Goal: Communication & Community: Answer question/provide support

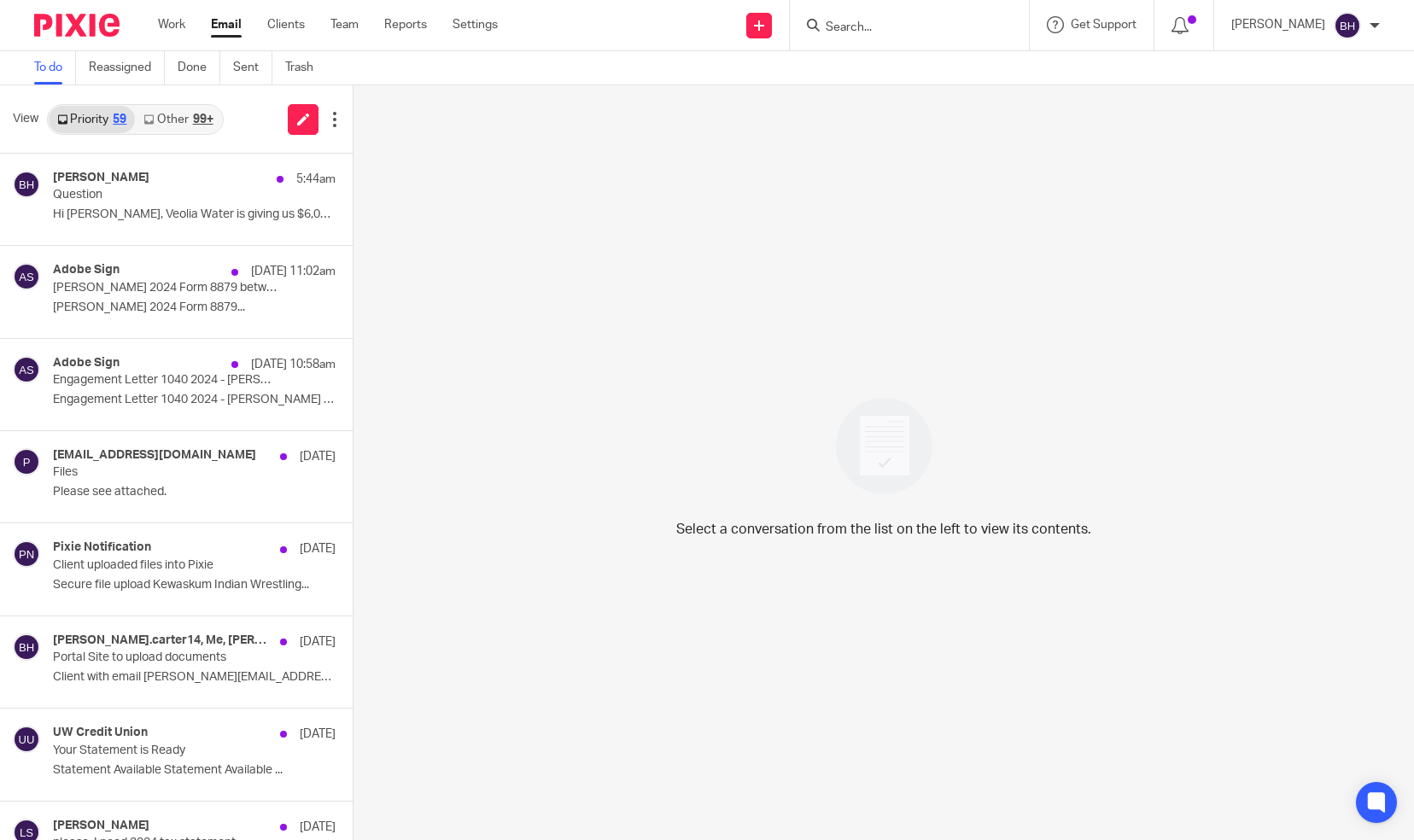
click at [187, 113] on link "Other 99+" at bounding box center [178, 119] width 86 height 28
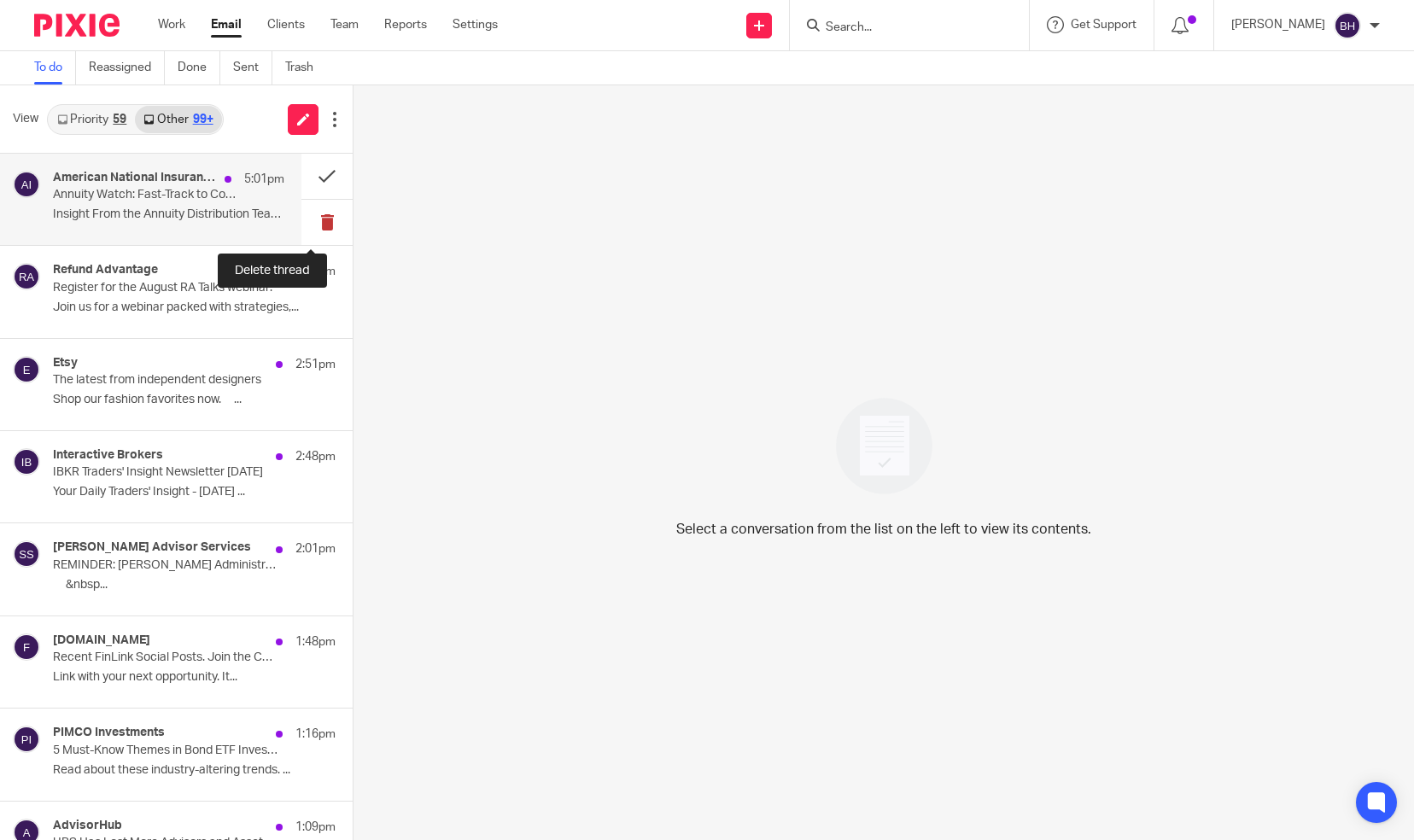
click at [316, 215] on button at bounding box center [327, 222] width 52 height 45
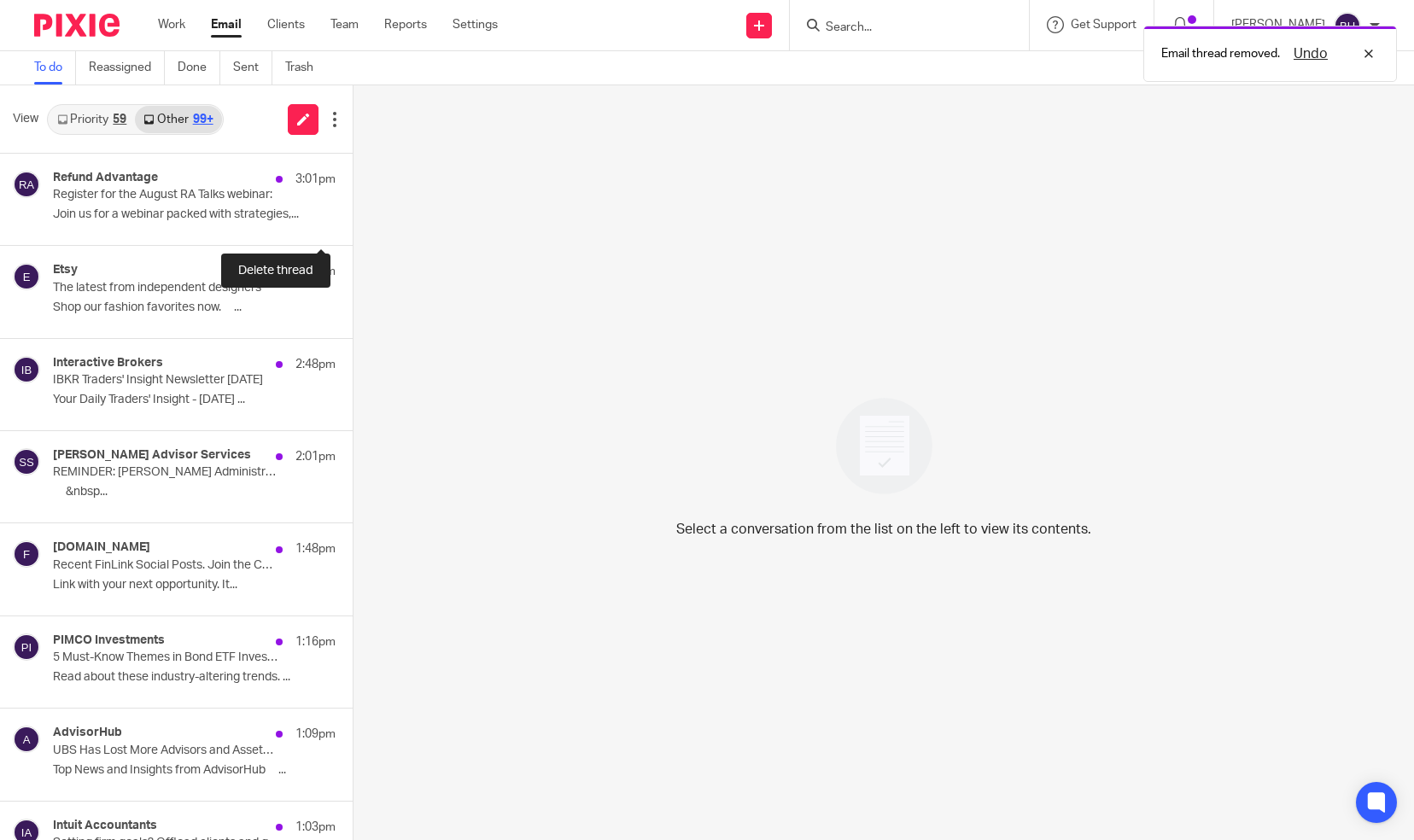
click at [353, 215] on button at bounding box center [359, 222] width 13 height 45
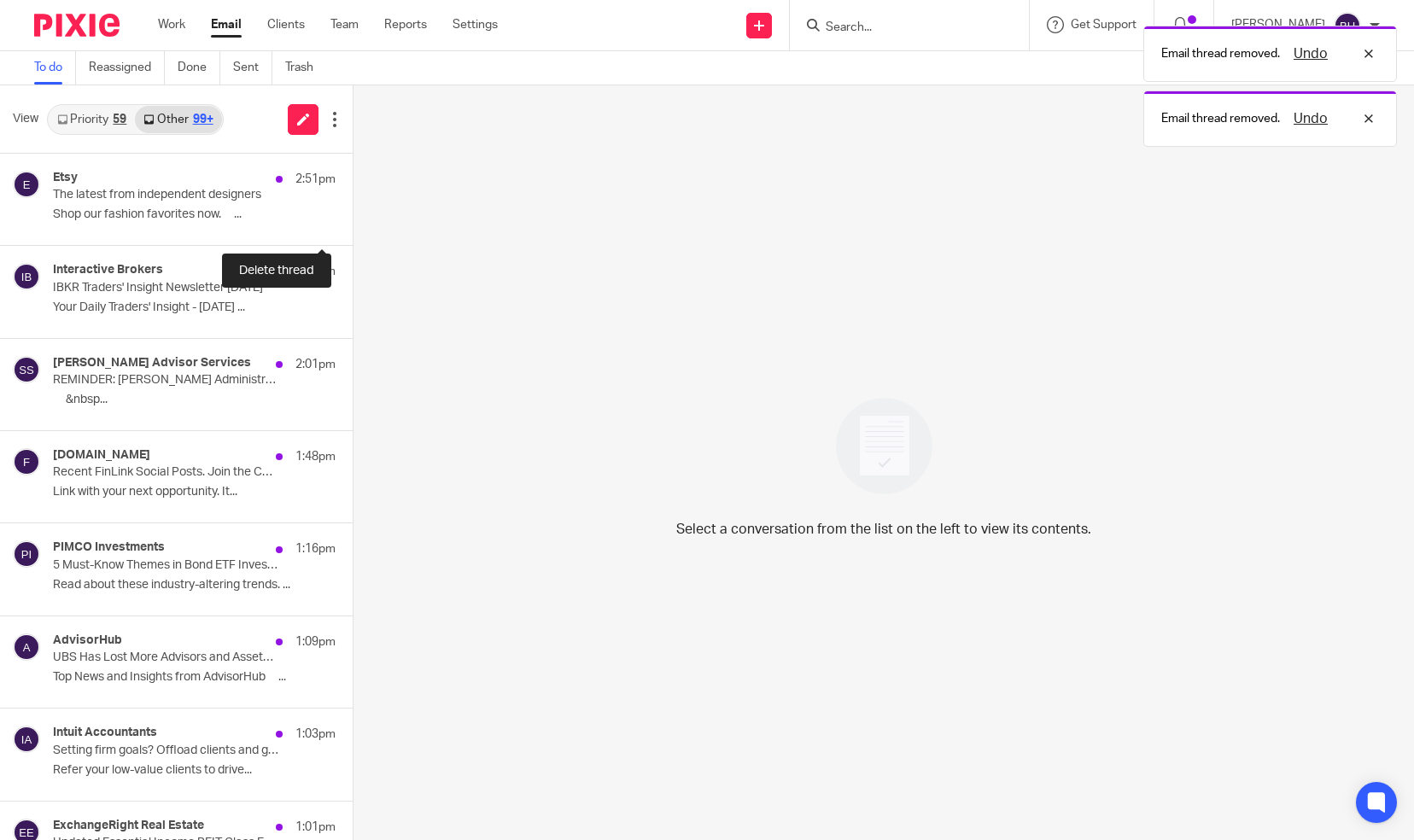
click at [353, 215] on button at bounding box center [359, 222] width 13 height 45
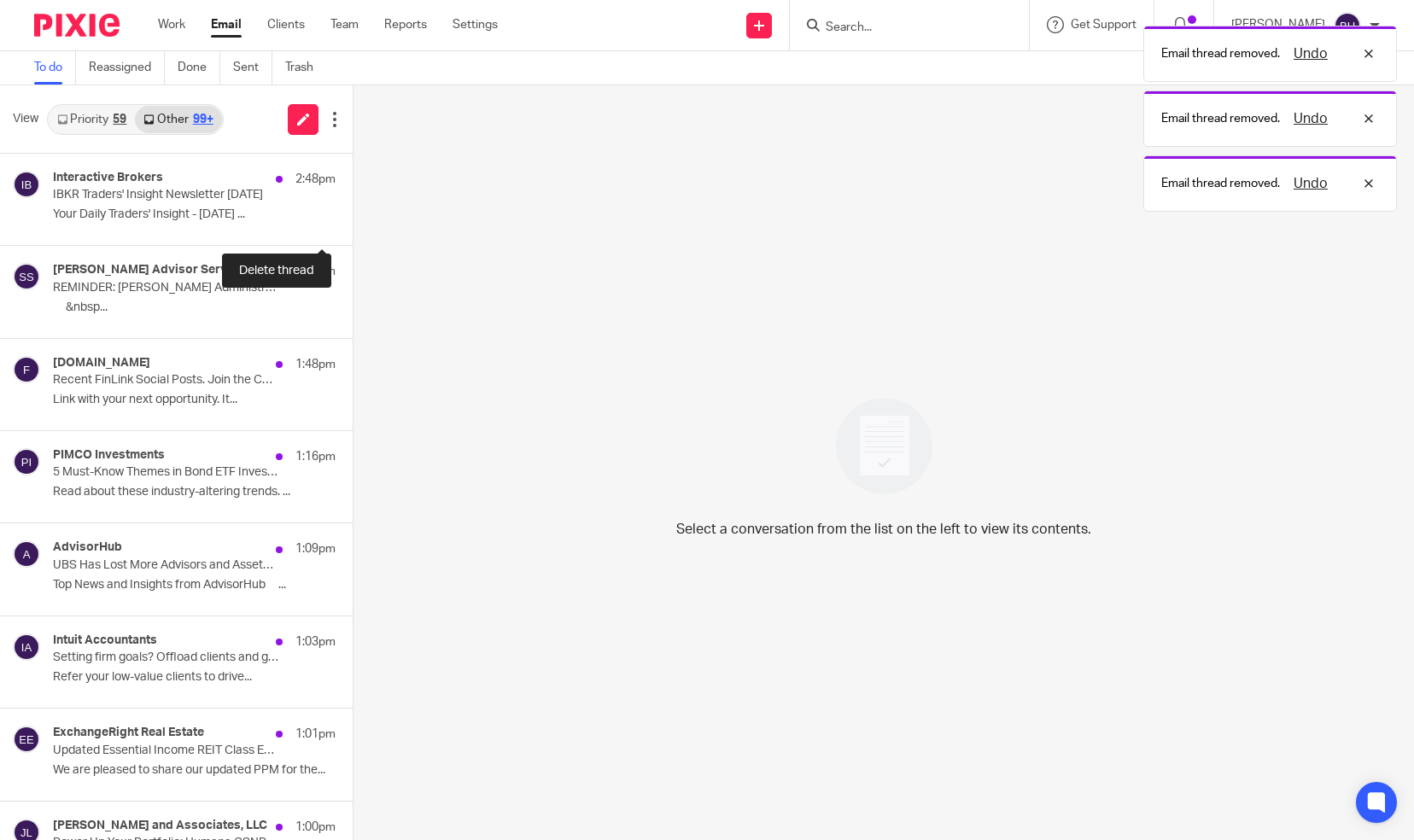
click at [353, 215] on button at bounding box center [359, 222] width 13 height 45
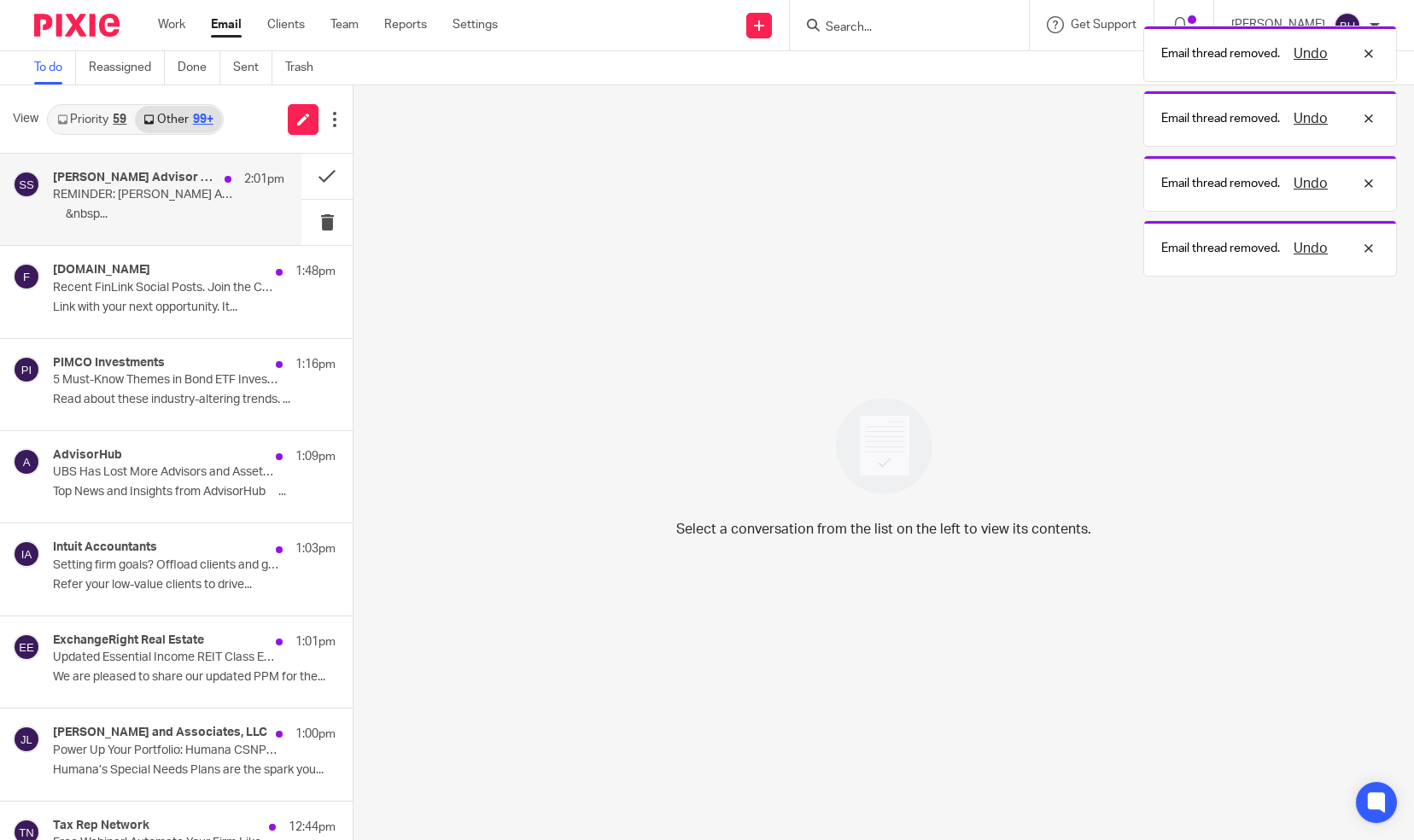
click at [213, 215] on p "‌ ‌ ‌ ‌ ‌ ‌&nbsp..." at bounding box center [168, 214] width 231 height 14
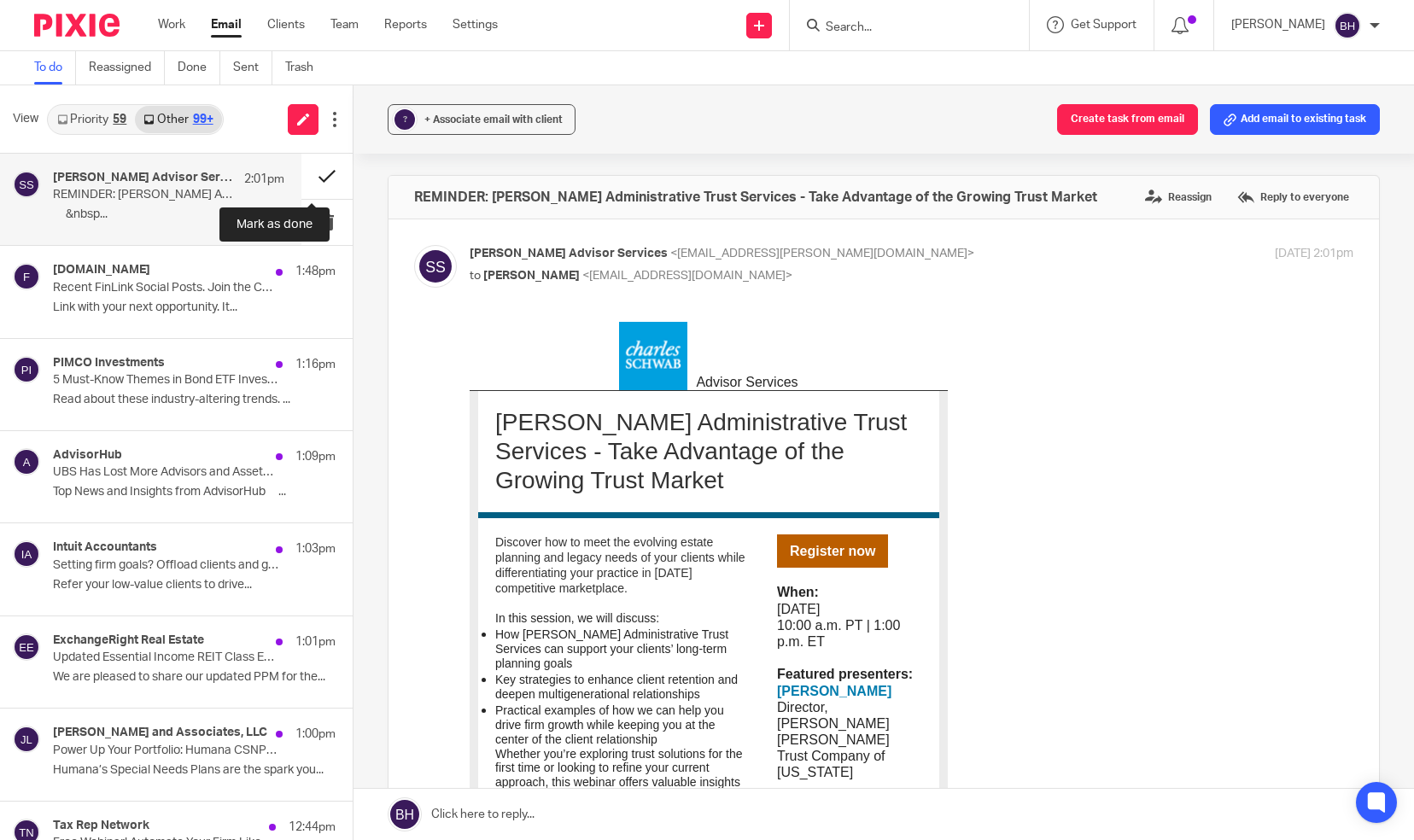
click at [308, 180] on button at bounding box center [327, 176] width 52 height 45
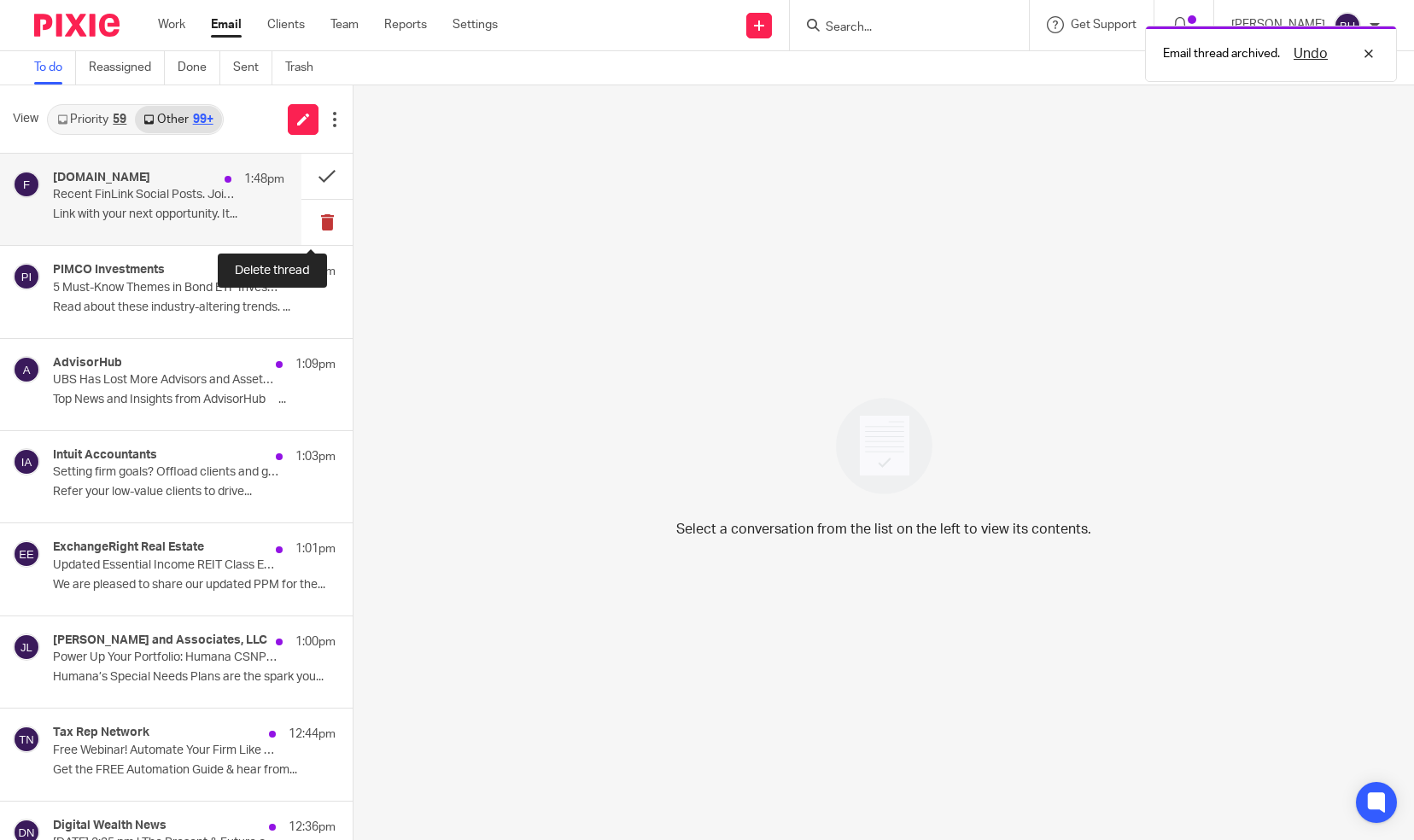
click at [315, 212] on button at bounding box center [327, 222] width 52 height 45
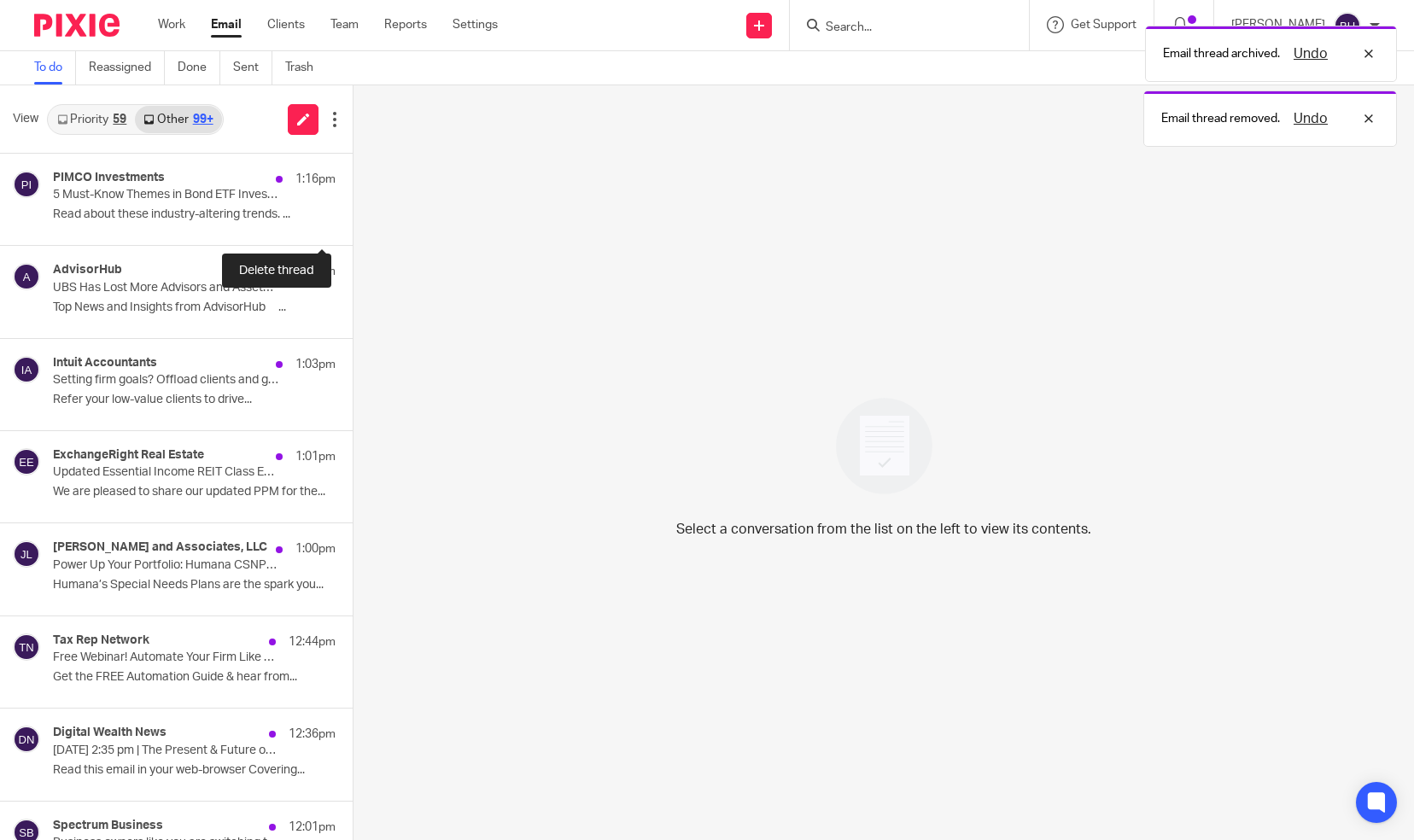
click at [353, 212] on button at bounding box center [359, 222] width 13 height 45
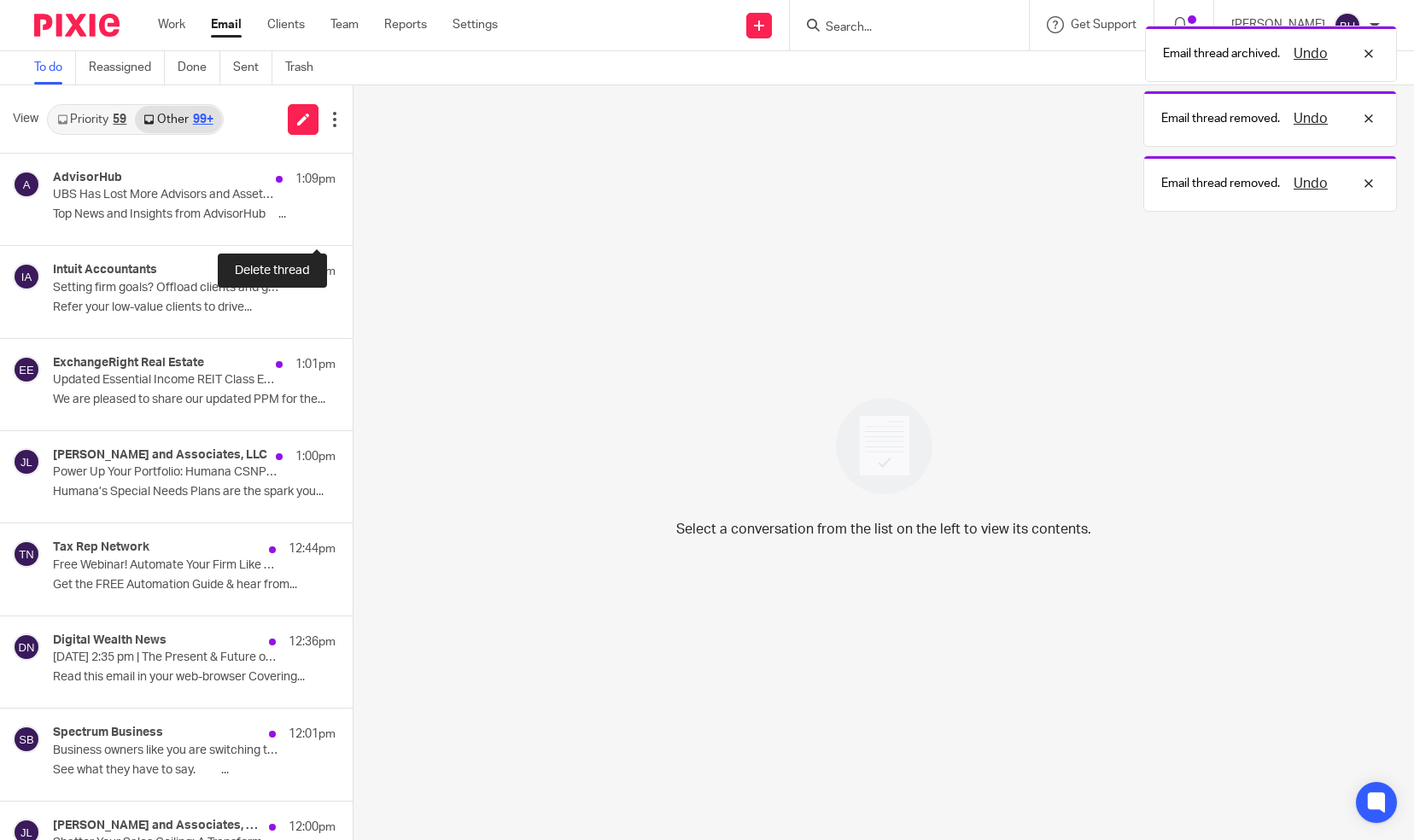
click at [353, 212] on button at bounding box center [359, 222] width 13 height 45
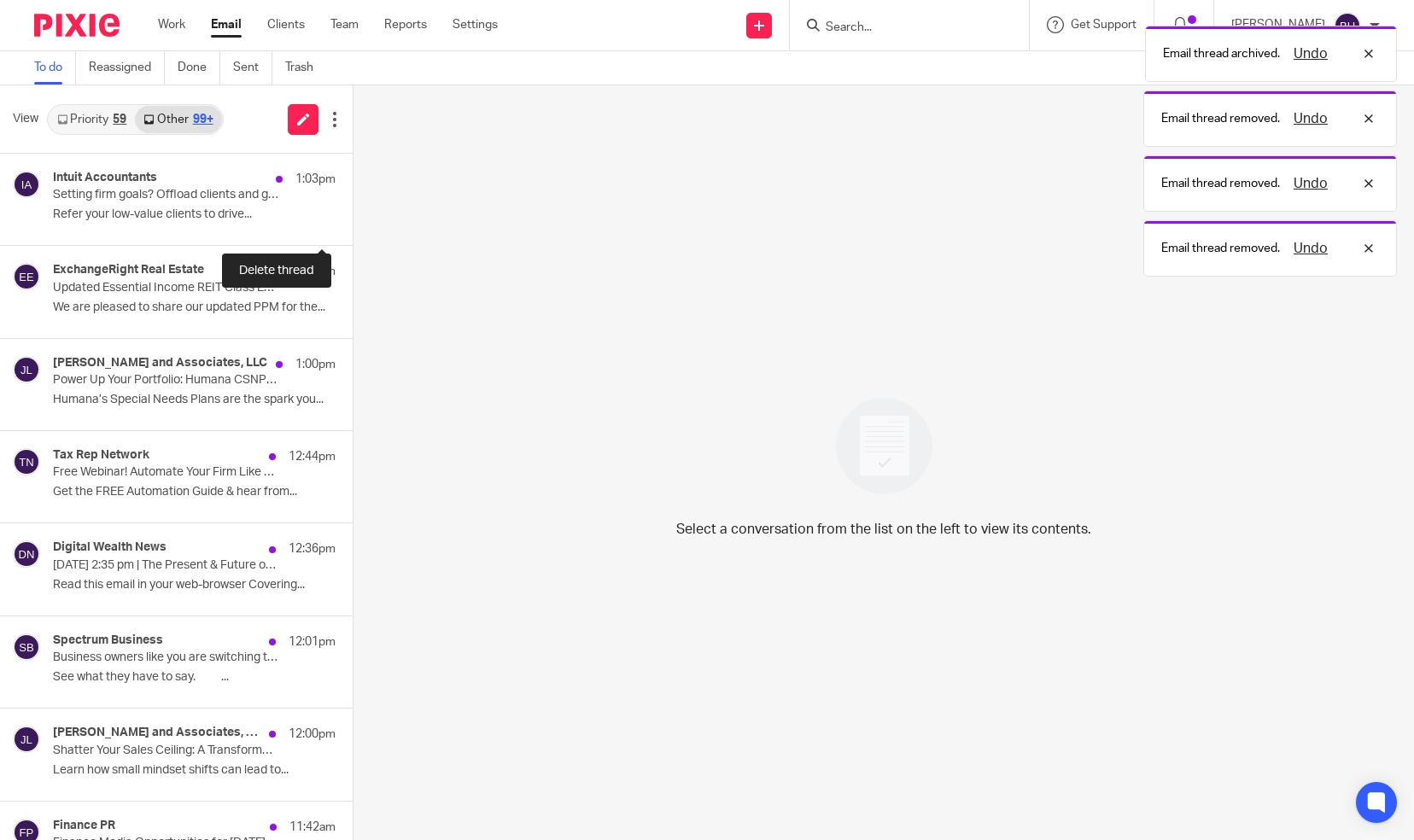
click at [353, 212] on button at bounding box center [359, 222] width 13 height 45
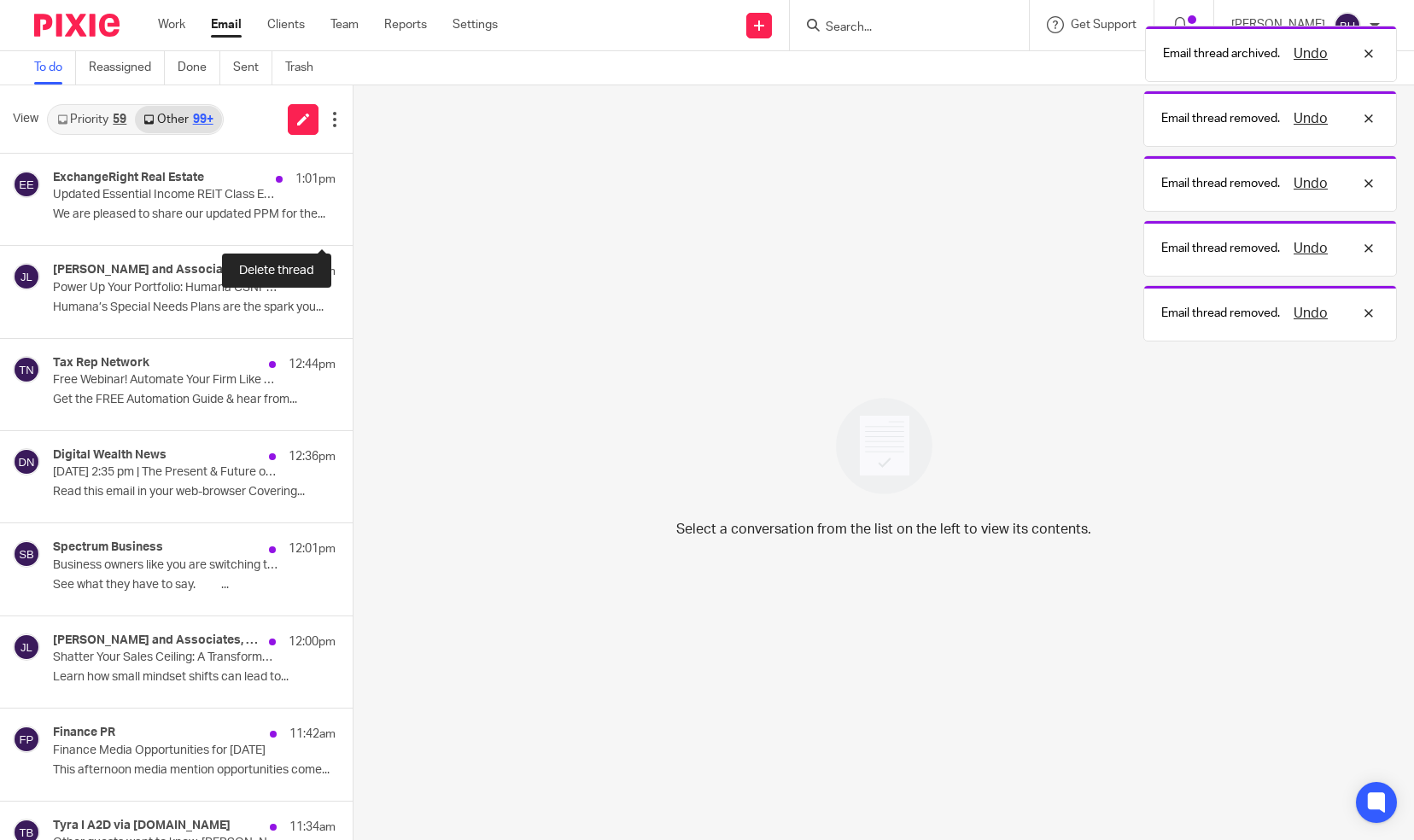
click at [353, 212] on button at bounding box center [359, 222] width 13 height 45
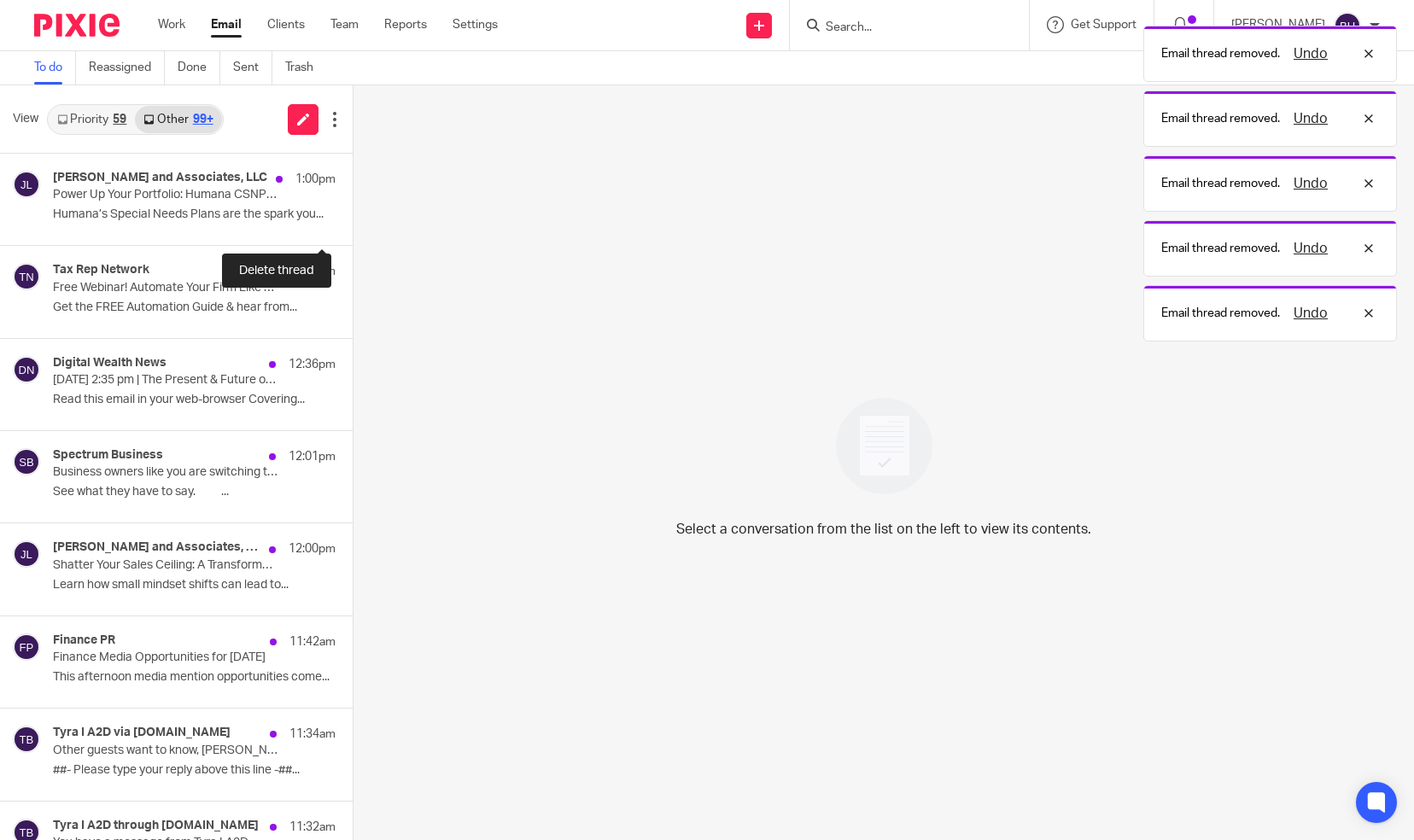
click at [353, 212] on button at bounding box center [359, 222] width 13 height 45
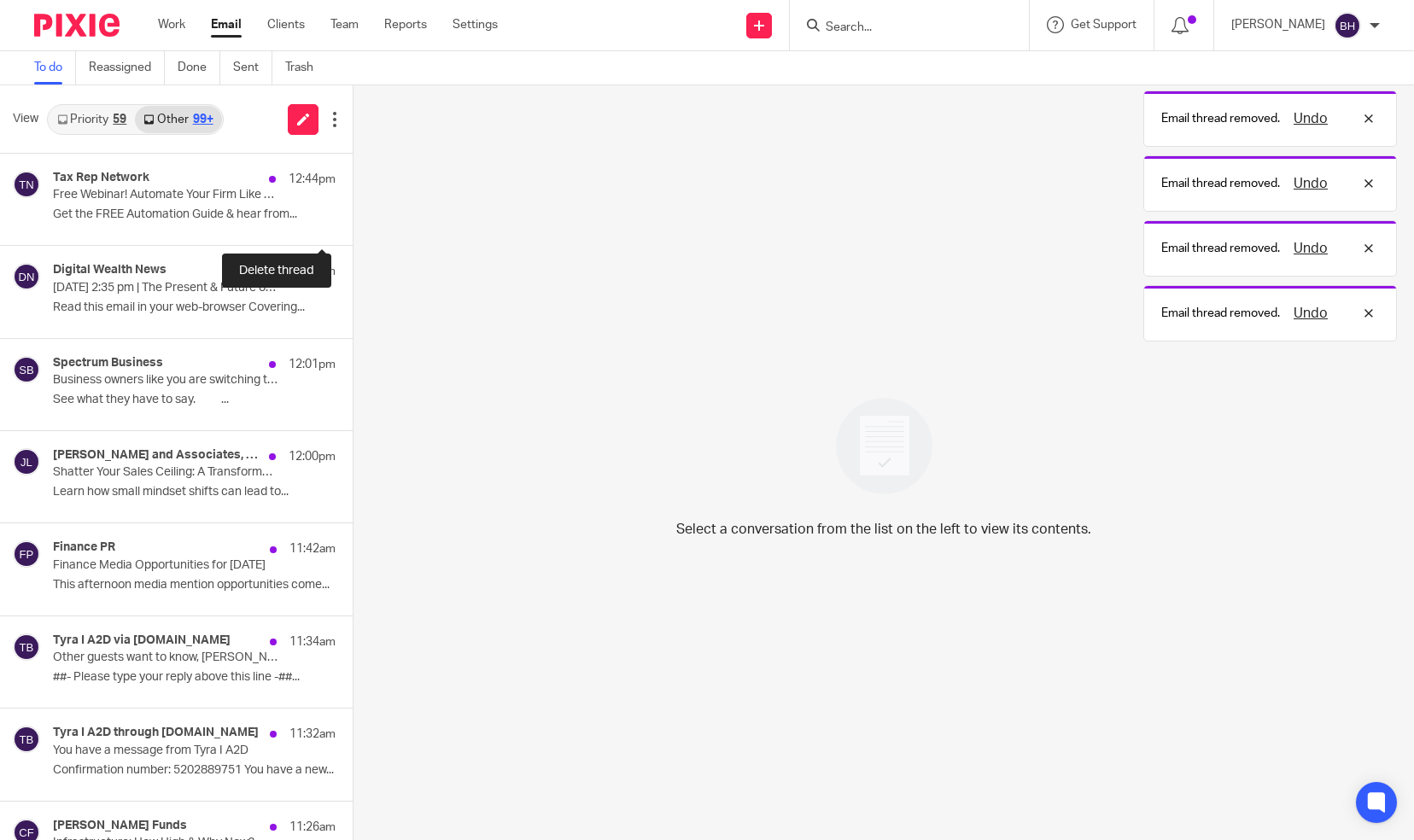
click at [353, 212] on button at bounding box center [359, 222] width 13 height 45
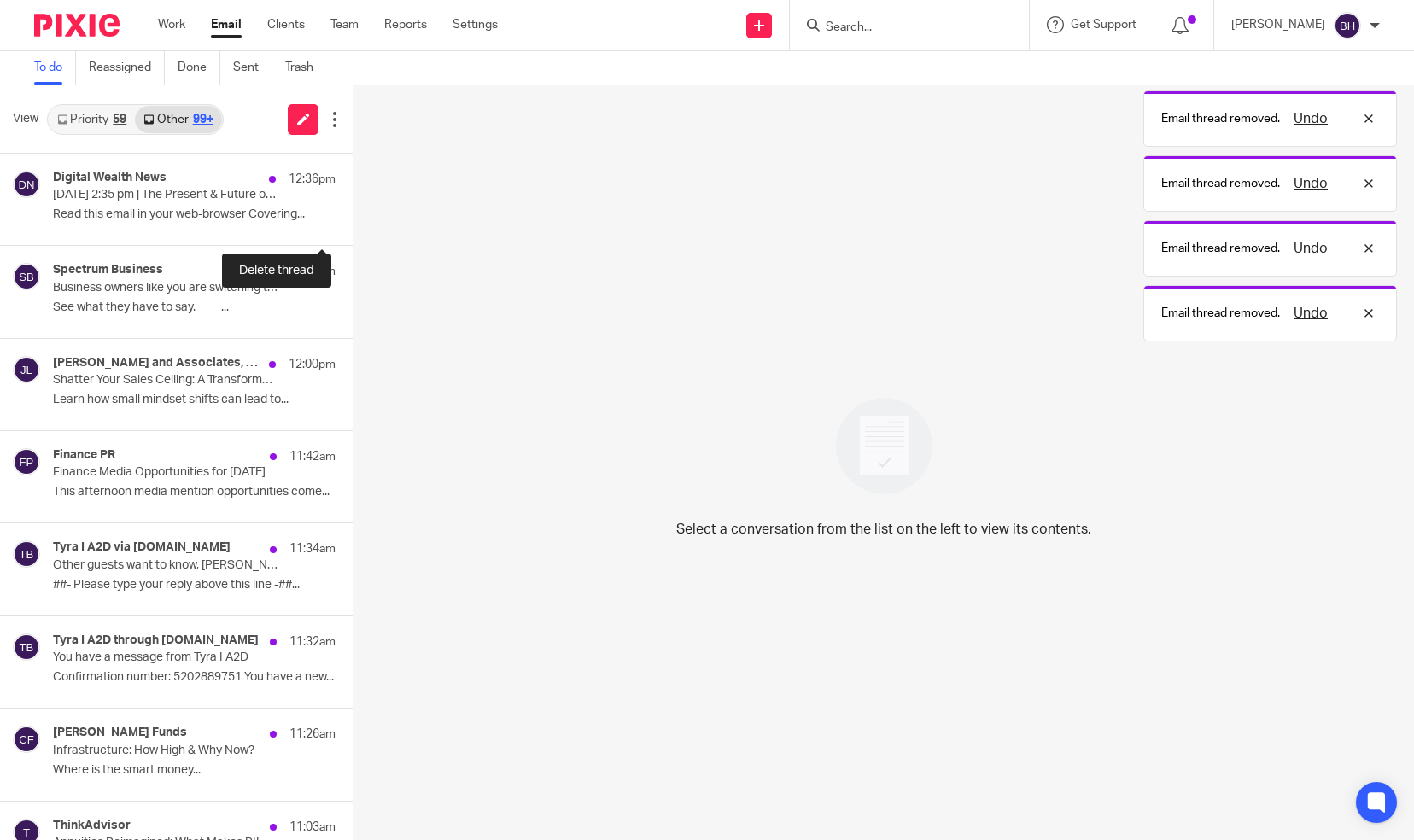
click at [353, 212] on button at bounding box center [359, 222] width 13 height 45
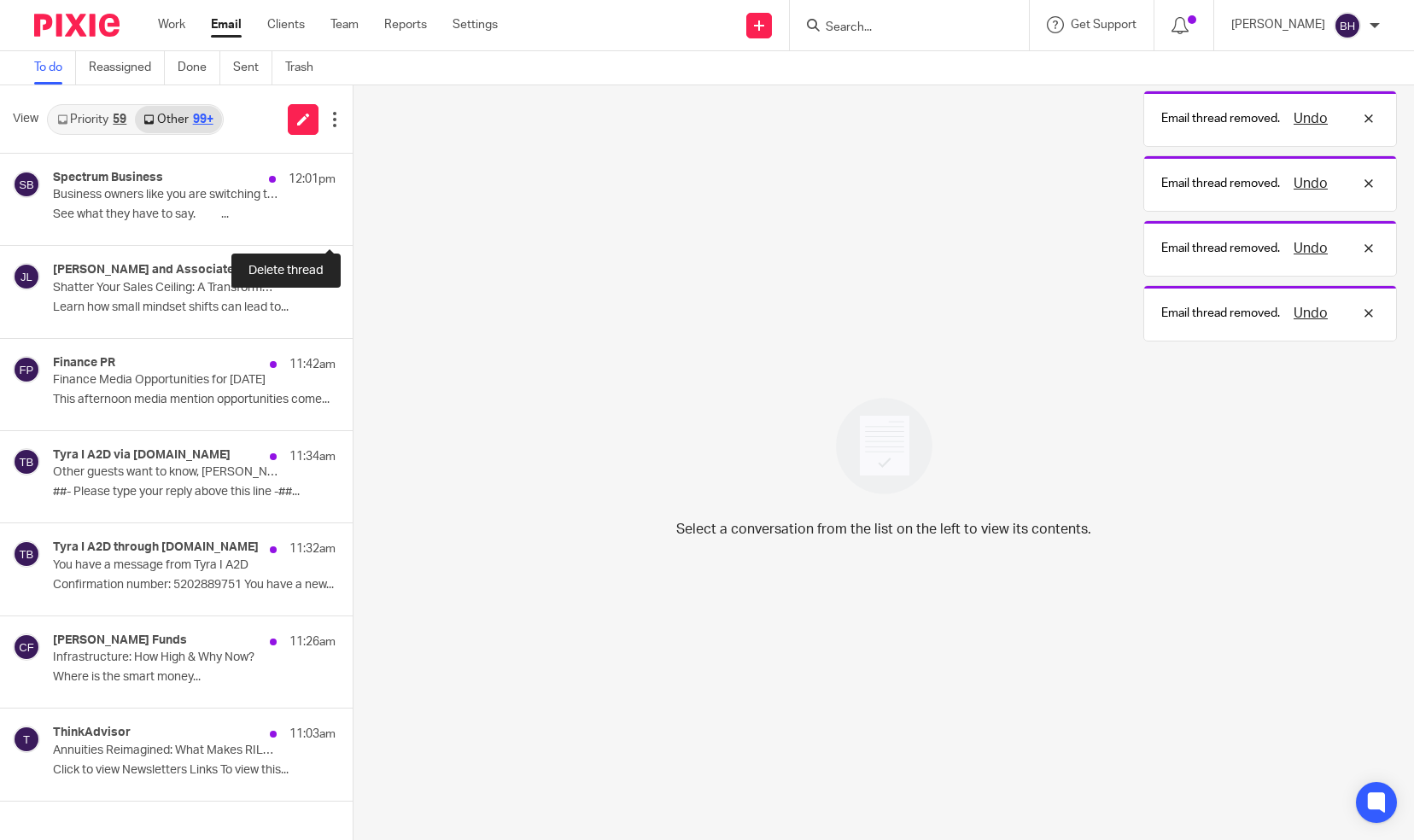
click at [353, 212] on button at bounding box center [359, 222] width 13 height 45
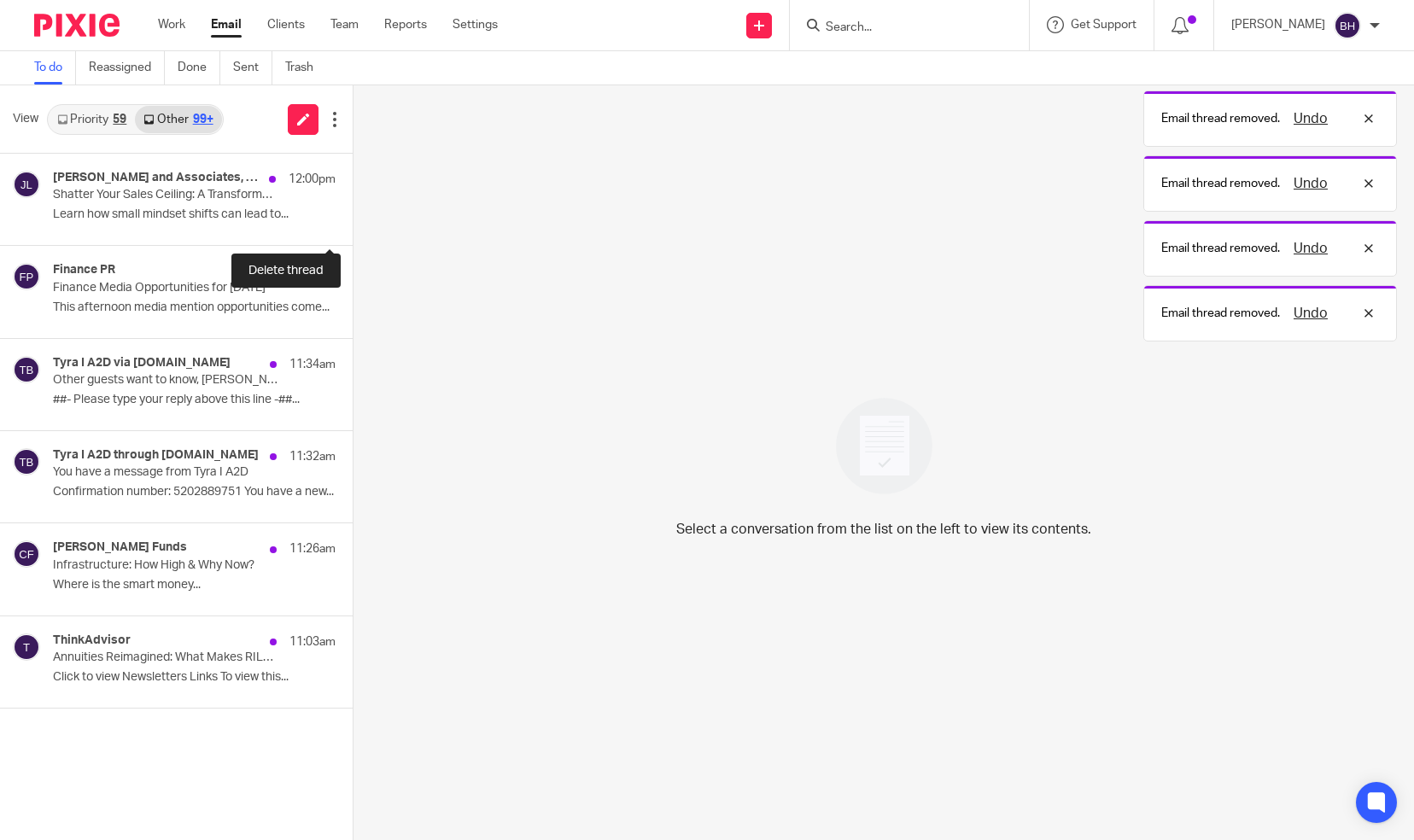
click at [353, 212] on button at bounding box center [359, 222] width 13 height 45
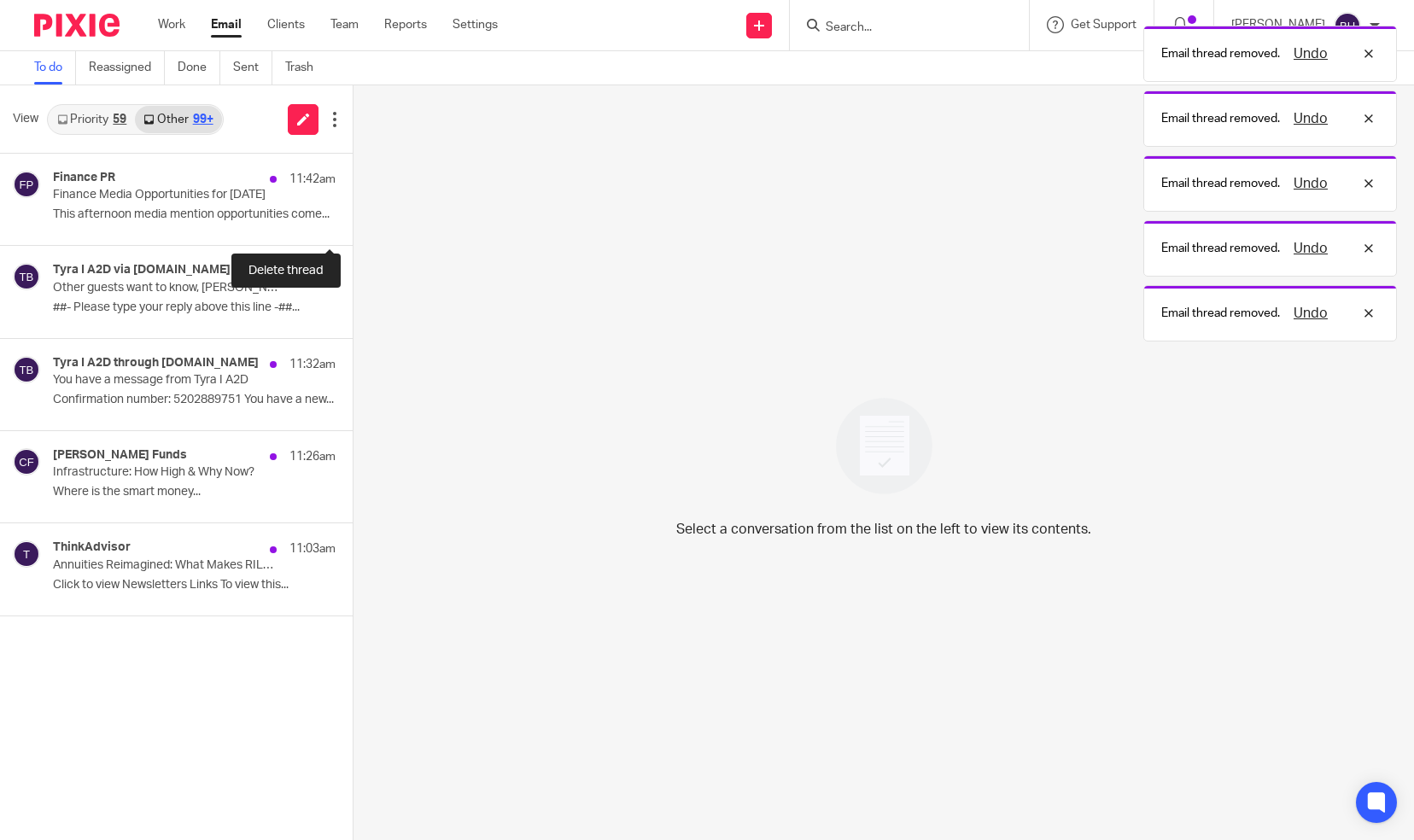
click at [353, 212] on button at bounding box center [359, 222] width 13 height 45
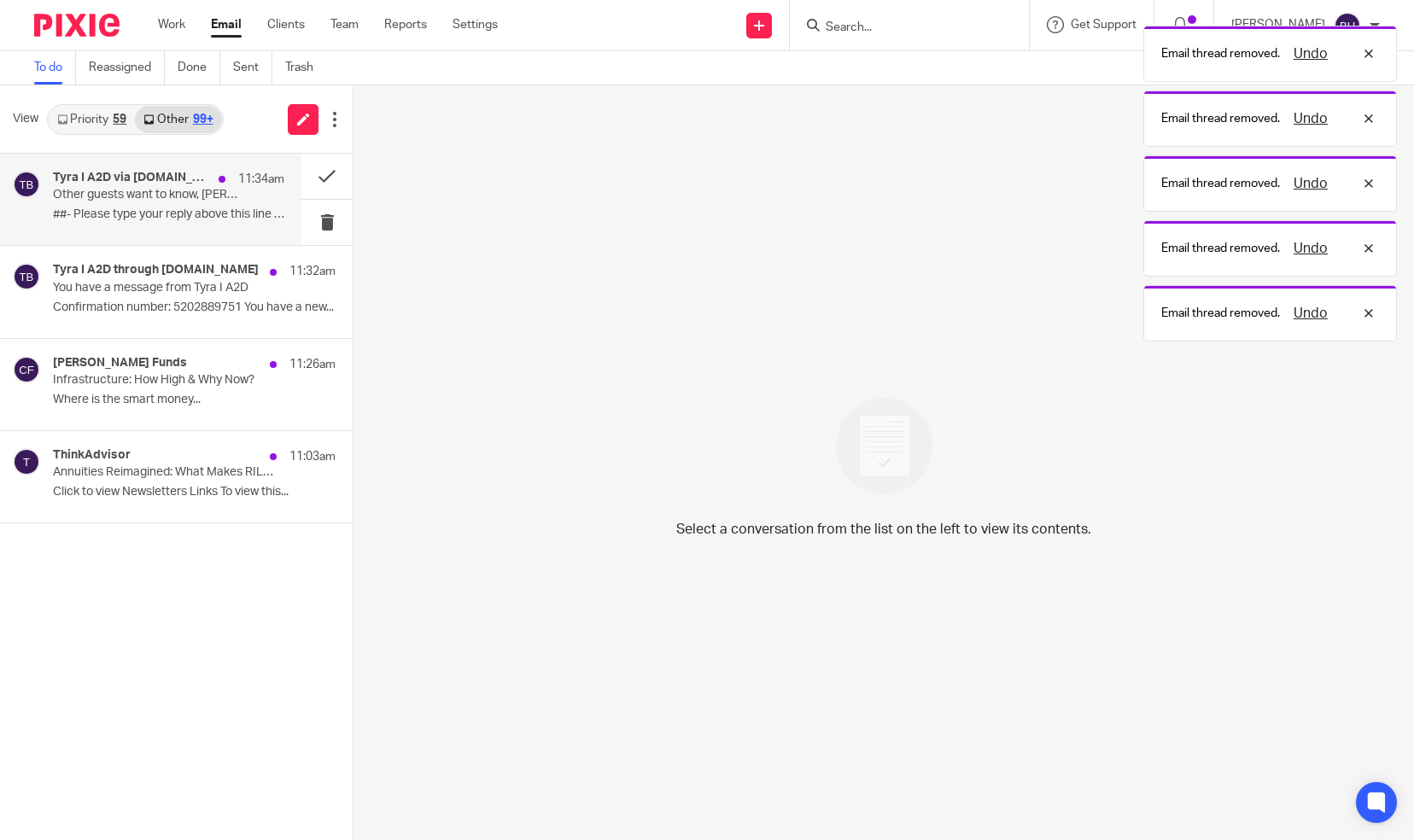
click at [154, 201] on p "Other guests want to know, Barbara" at bounding box center [145, 195] width 185 height 14
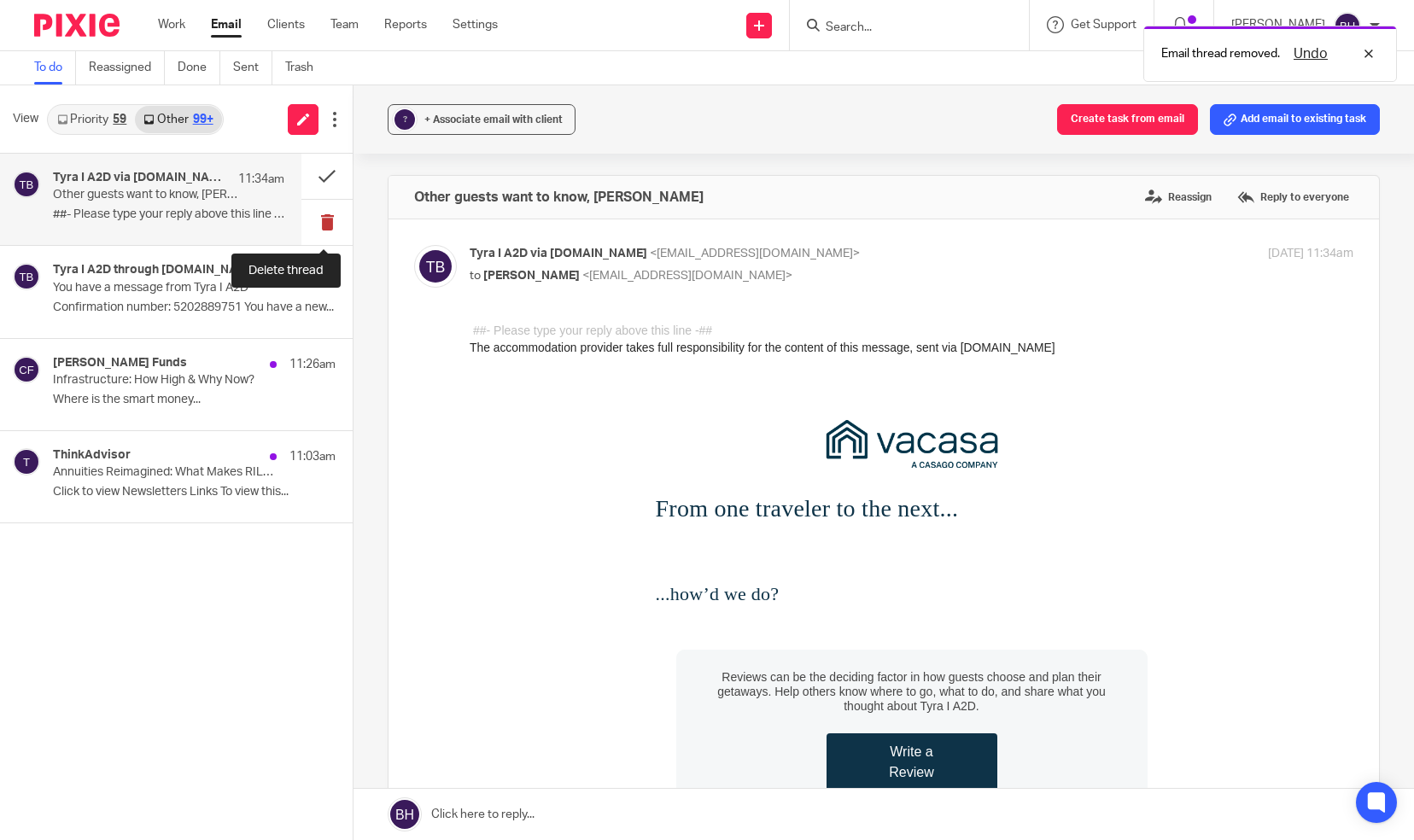
click at [324, 216] on button at bounding box center [327, 222] width 52 height 45
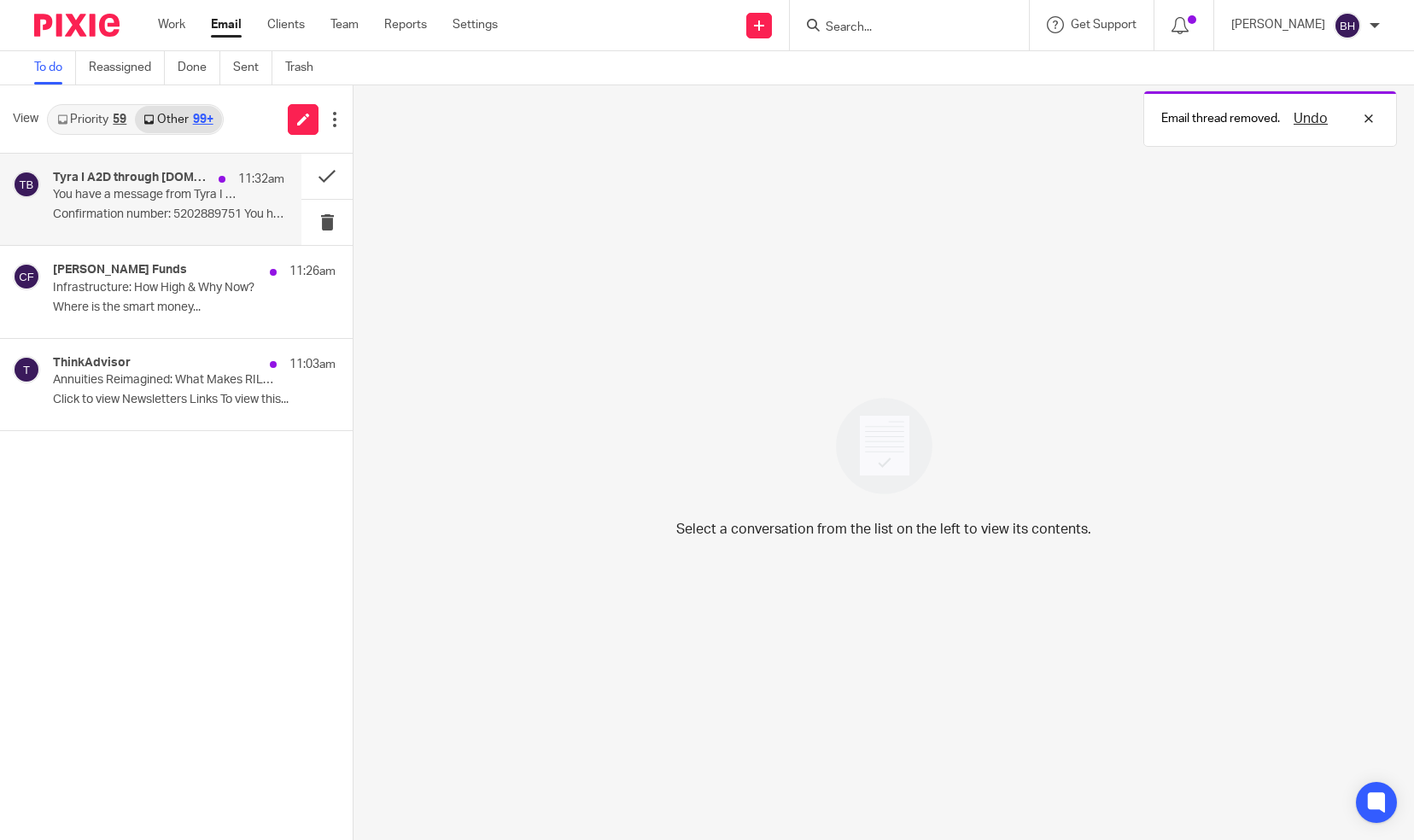
click at [239, 215] on p "Confirmation number: 5202889751 You have a new..." at bounding box center [168, 214] width 231 height 14
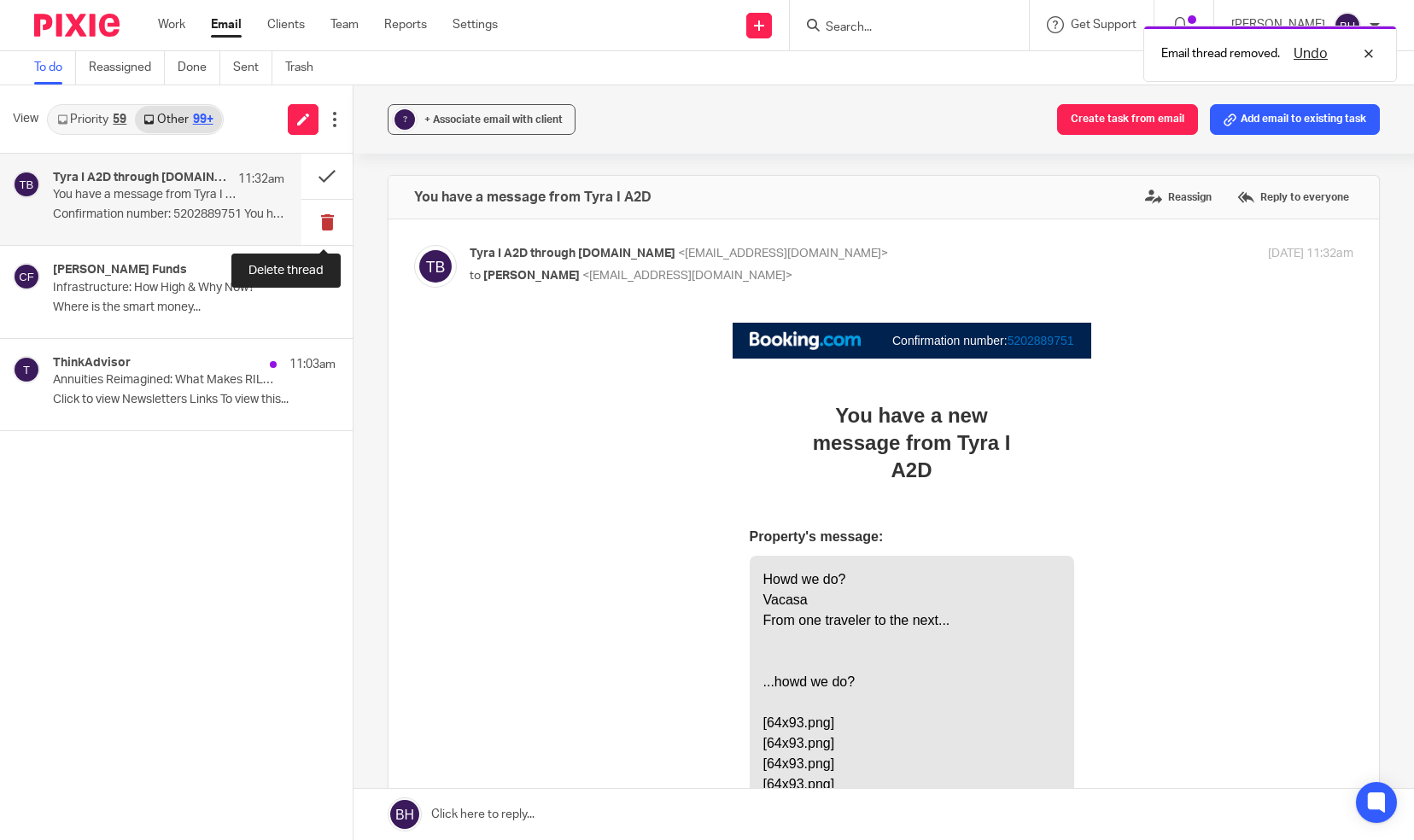
click at [325, 212] on button at bounding box center [327, 222] width 52 height 45
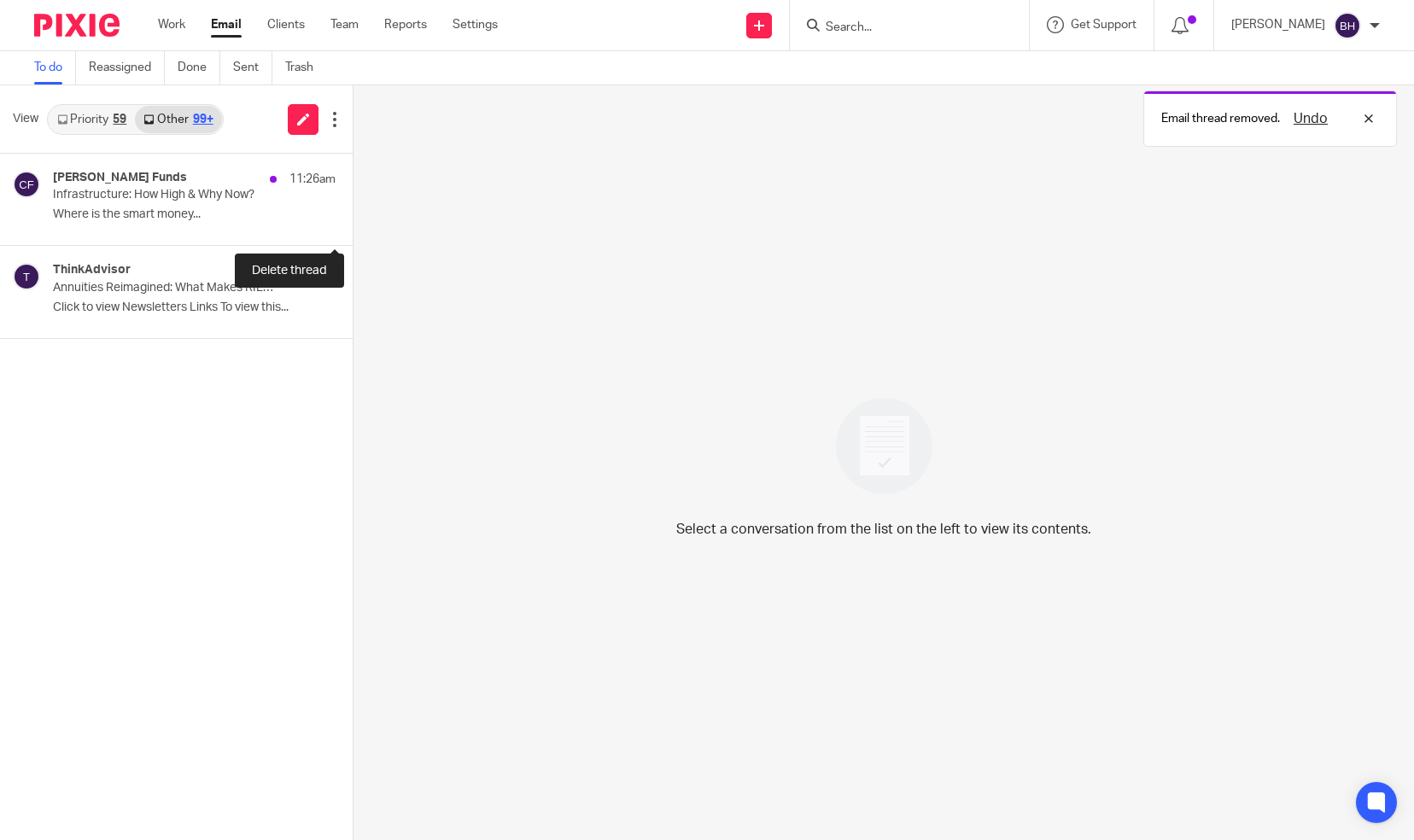
click at [353, 212] on button at bounding box center [359, 222] width 13 height 45
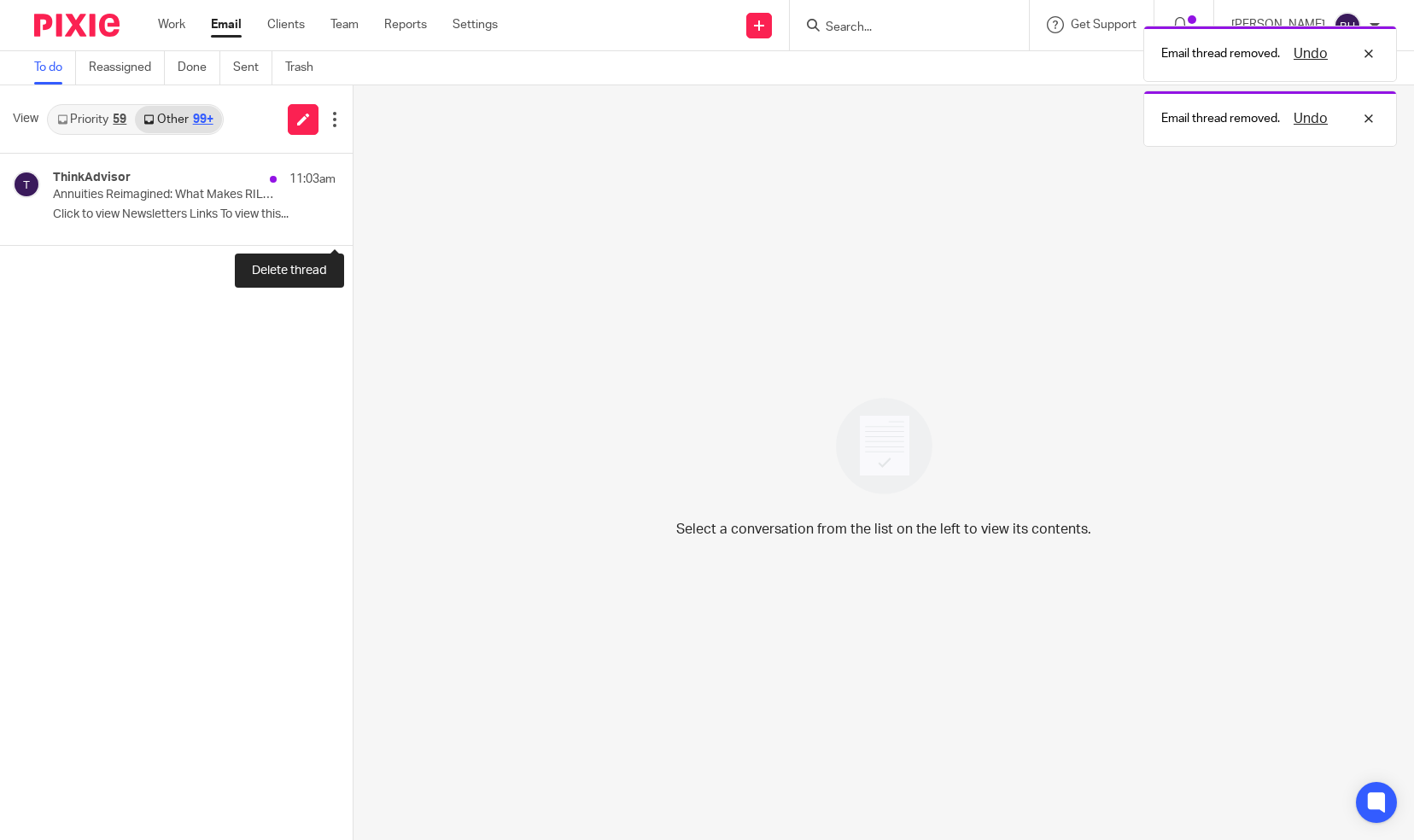
click at [353, 212] on button at bounding box center [359, 222] width 13 height 45
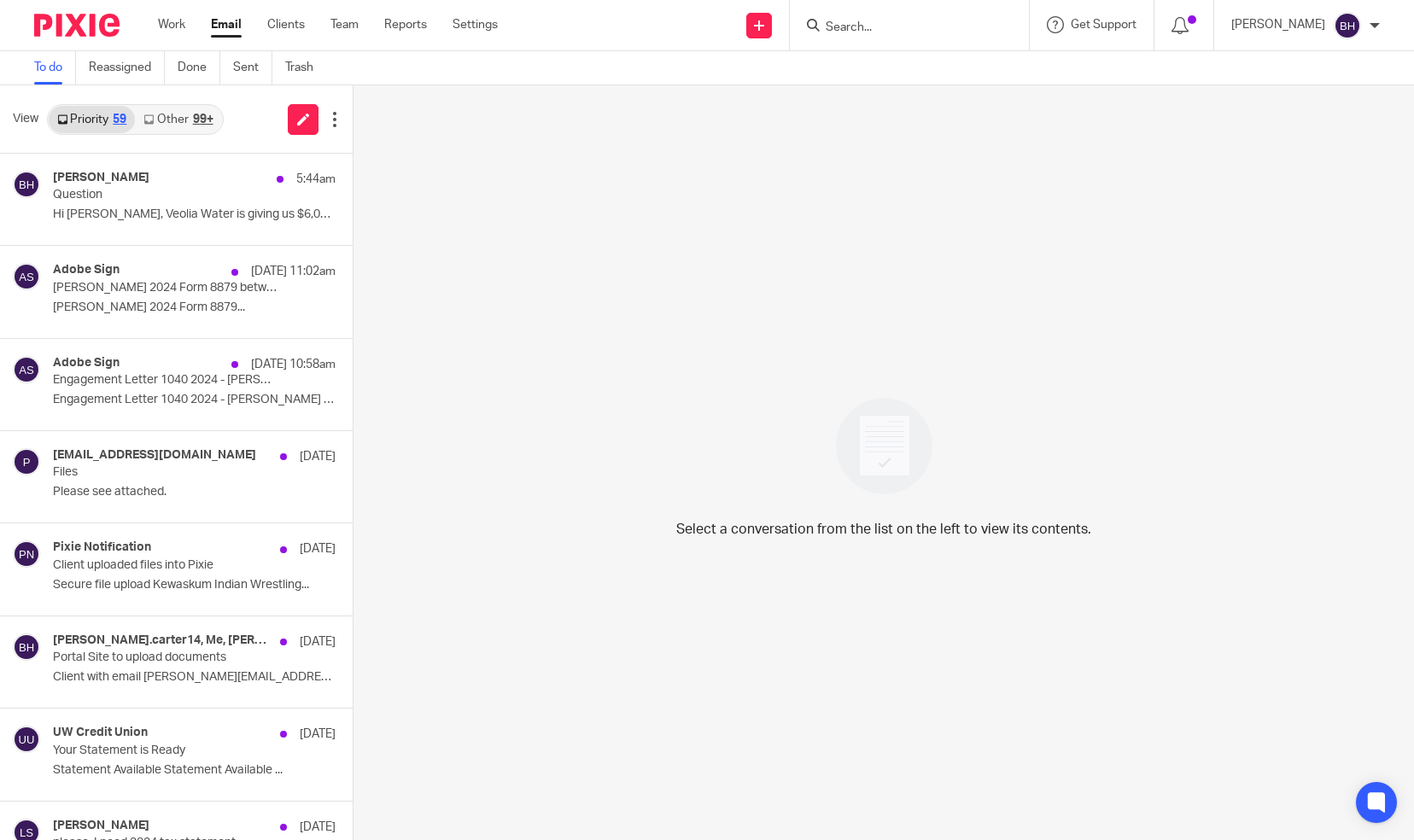
click at [185, 118] on link "Other 99+" at bounding box center [178, 119] width 86 height 28
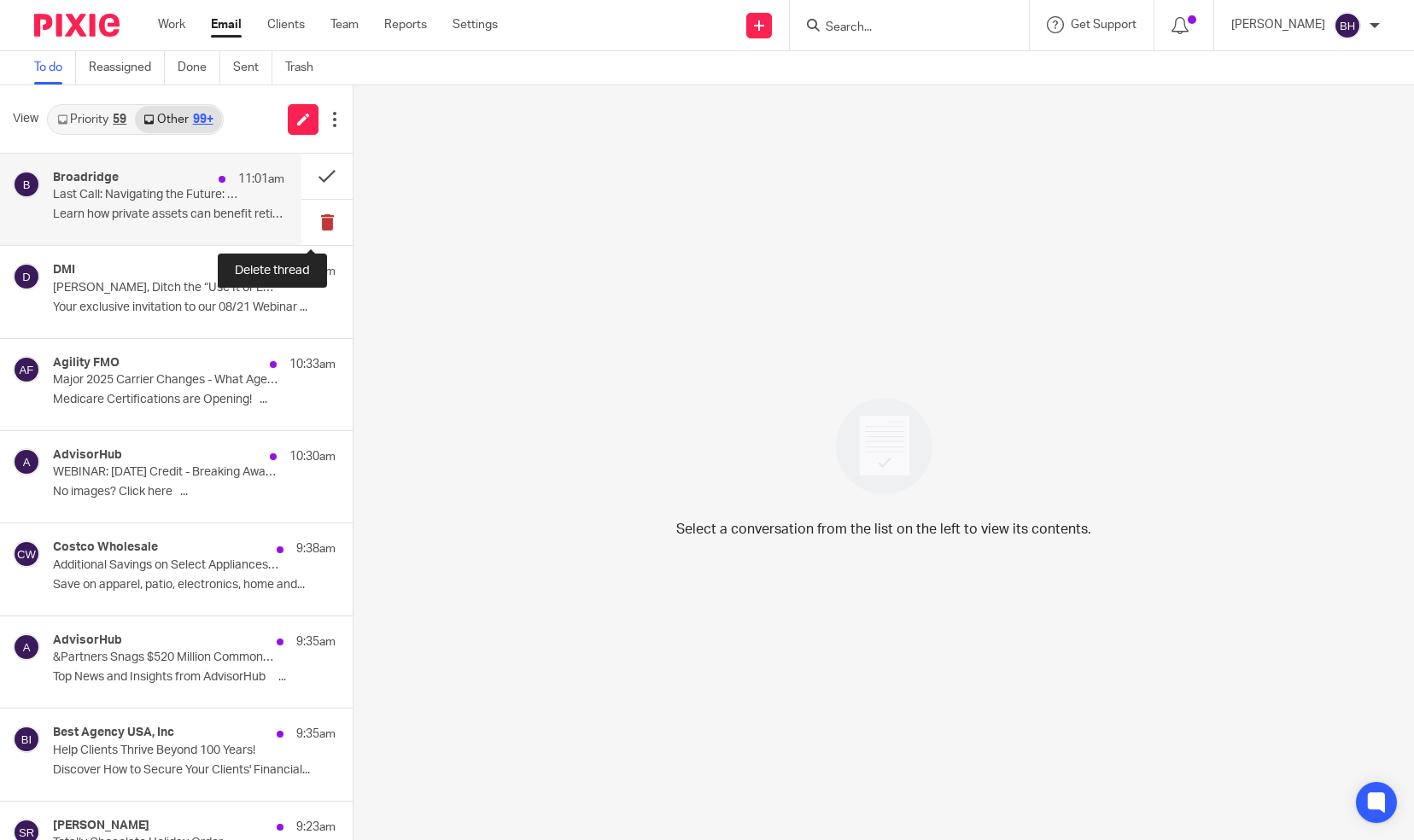
click at [316, 217] on button at bounding box center [327, 222] width 52 height 45
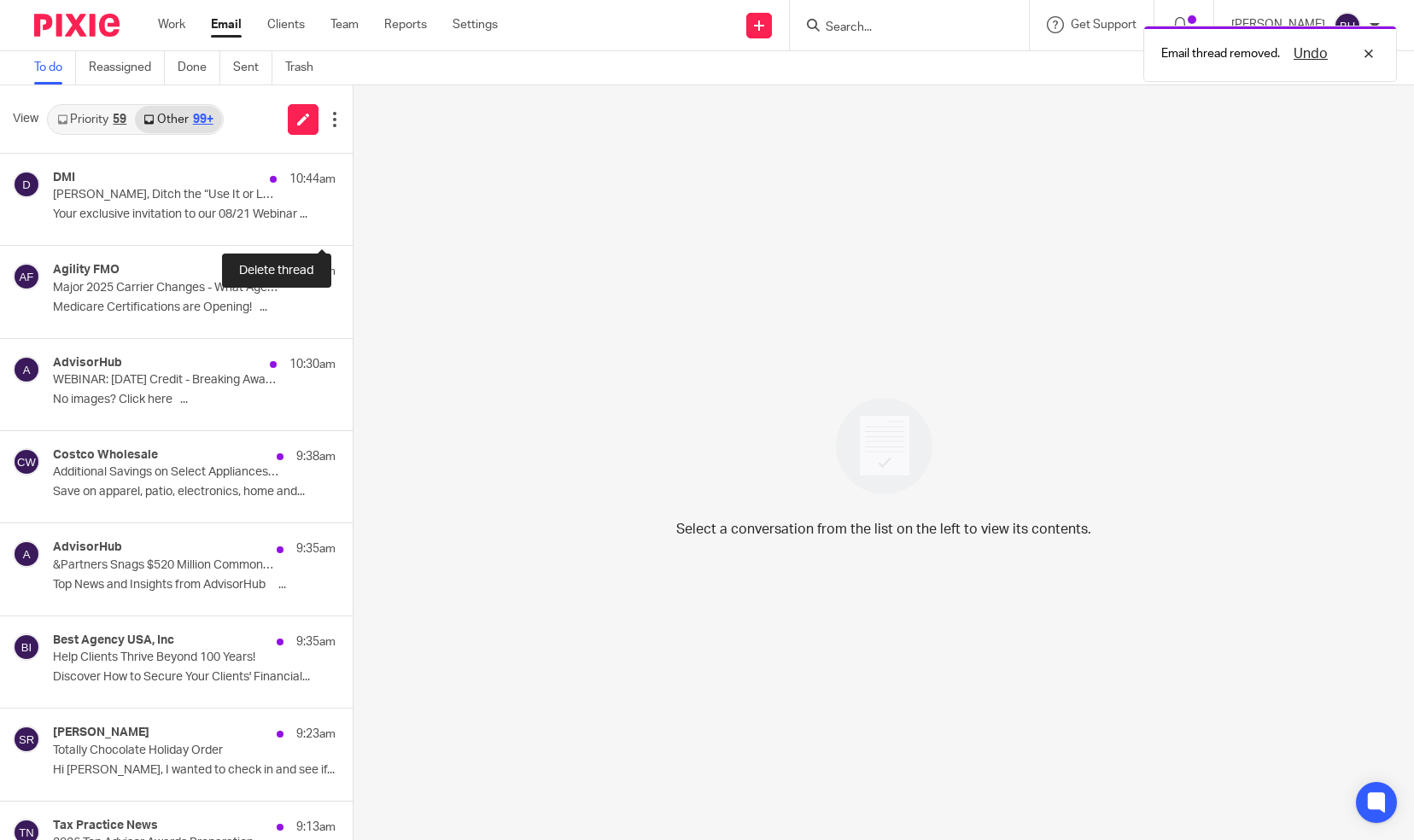
click at [353, 217] on button at bounding box center [359, 222] width 13 height 45
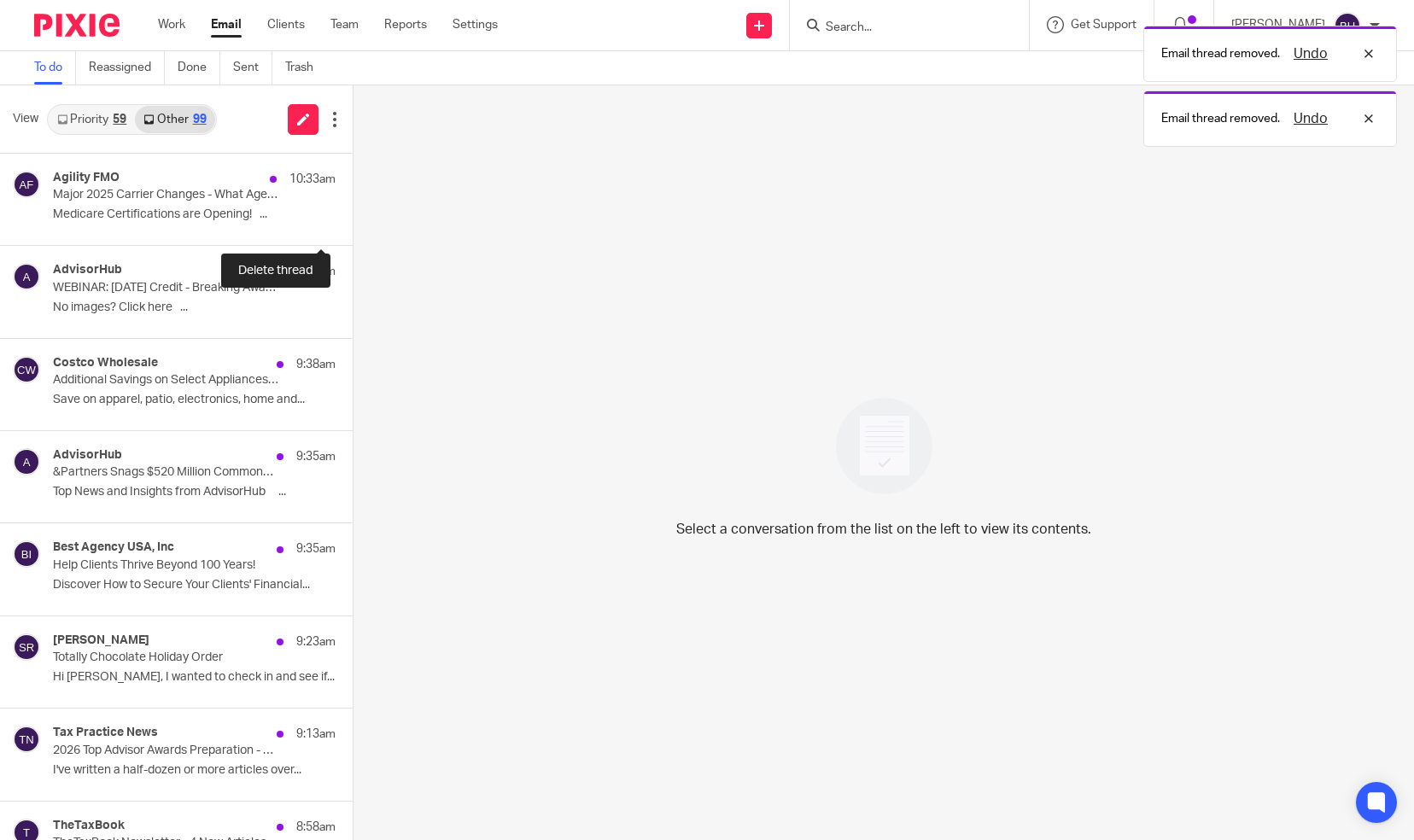
click at [353, 217] on button at bounding box center [359, 222] width 13 height 45
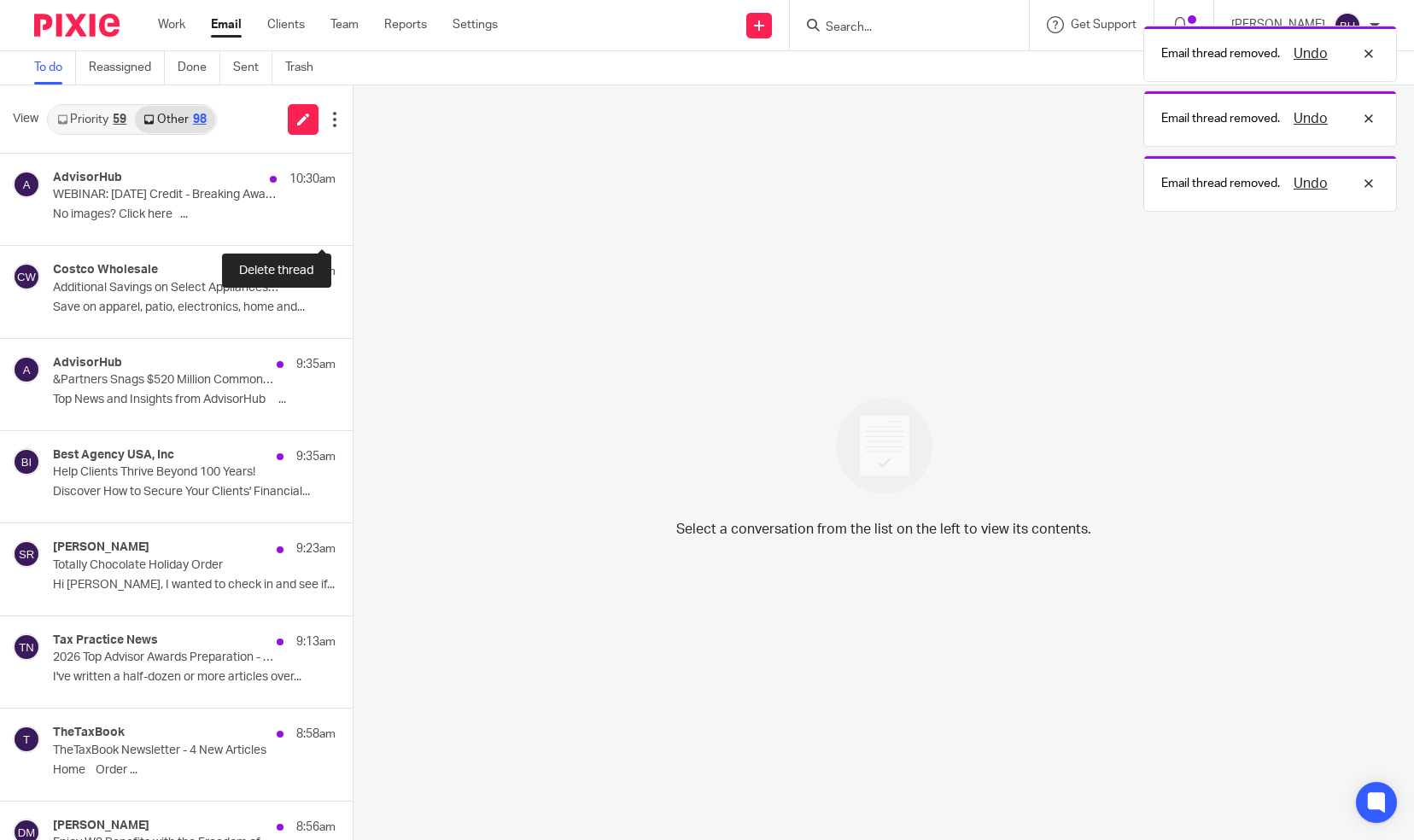
click at [353, 217] on button at bounding box center [359, 222] width 13 height 45
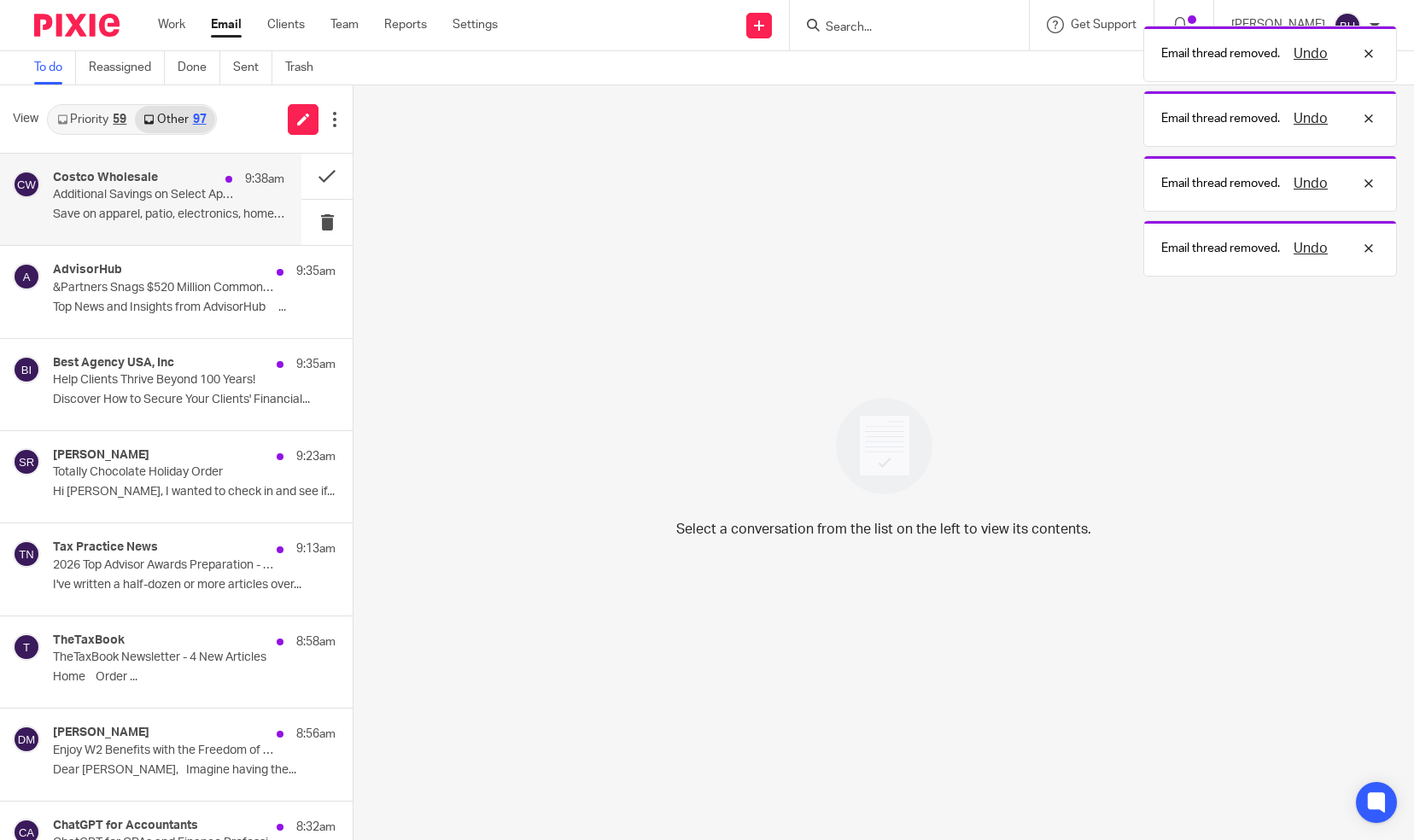
click at [219, 226] on div "Costco Wholesale 9:38am Additional Savings on Select Appliances + August Saving…" at bounding box center [168, 200] width 231 height 57
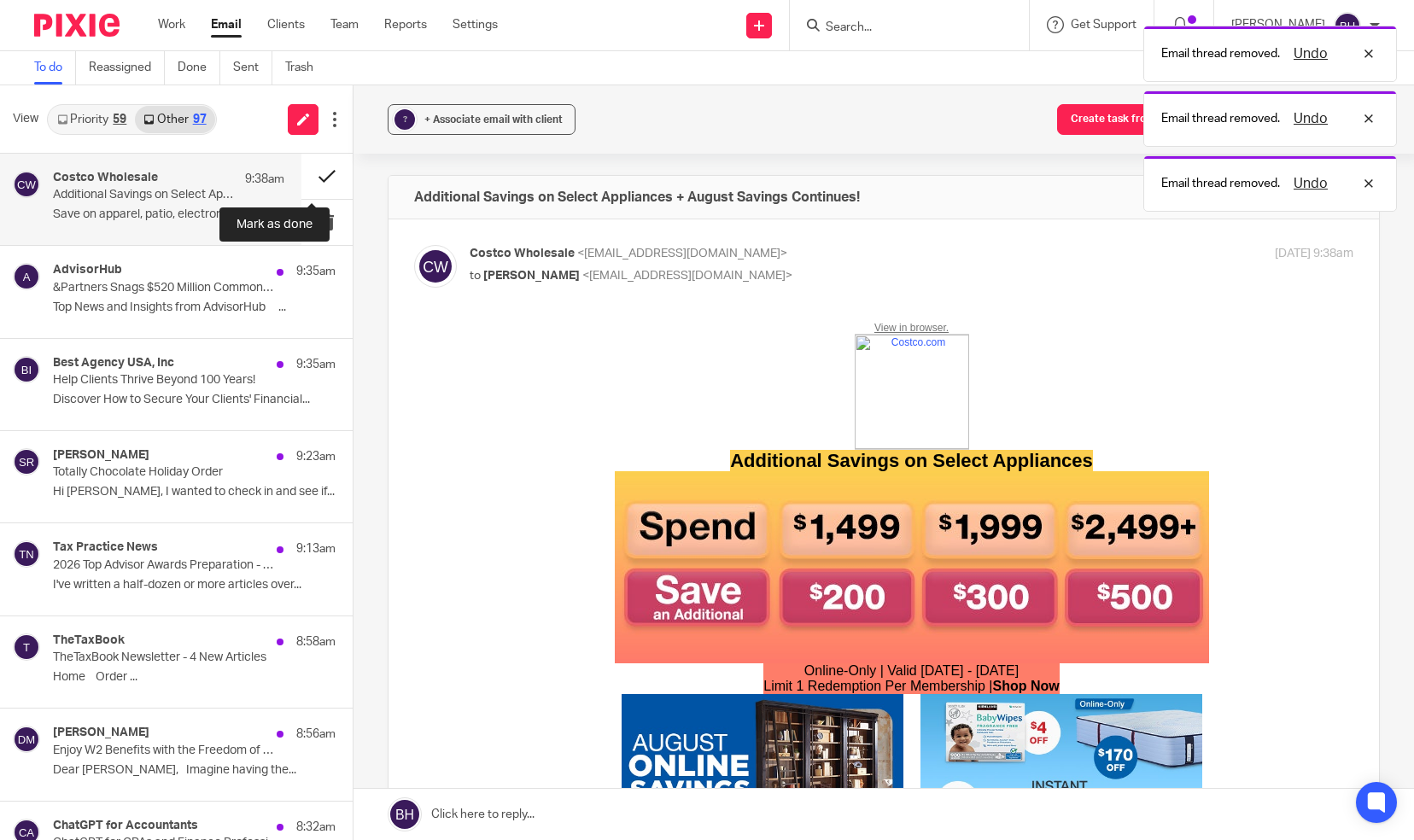
click at [303, 178] on button at bounding box center [327, 176] width 52 height 45
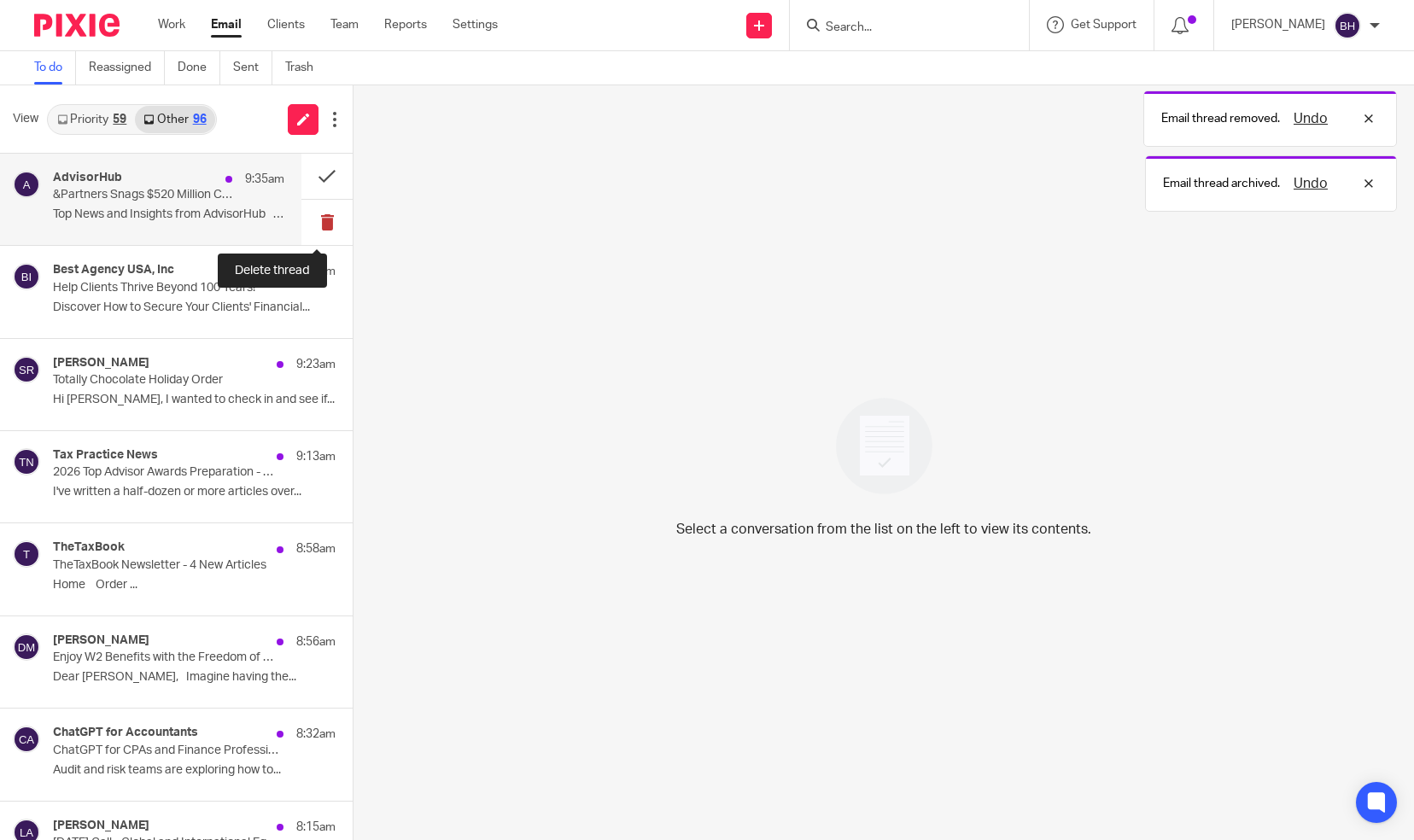
click at [310, 226] on button at bounding box center [327, 222] width 52 height 45
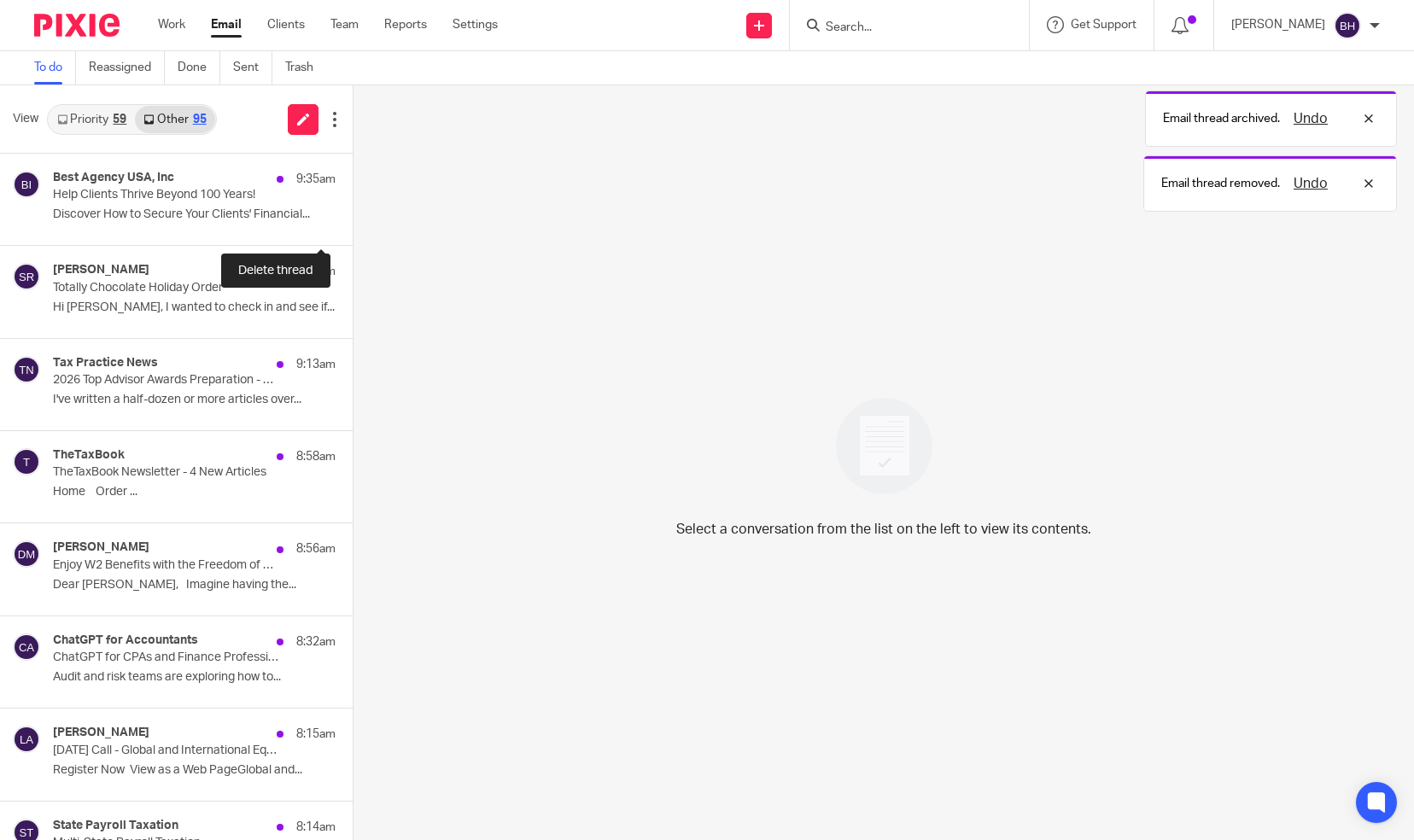
click at [353, 226] on button at bounding box center [359, 222] width 13 height 45
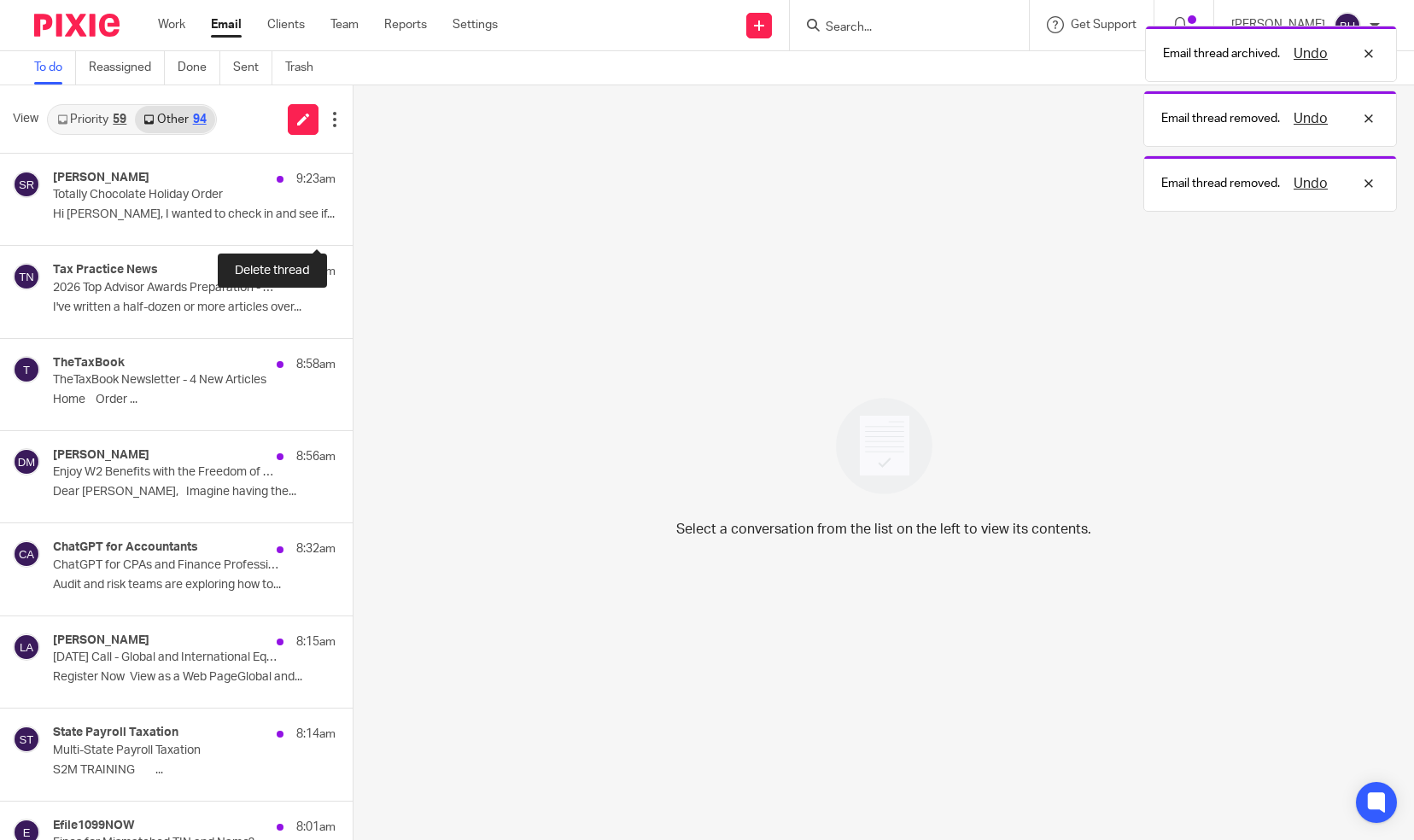
click at [353, 226] on button at bounding box center [359, 222] width 13 height 45
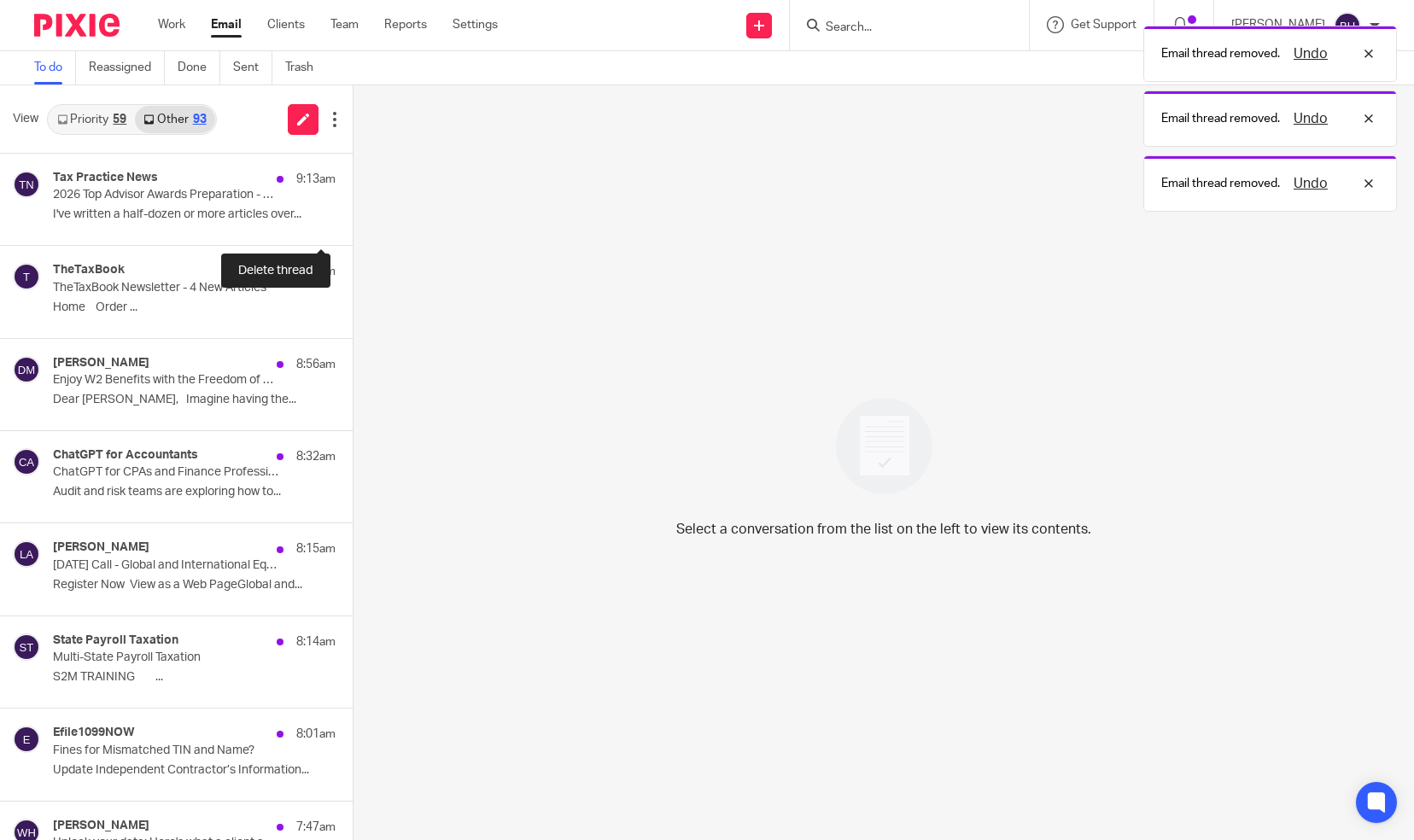
click at [353, 226] on button at bounding box center [359, 222] width 13 height 45
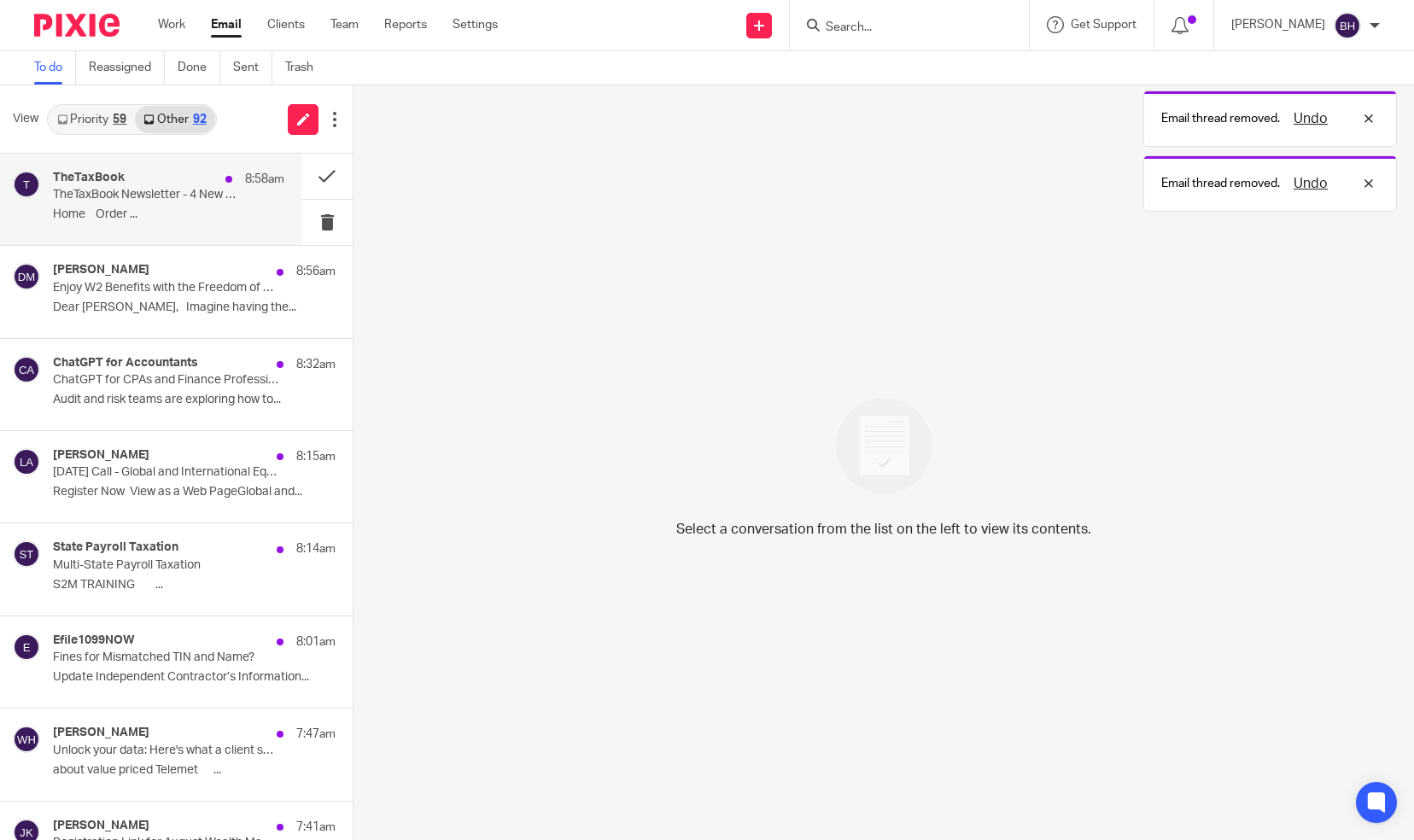
click at [208, 202] on p "TheTaxBook Newsletter - 4 New Articles" at bounding box center [145, 195] width 185 height 14
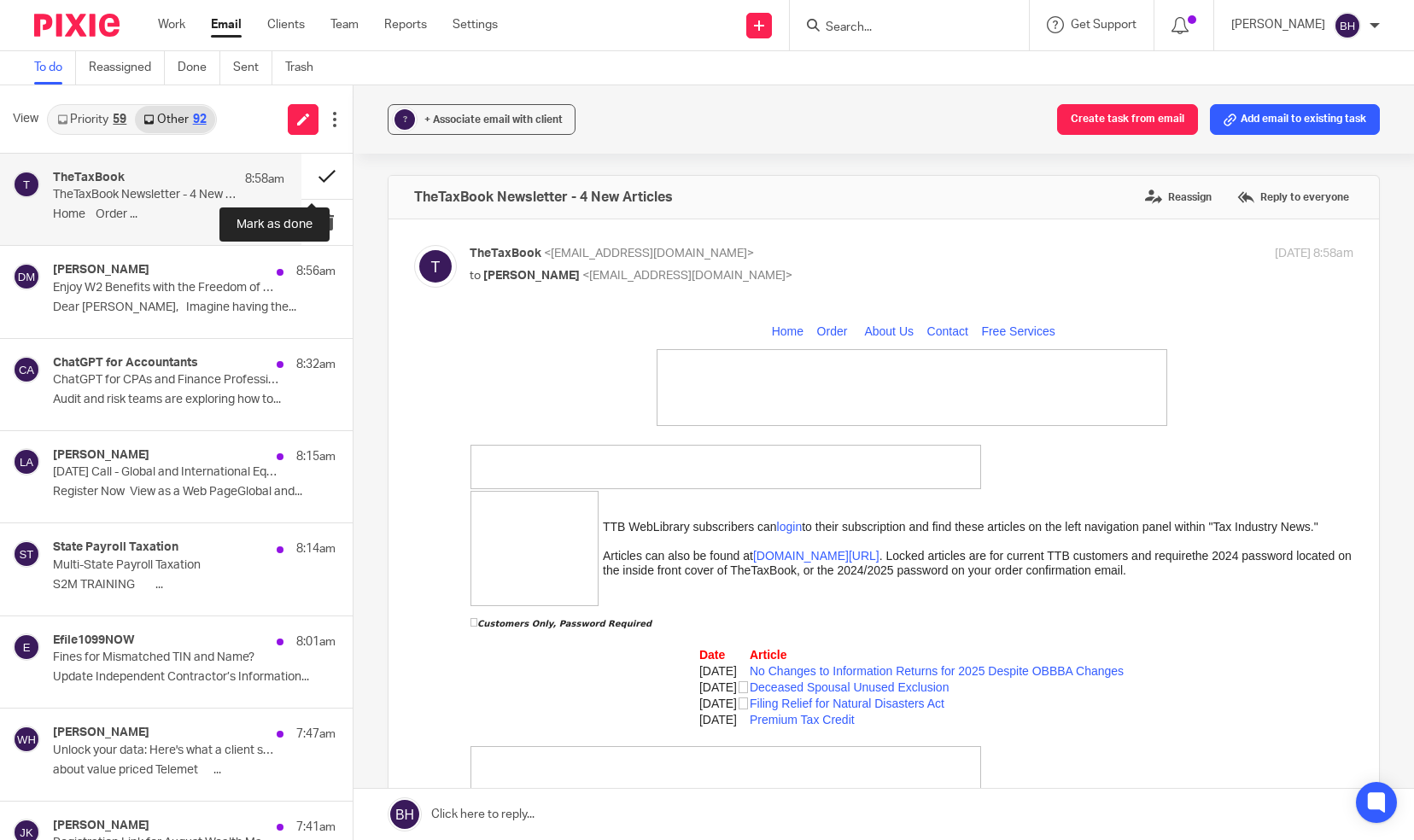
click at [315, 172] on button at bounding box center [327, 176] width 52 height 45
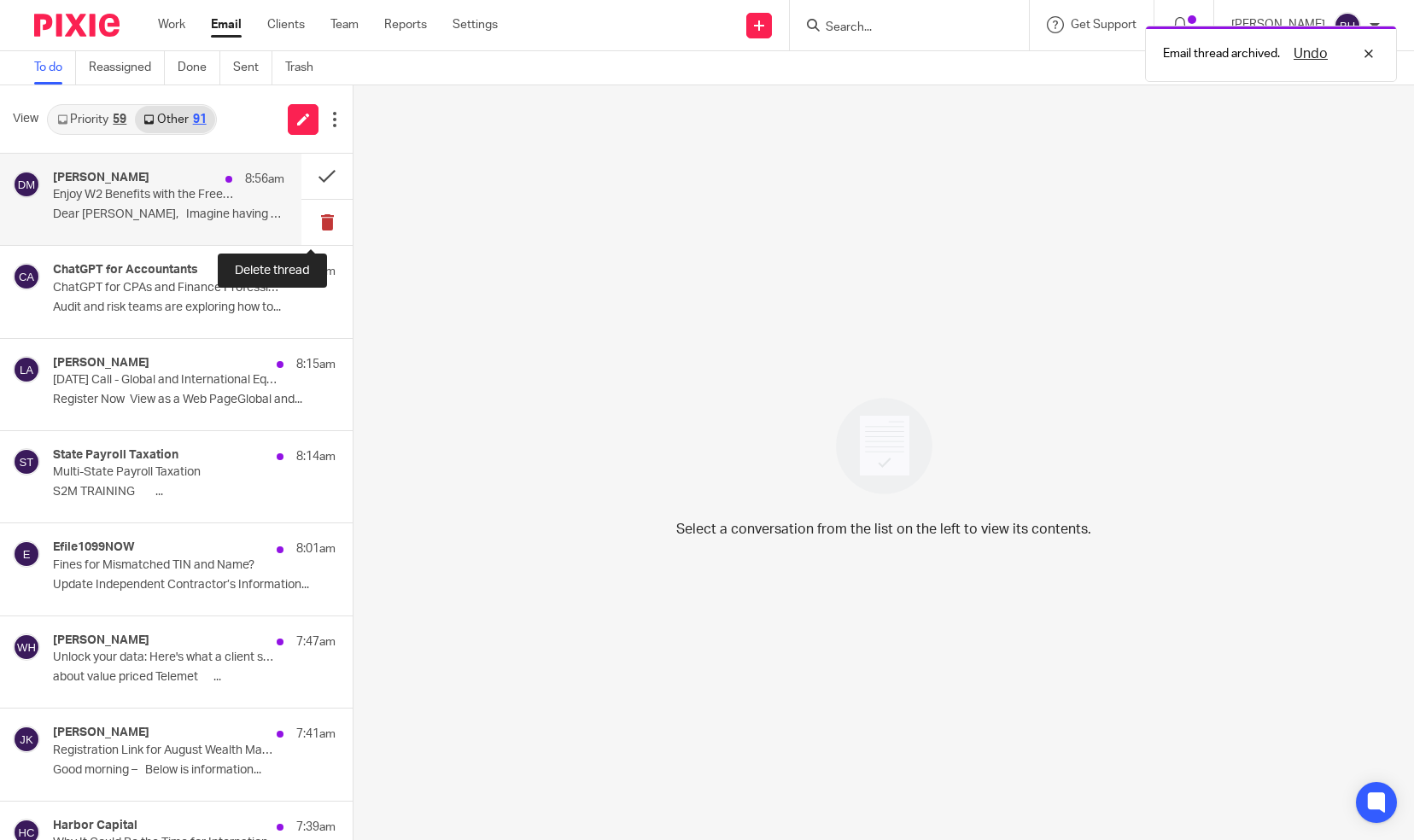
click at [311, 222] on button at bounding box center [327, 222] width 52 height 45
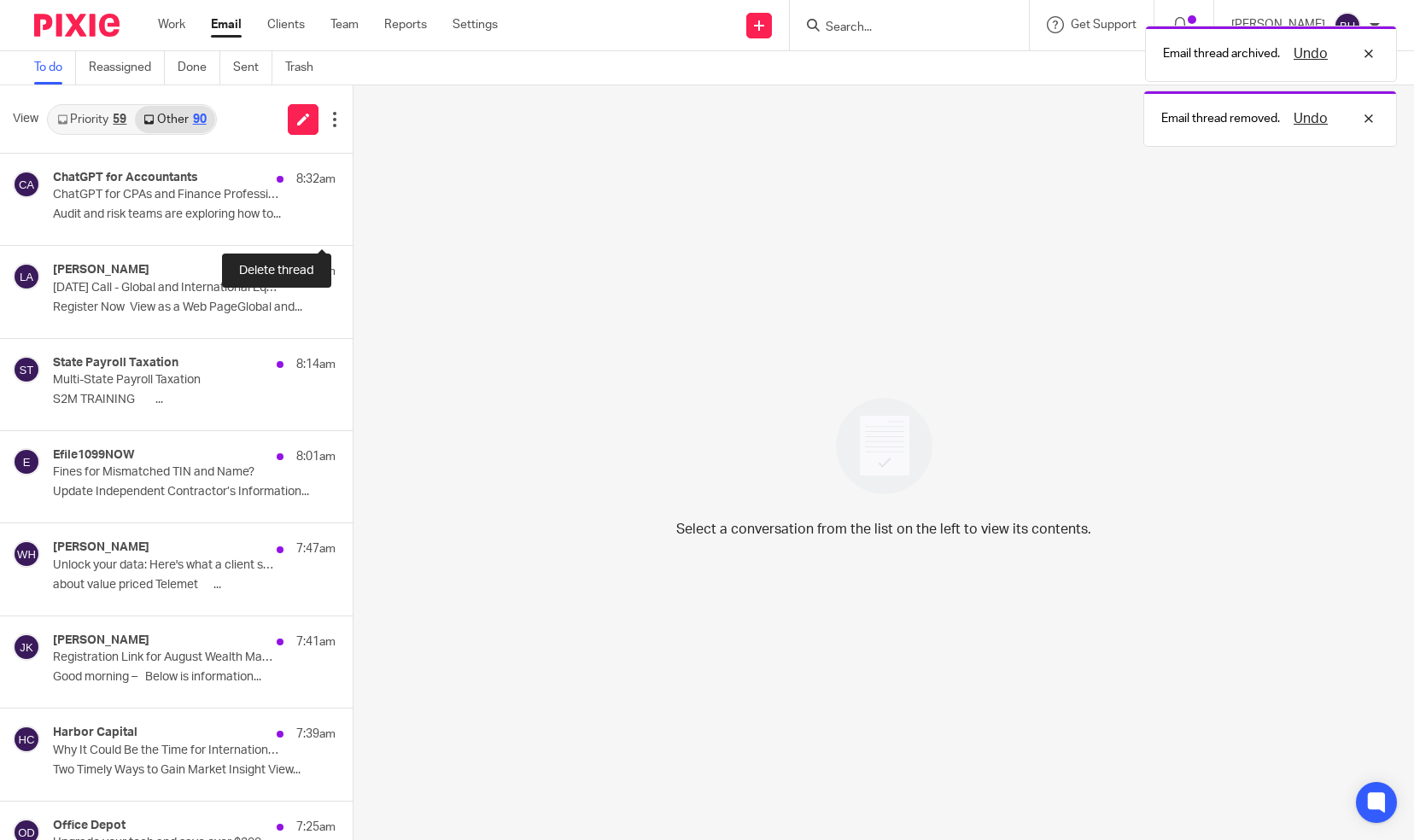
click at [353, 222] on button at bounding box center [359, 222] width 13 height 45
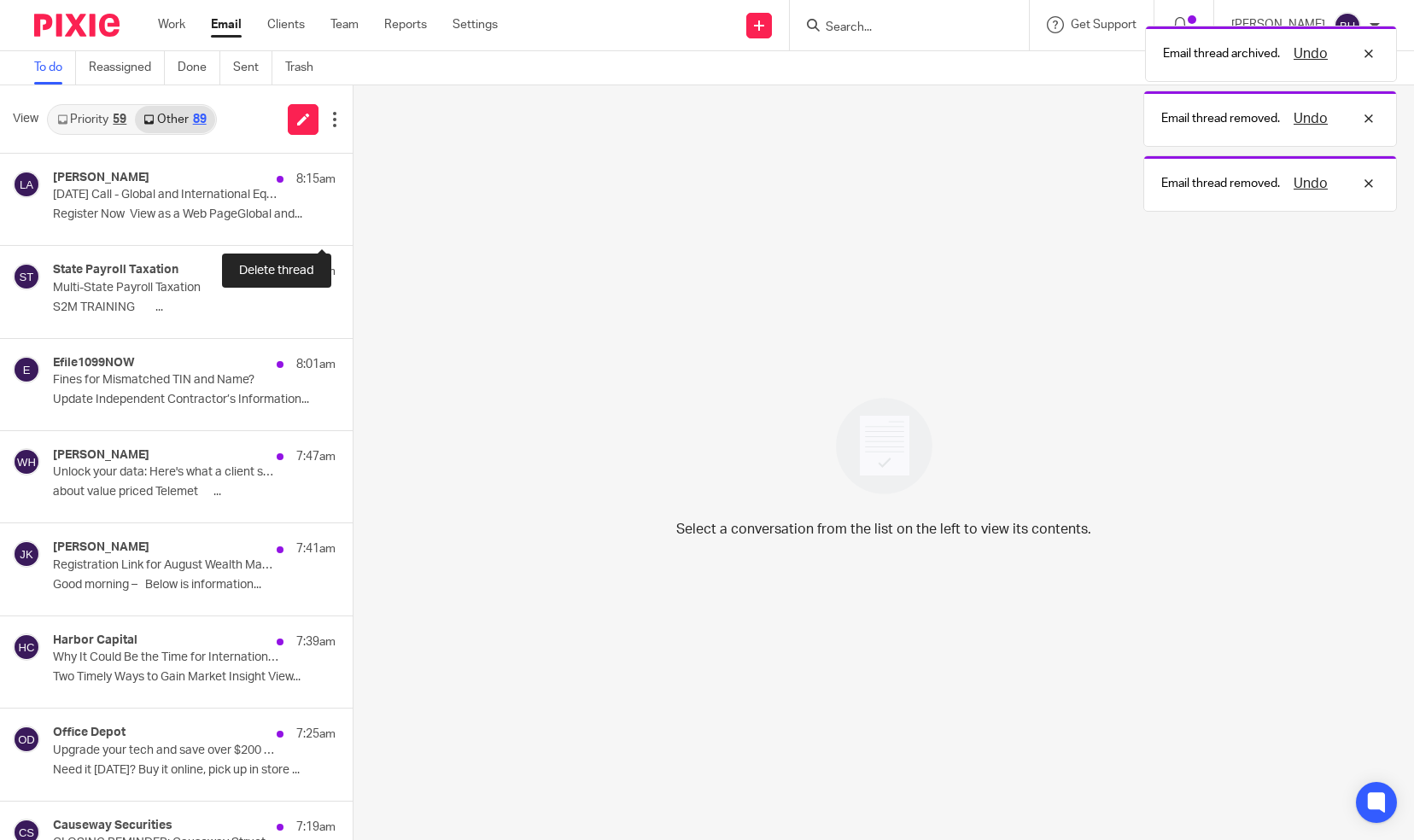
click at [353, 222] on button at bounding box center [359, 222] width 13 height 45
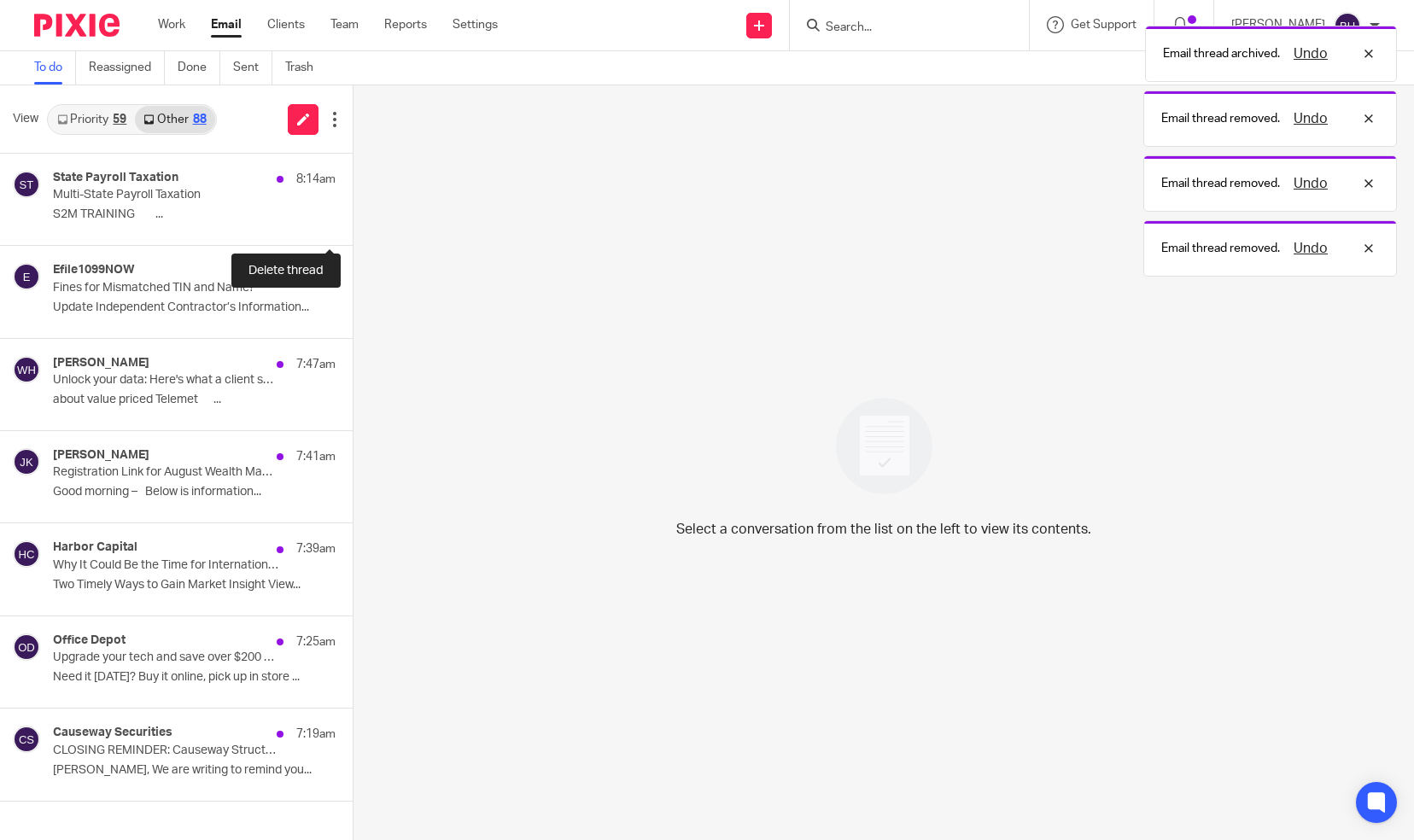
click at [353, 222] on button at bounding box center [359, 222] width 13 height 45
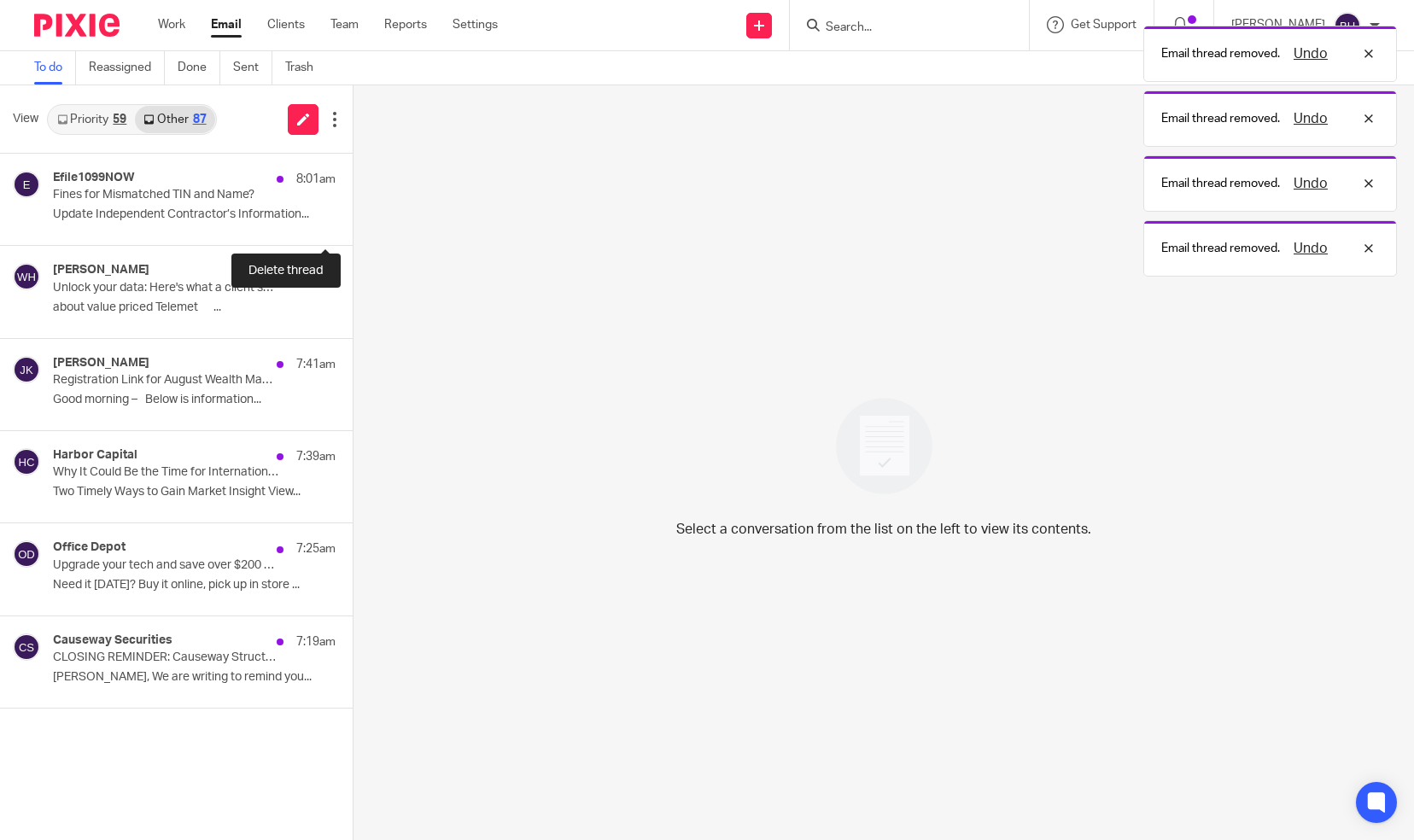
click at [353, 222] on button at bounding box center [359, 222] width 13 height 45
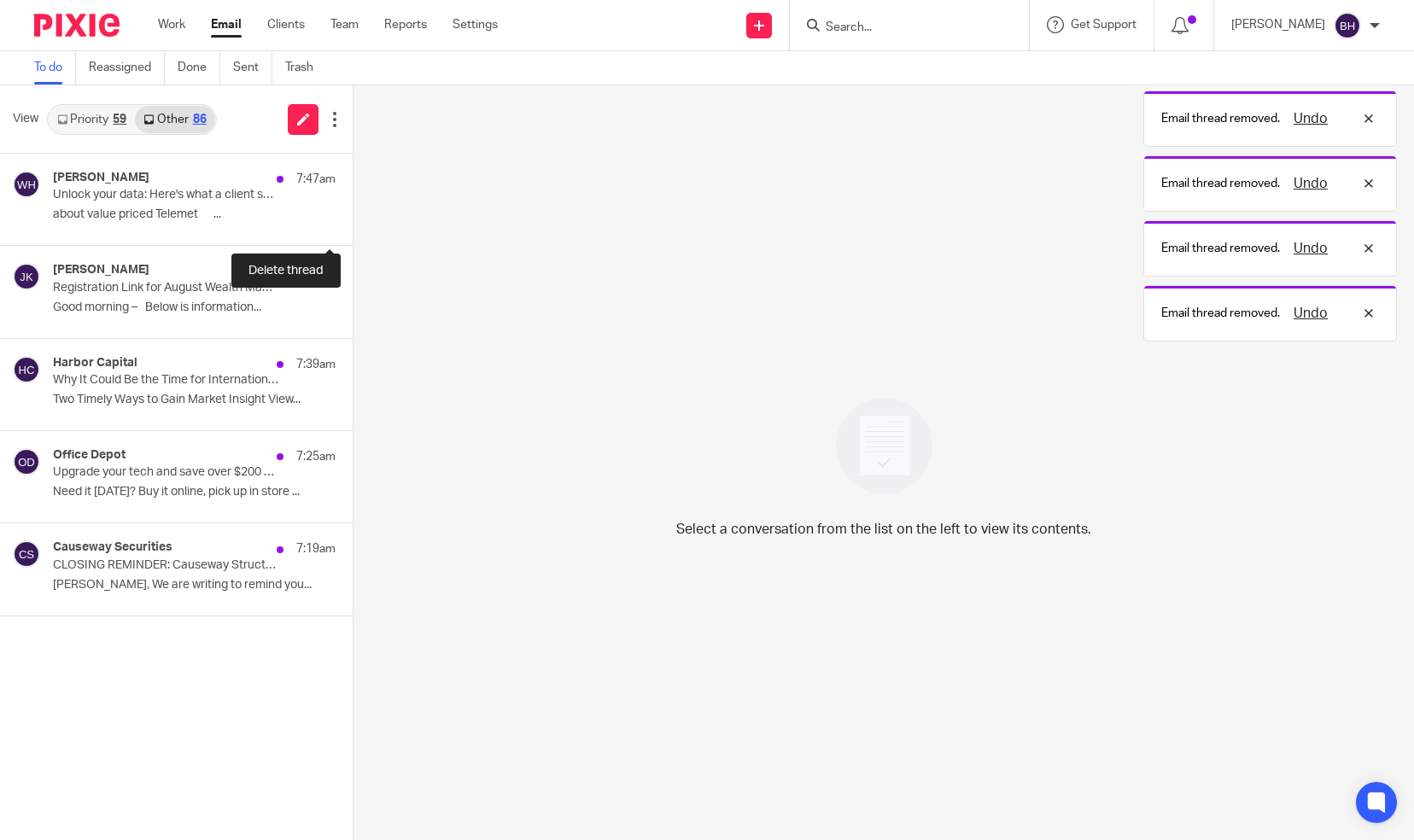
click at [353, 222] on button at bounding box center [359, 222] width 13 height 45
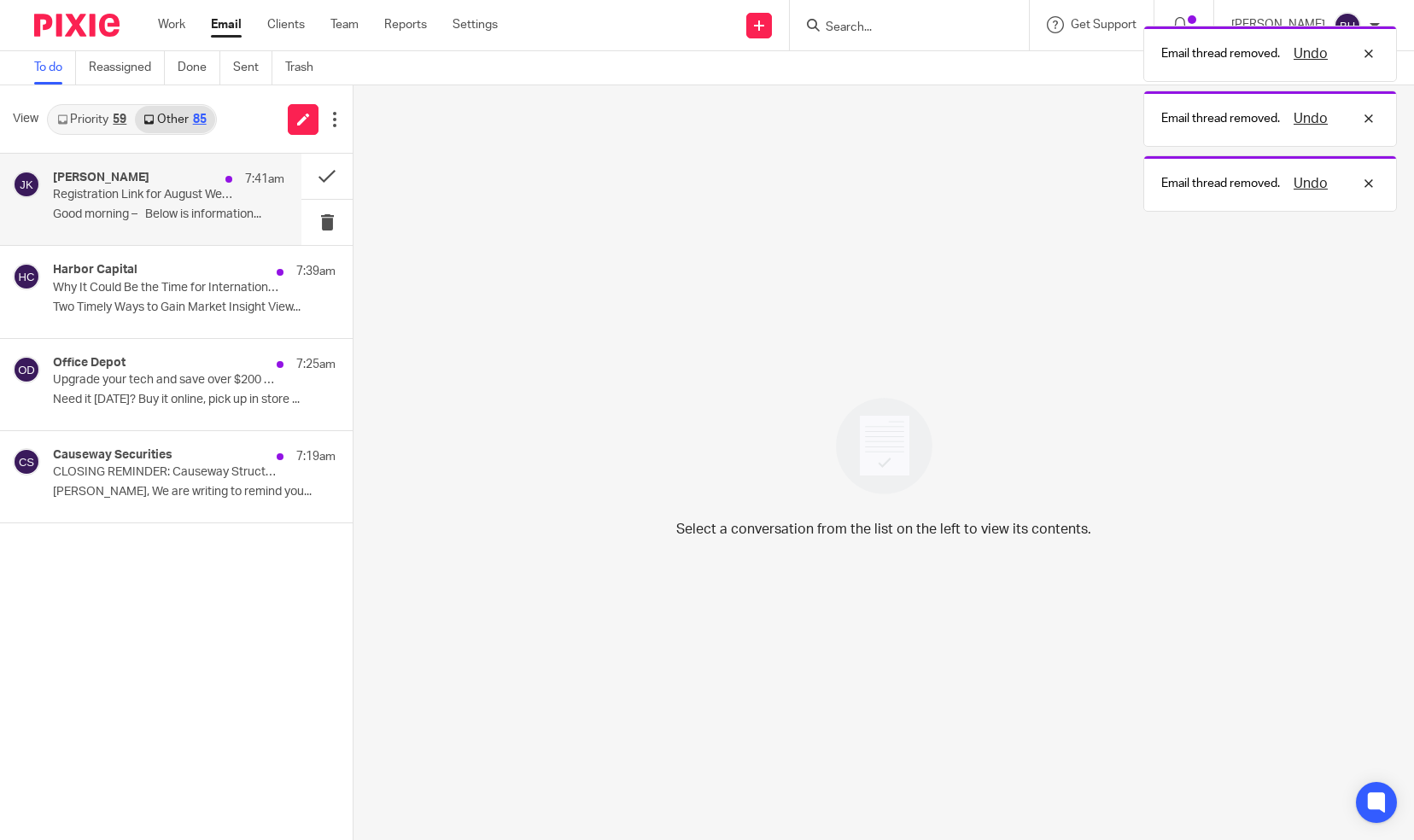
click at [236, 205] on div "Jessica Kruger 7:41am Registration Link for August Wealth Management Webinar Go…" at bounding box center [168, 200] width 231 height 57
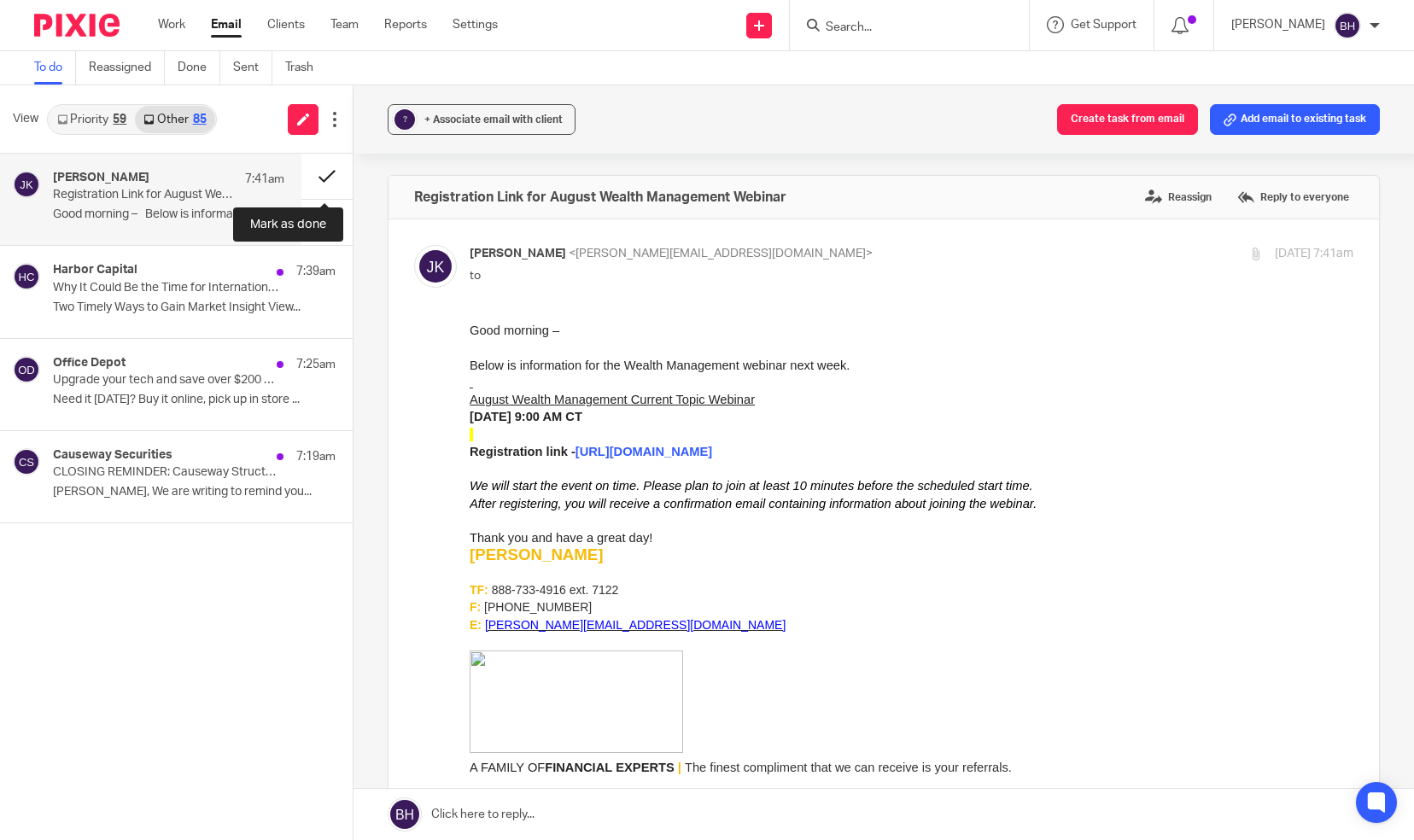
click at [316, 181] on button at bounding box center [327, 176] width 52 height 45
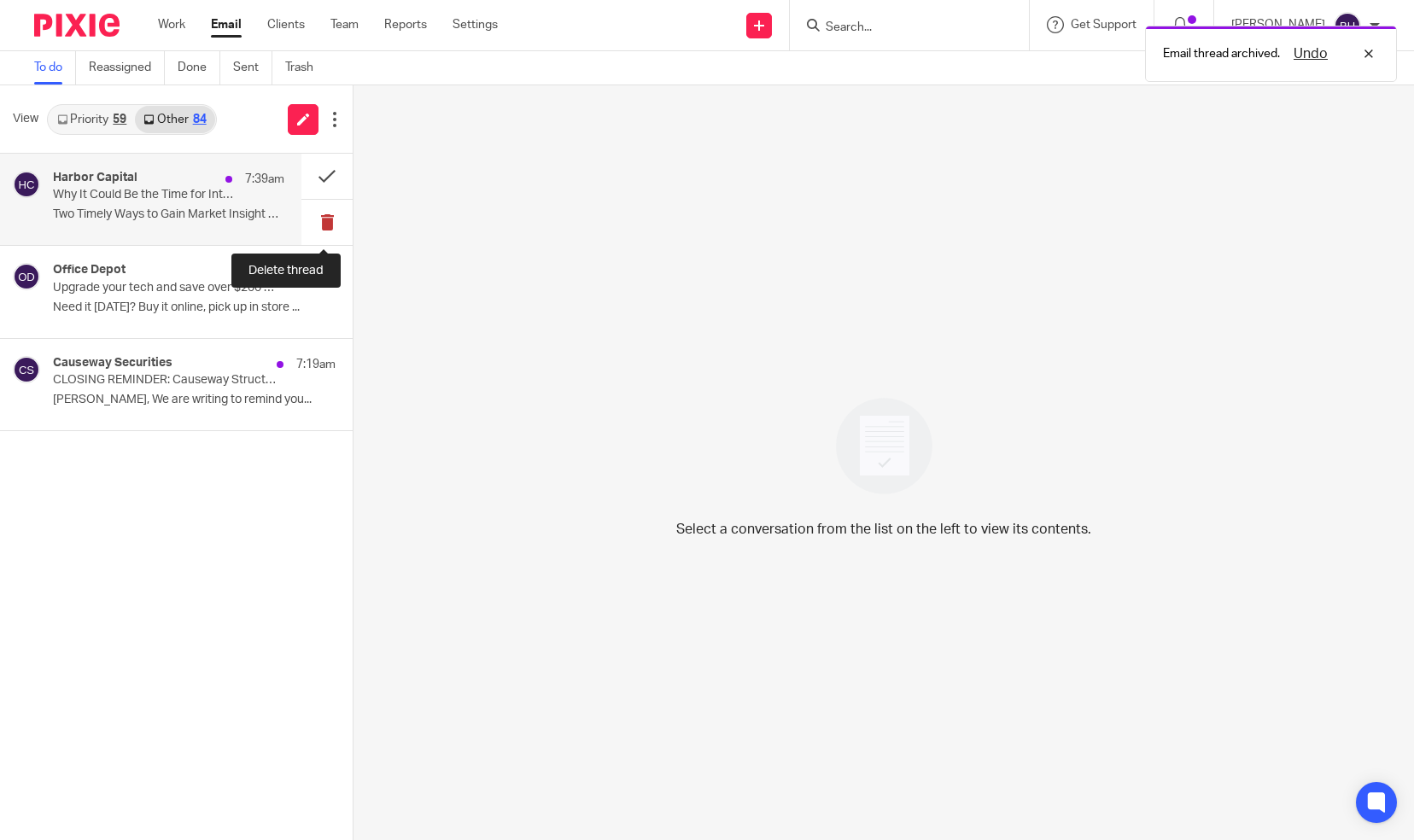
click at [325, 222] on button at bounding box center [327, 222] width 52 height 45
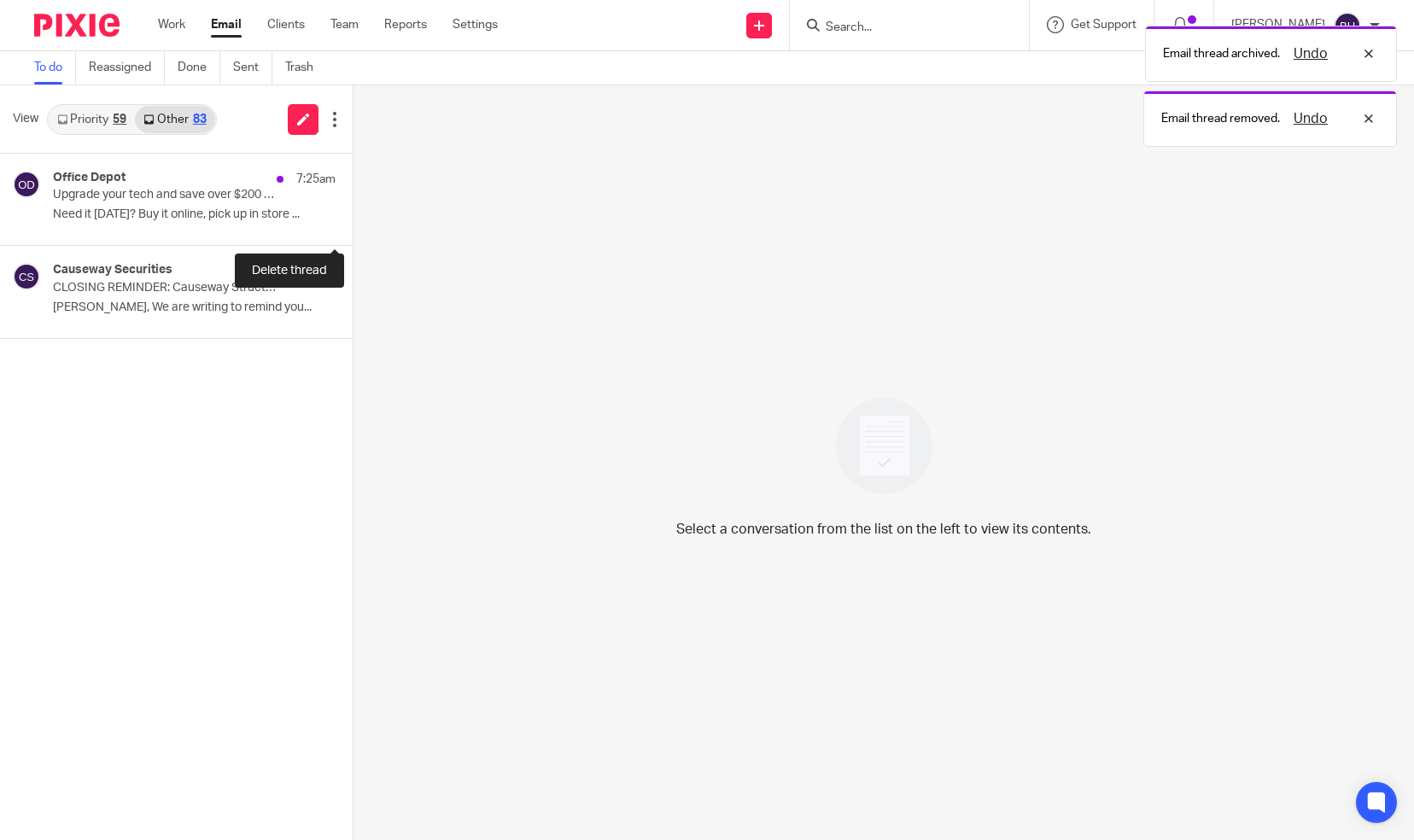
click at [353, 222] on button at bounding box center [359, 222] width 13 height 45
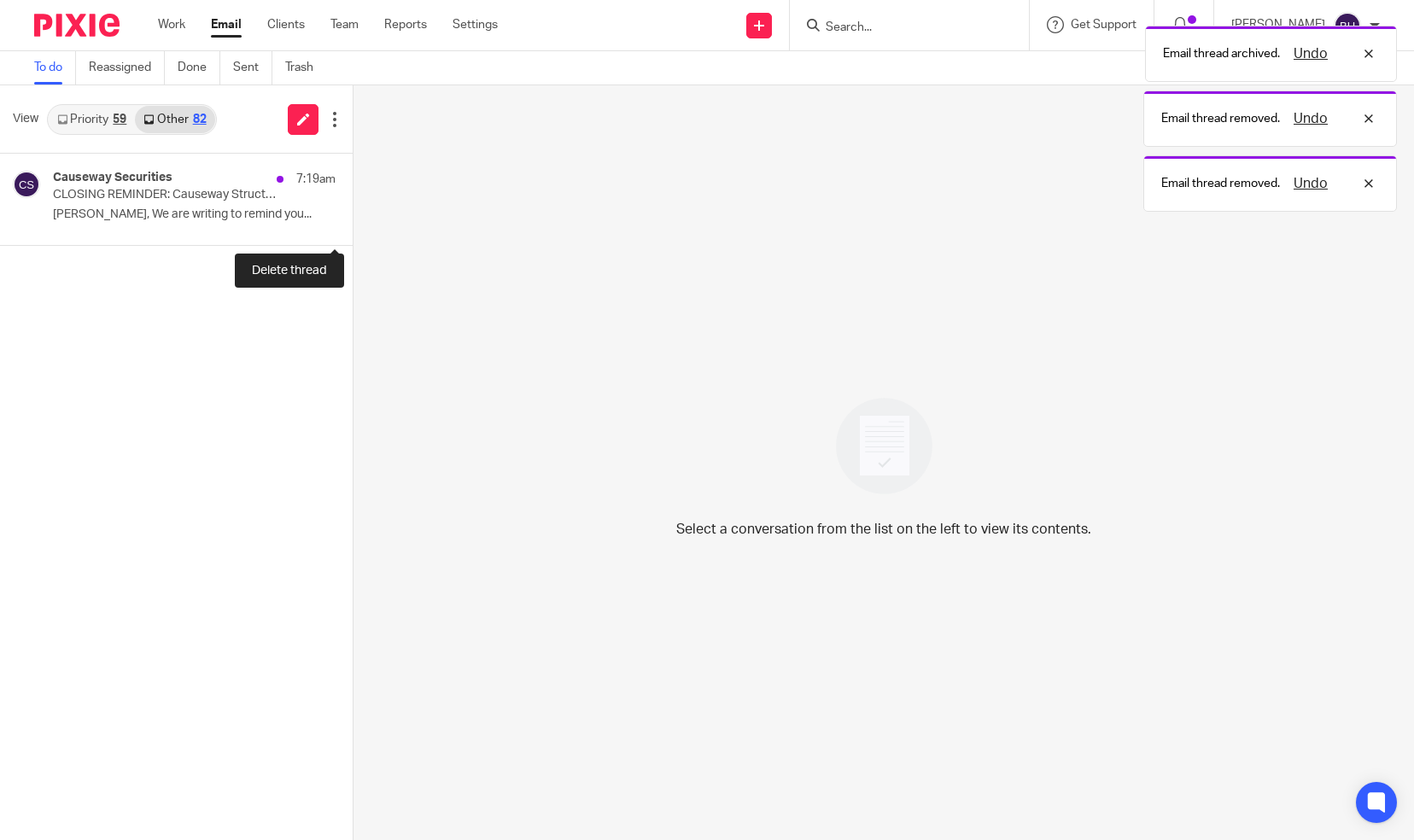
click at [353, 222] on button at bounding box center [359, 222] width 13 height 45
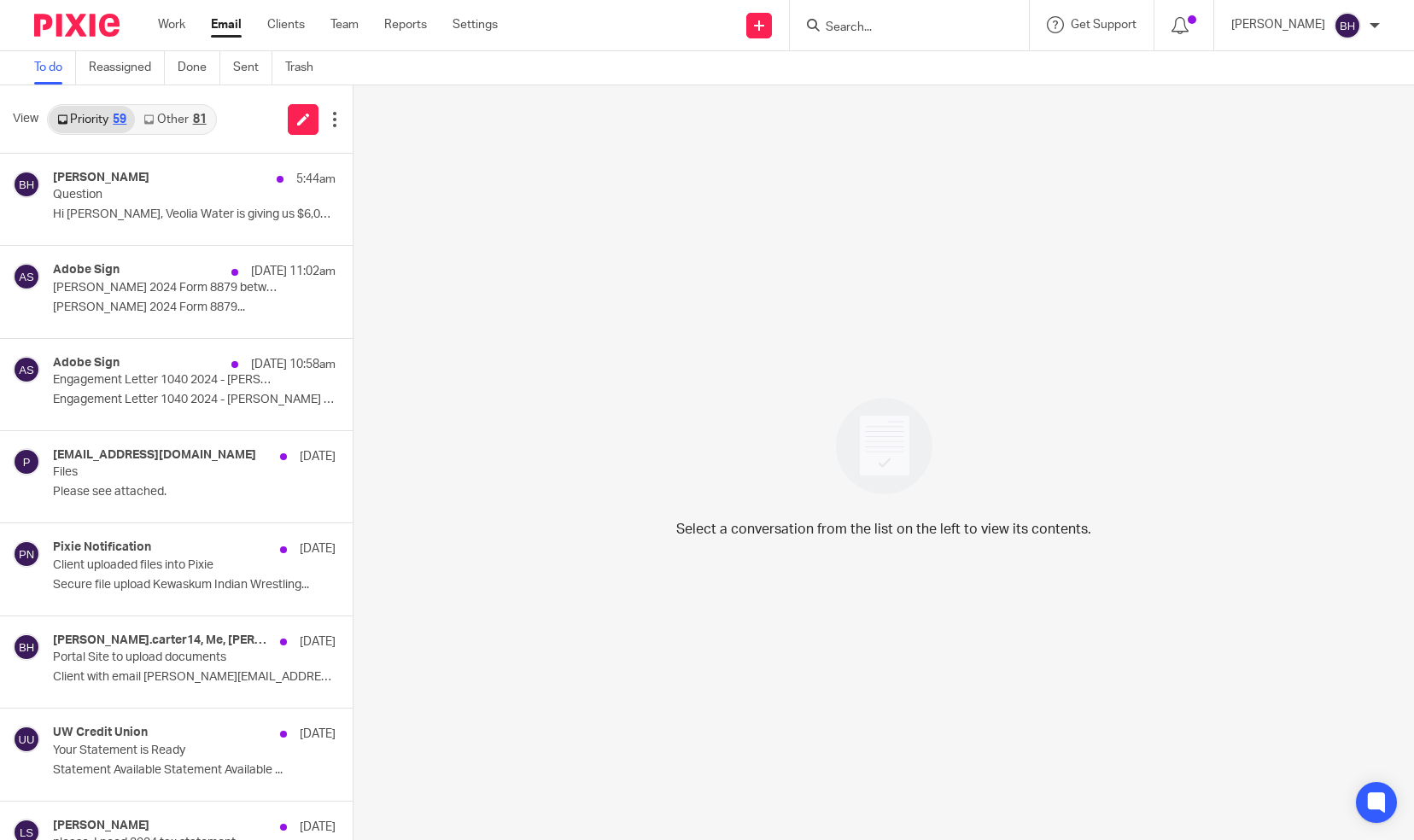
click at [191, 123] on link "Other 81" at bounding box center [174, 119] width 79 height 28
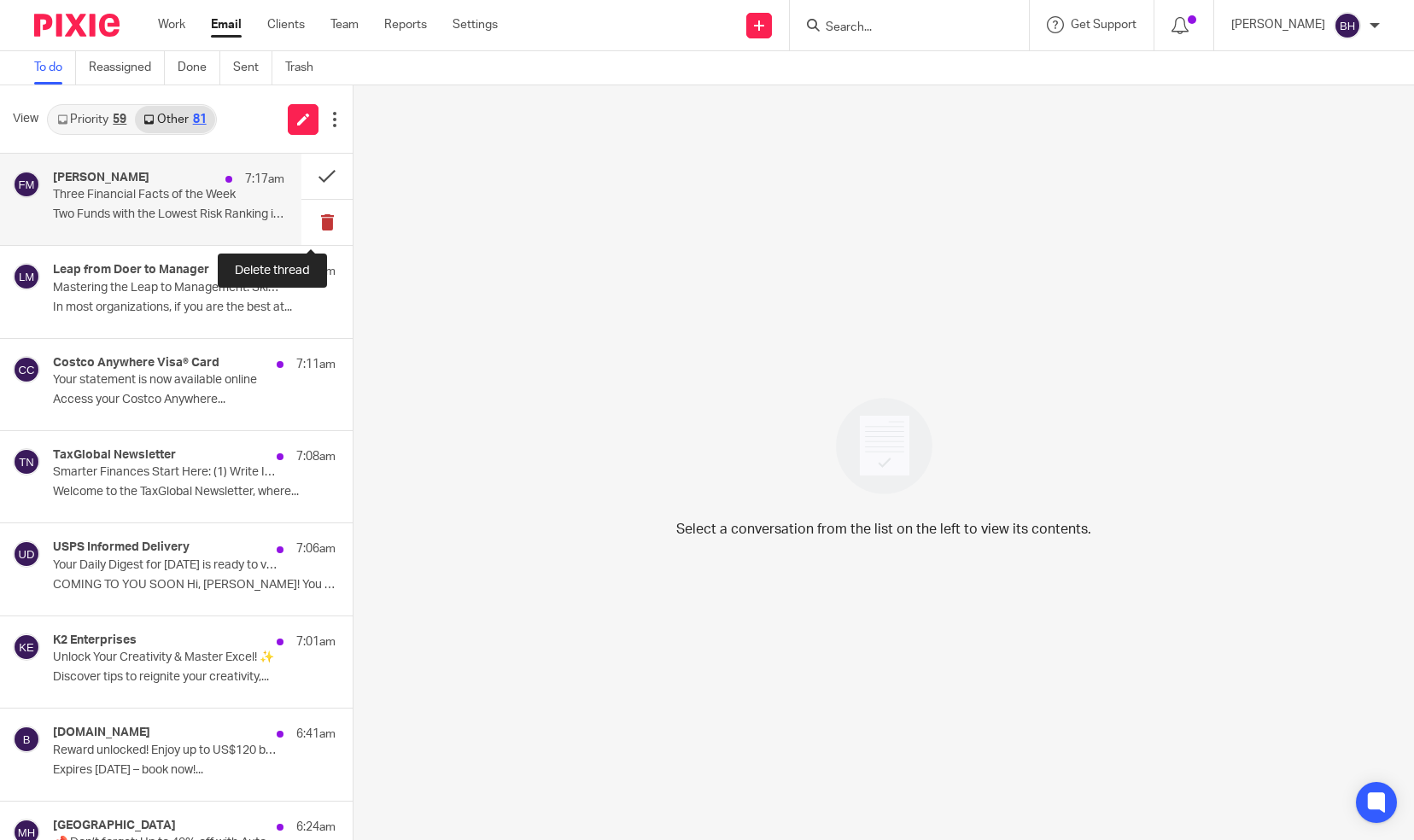
click at [309, 220] on button at bounding box center [327, 222] width 52 height 45
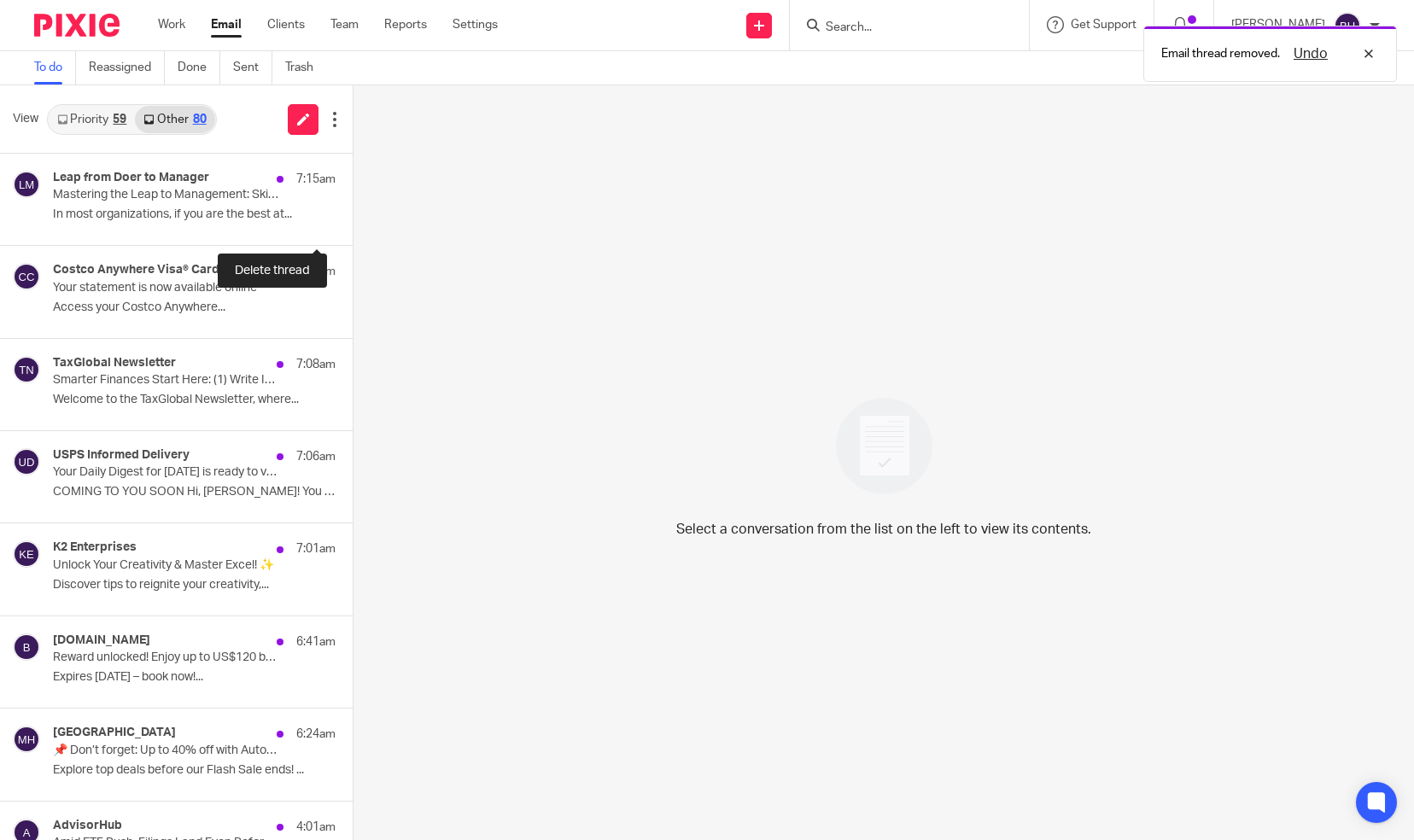
click at [353, 220] on button at bounding box center [359, 222] width 13 height 45
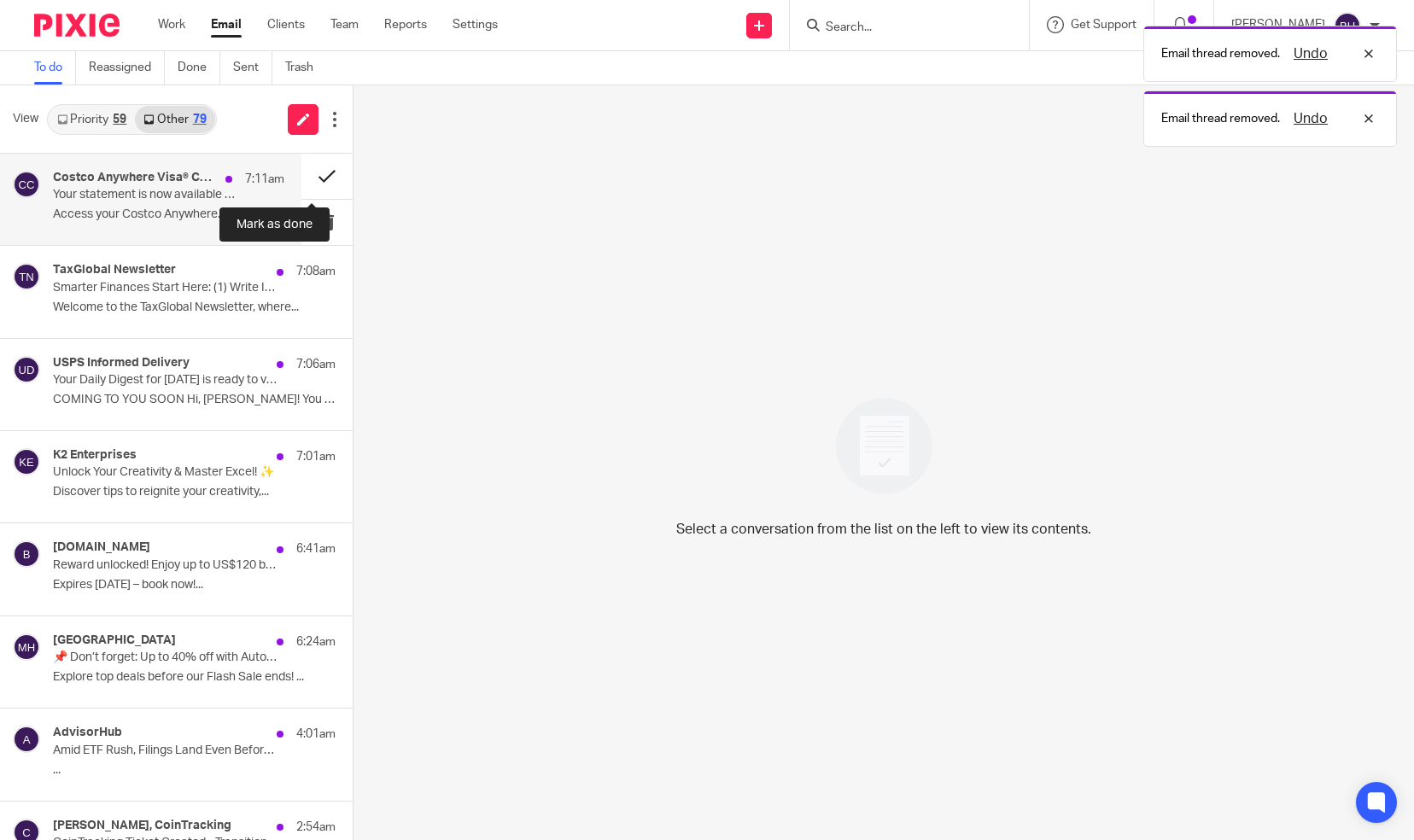
click at [309, 180] on button at bounding box center [327, 176] width 52 height 45
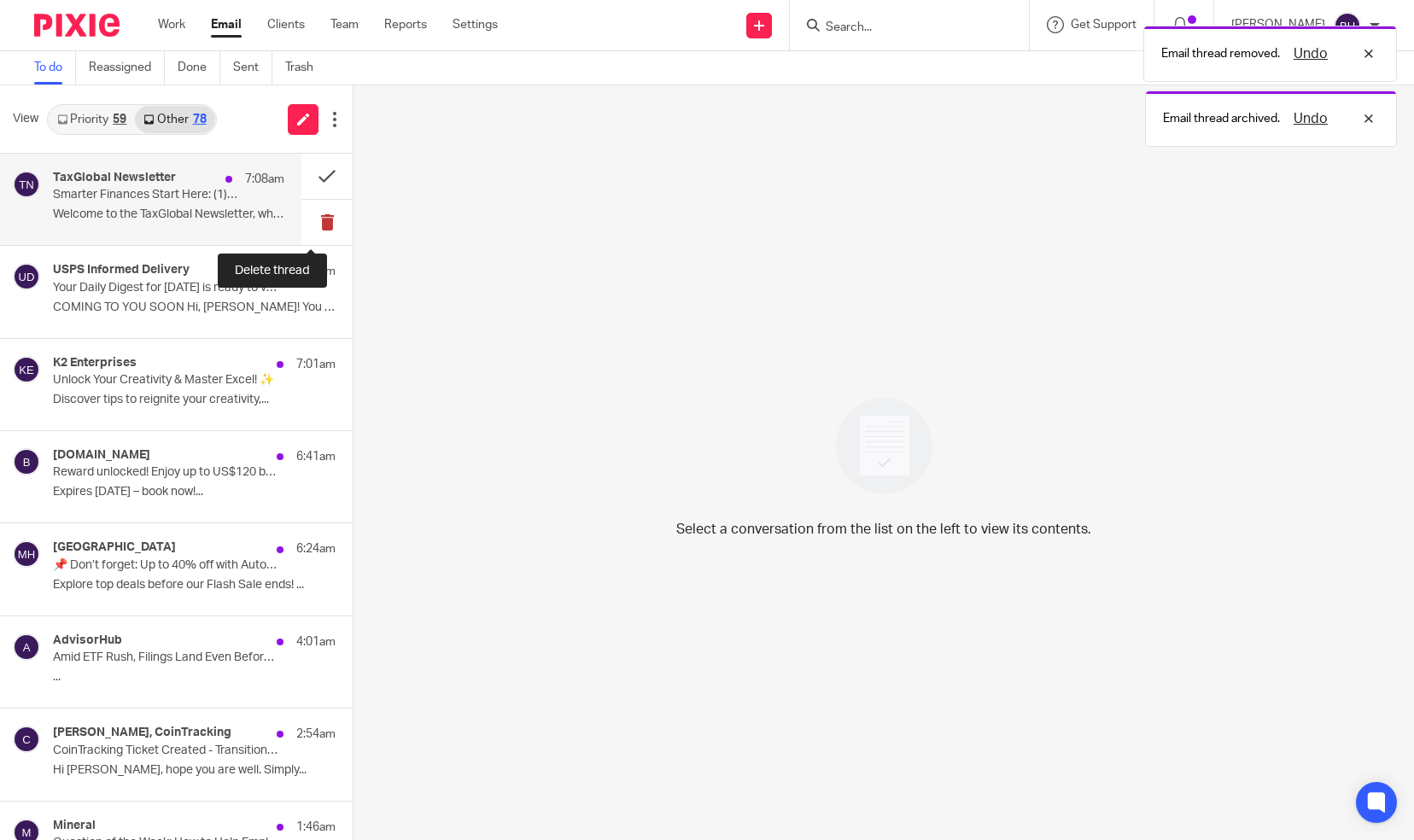
click at [319, 214] on button at bounding box center [327, 222] width 52 height 45
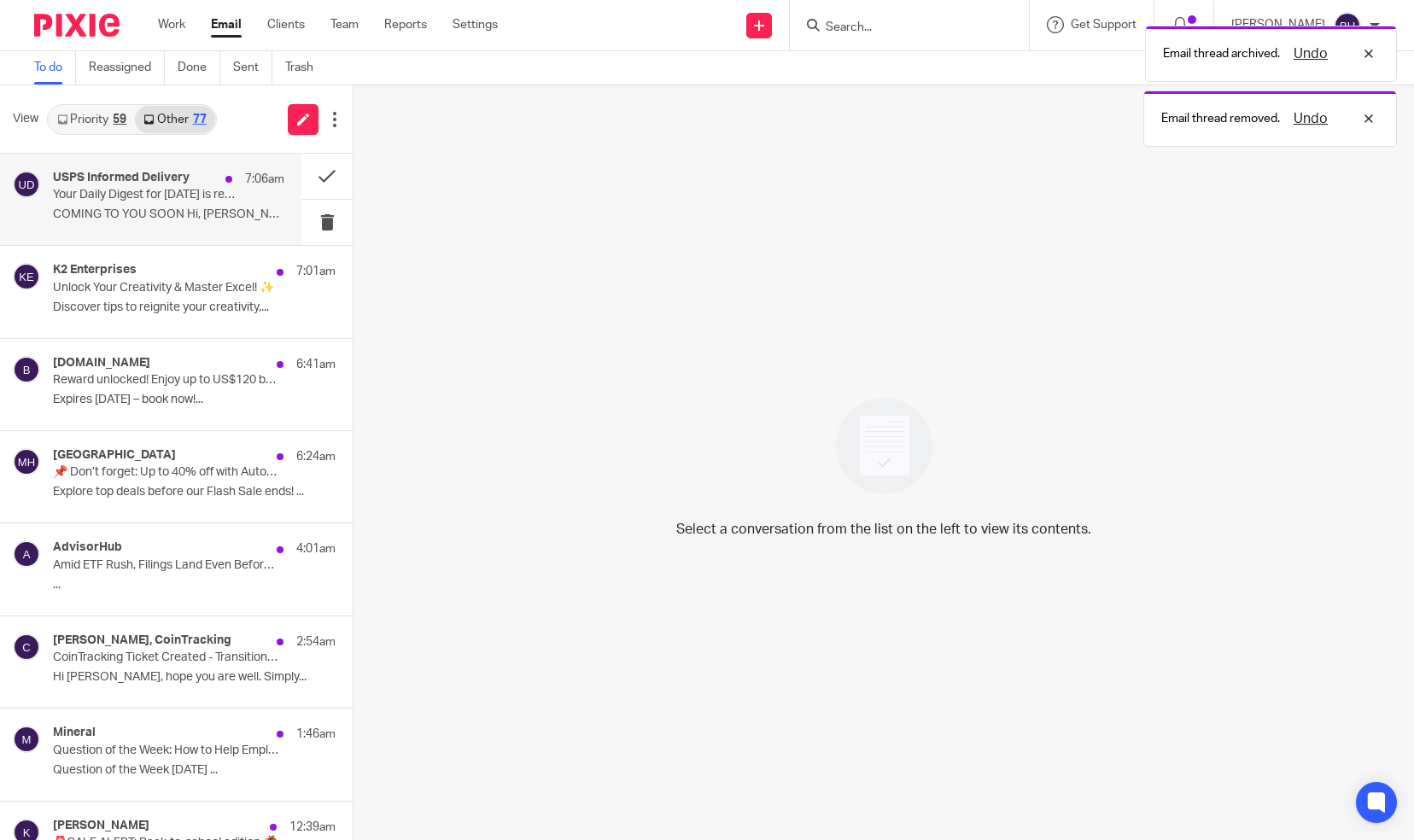
click at [194, 197] on p "Your Daily Digest for Wed, 8/13 is ready to view" at bounding box center [145, 195] width 185 height 14
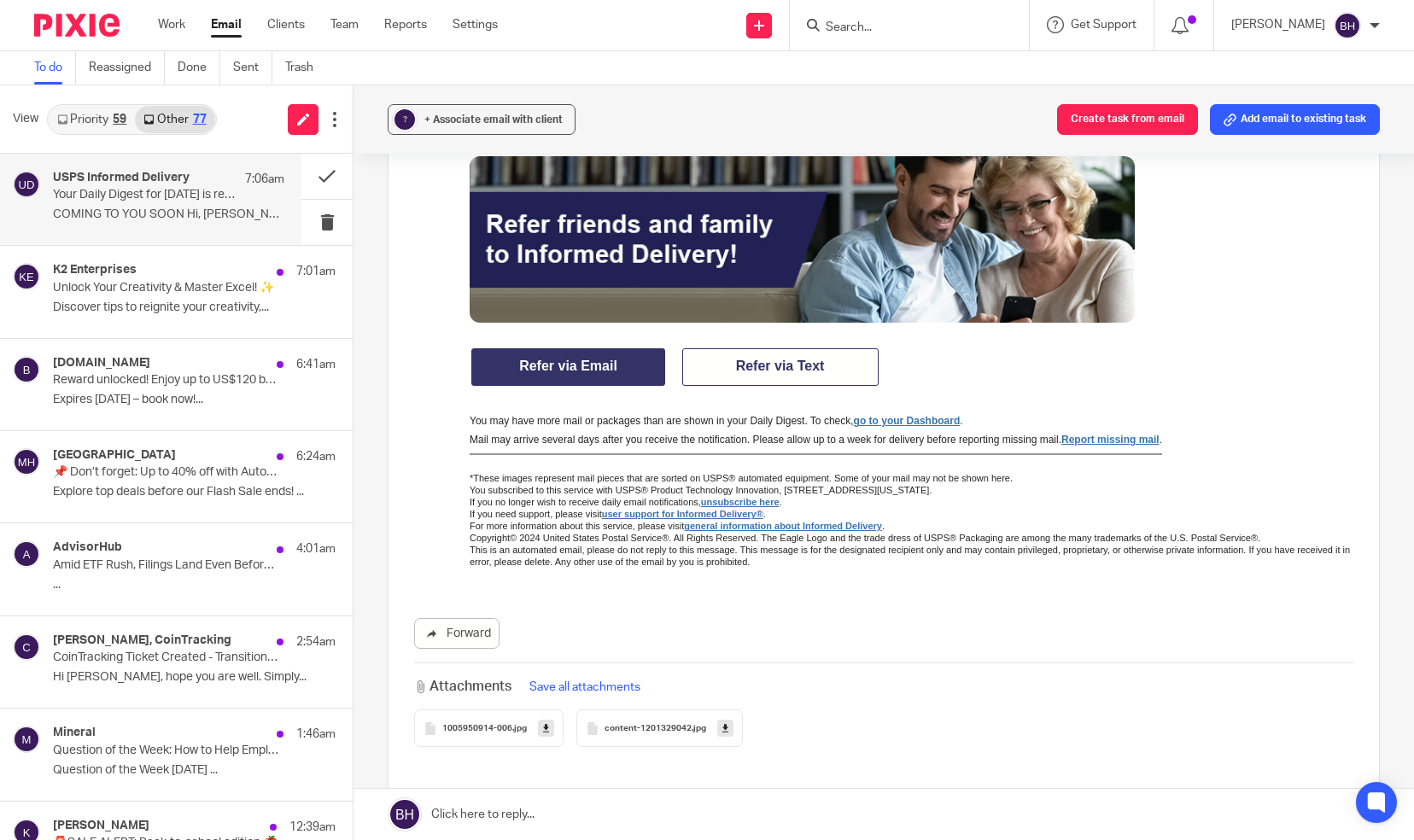
scroll to position [1598, 0]
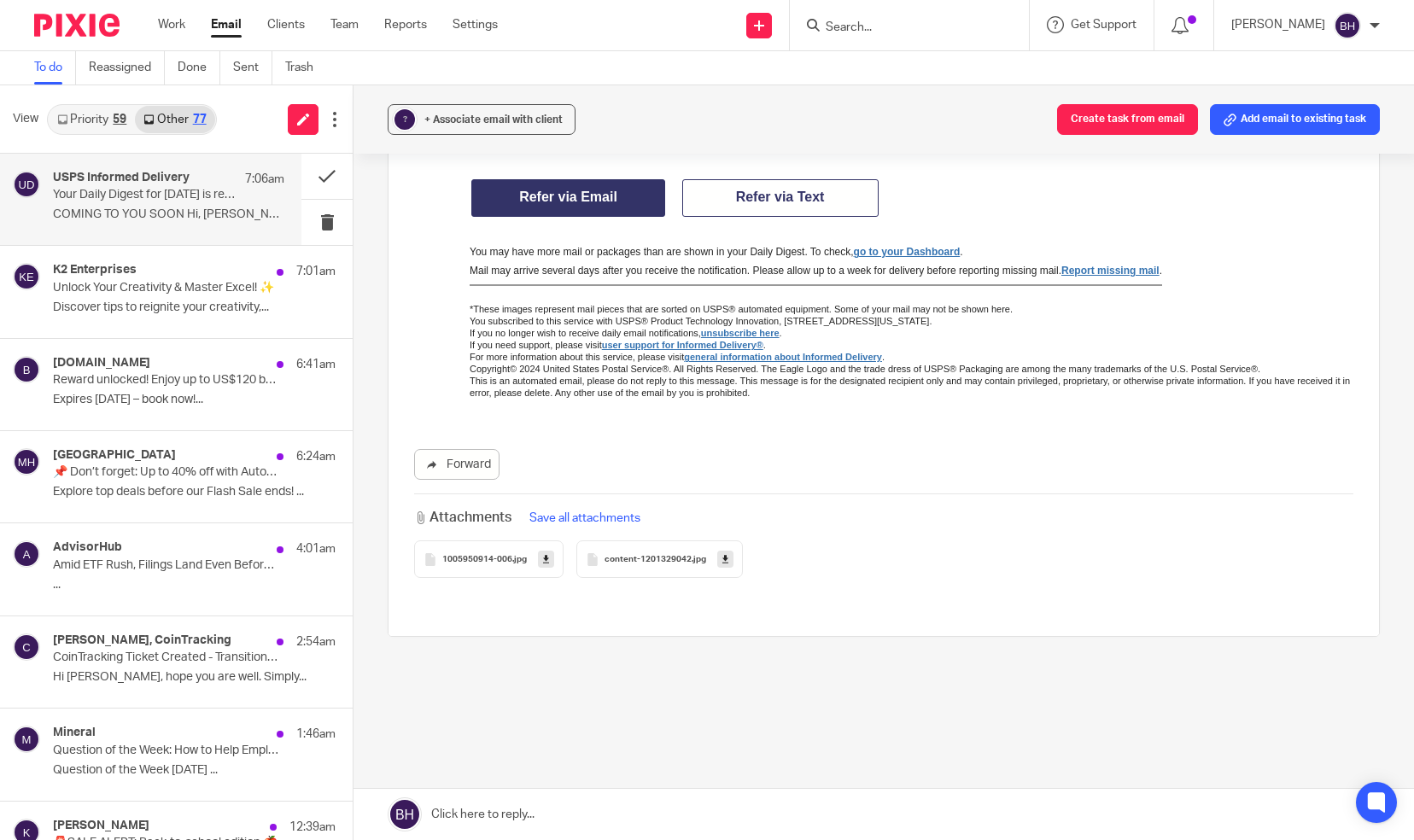
click at [489, 556] on span "1005950914-006" at bounding box center [477, 560] width 70 height 11
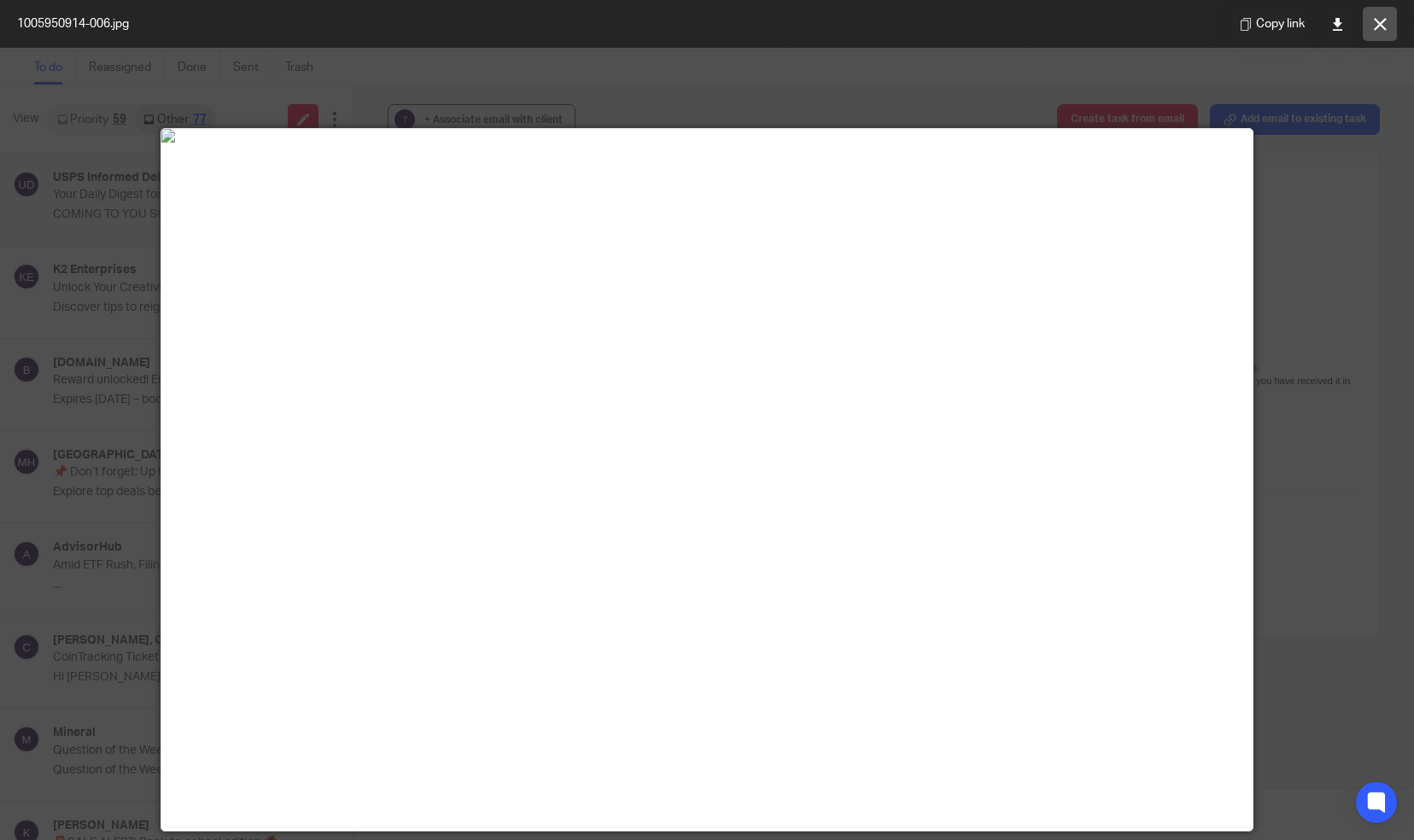
click at [1377, 19] on icon at bounding box center [1380, 24] width 12 height 12
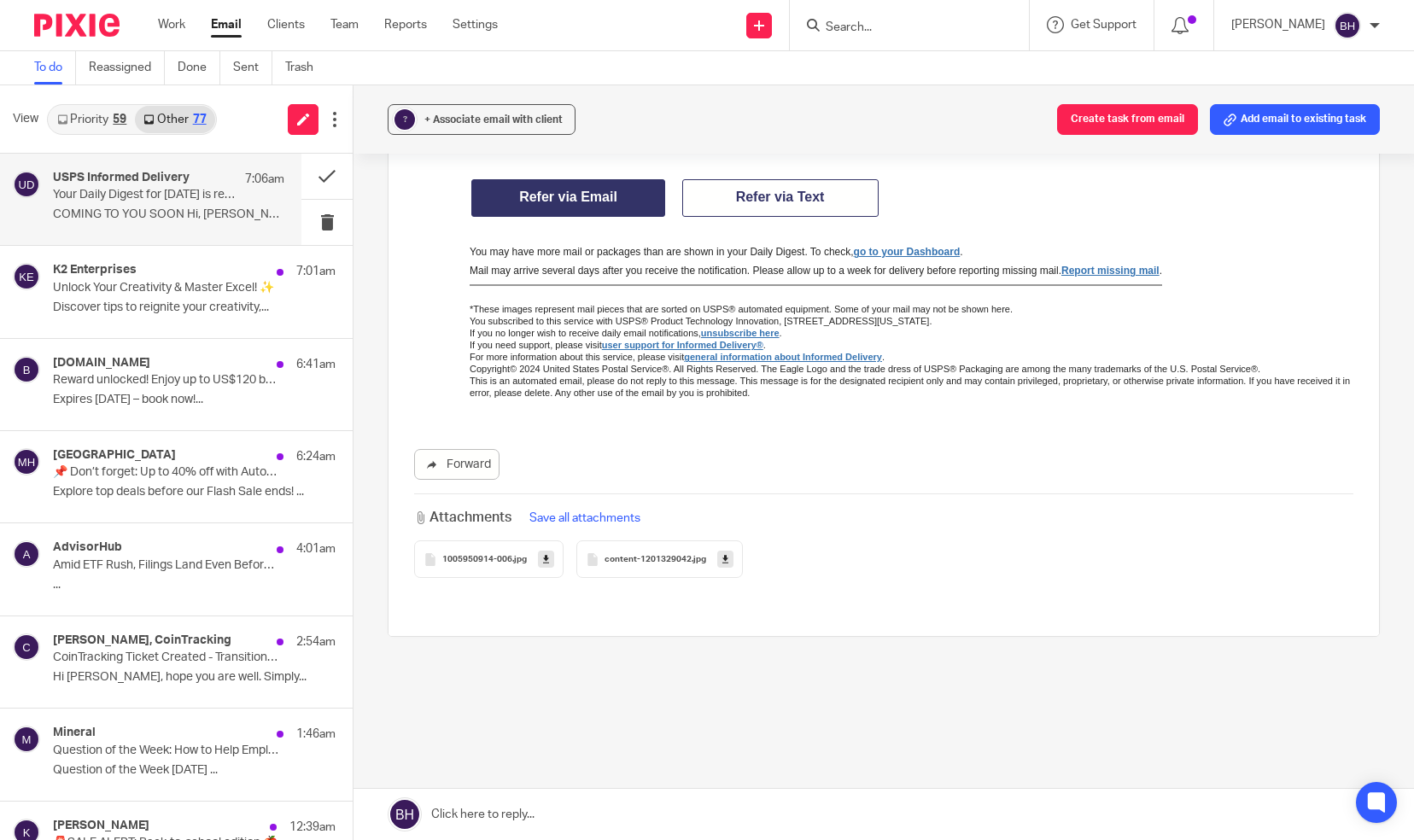
click at [695, 558] on span ".jpg" at bounding box center [699, 560] width 14 height 11
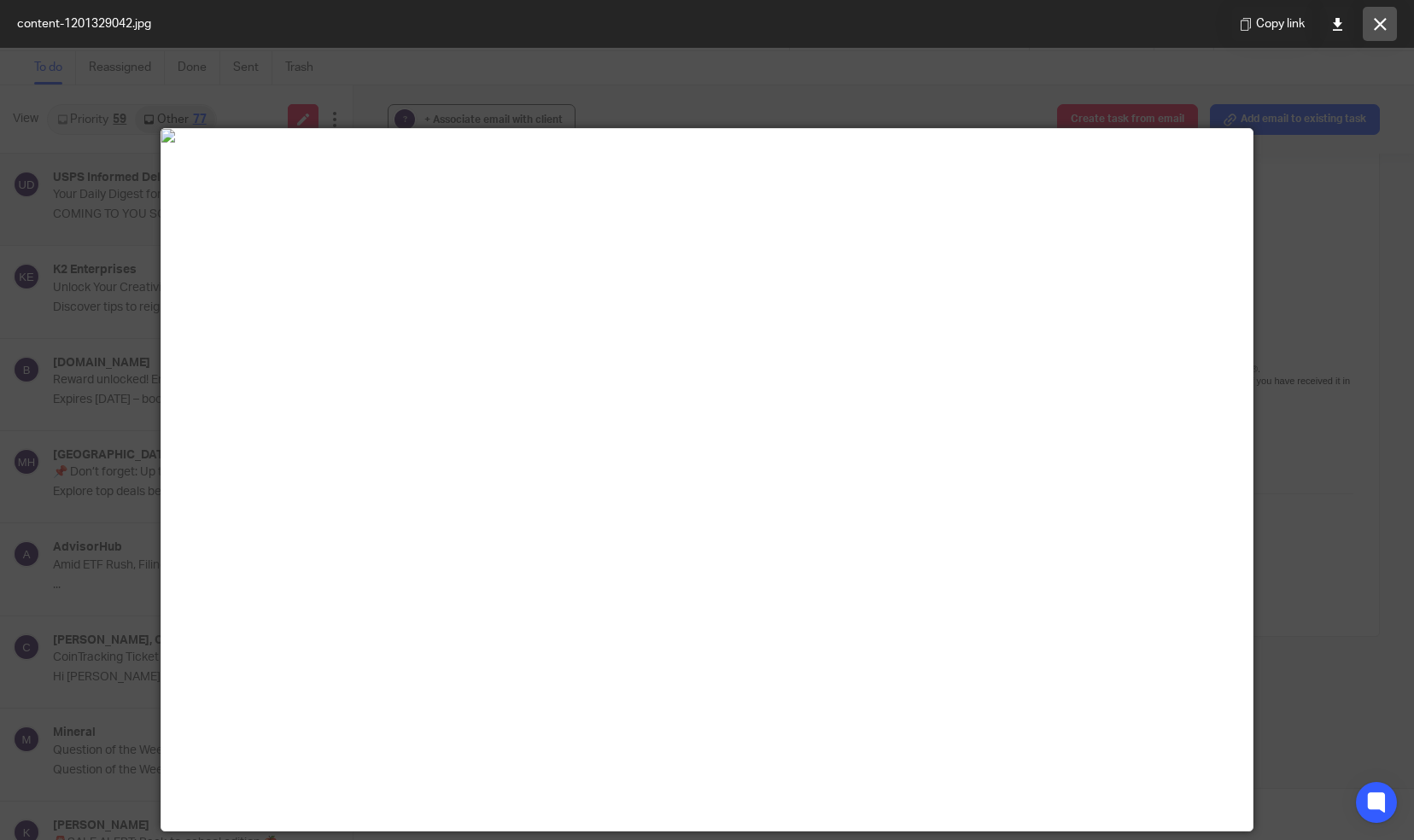
click at [1378, 31] on button at bounding box center [1381, 24] width 34 height 34
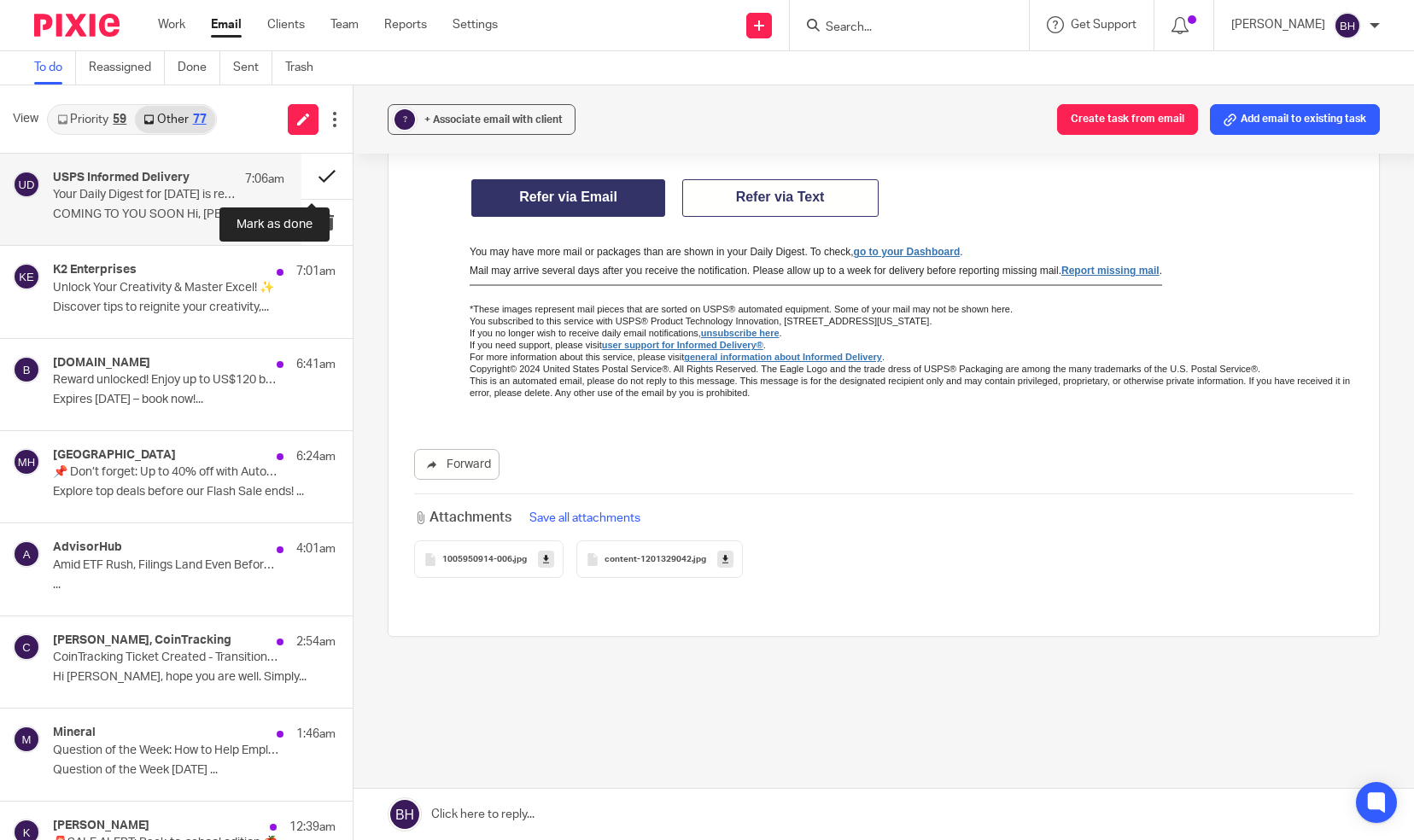
click at [311, 166] on button at bounding box center [327, 176] width 52 height 45
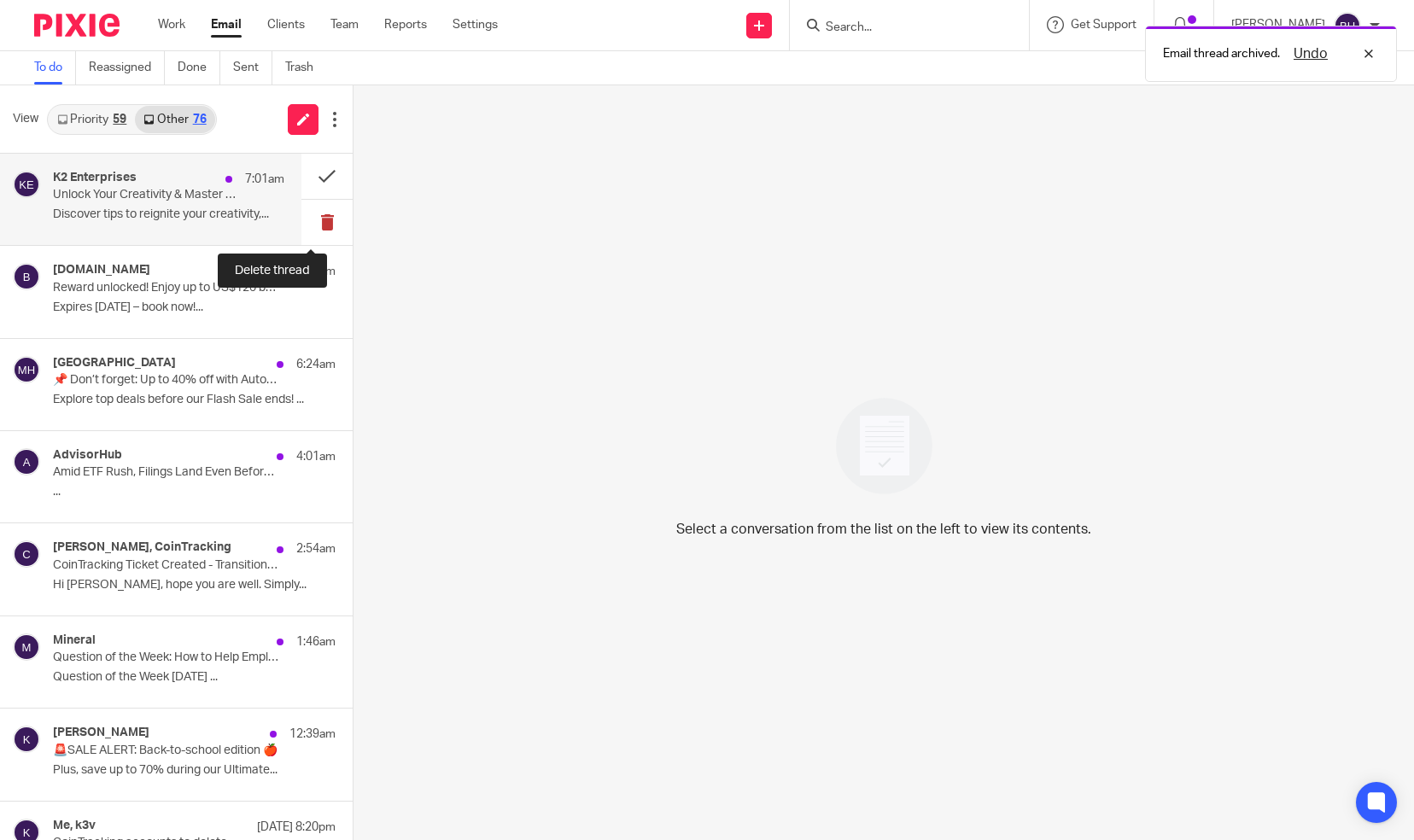
click at [316, 216] on button at bounding box center [327, 222] width 52 height 45
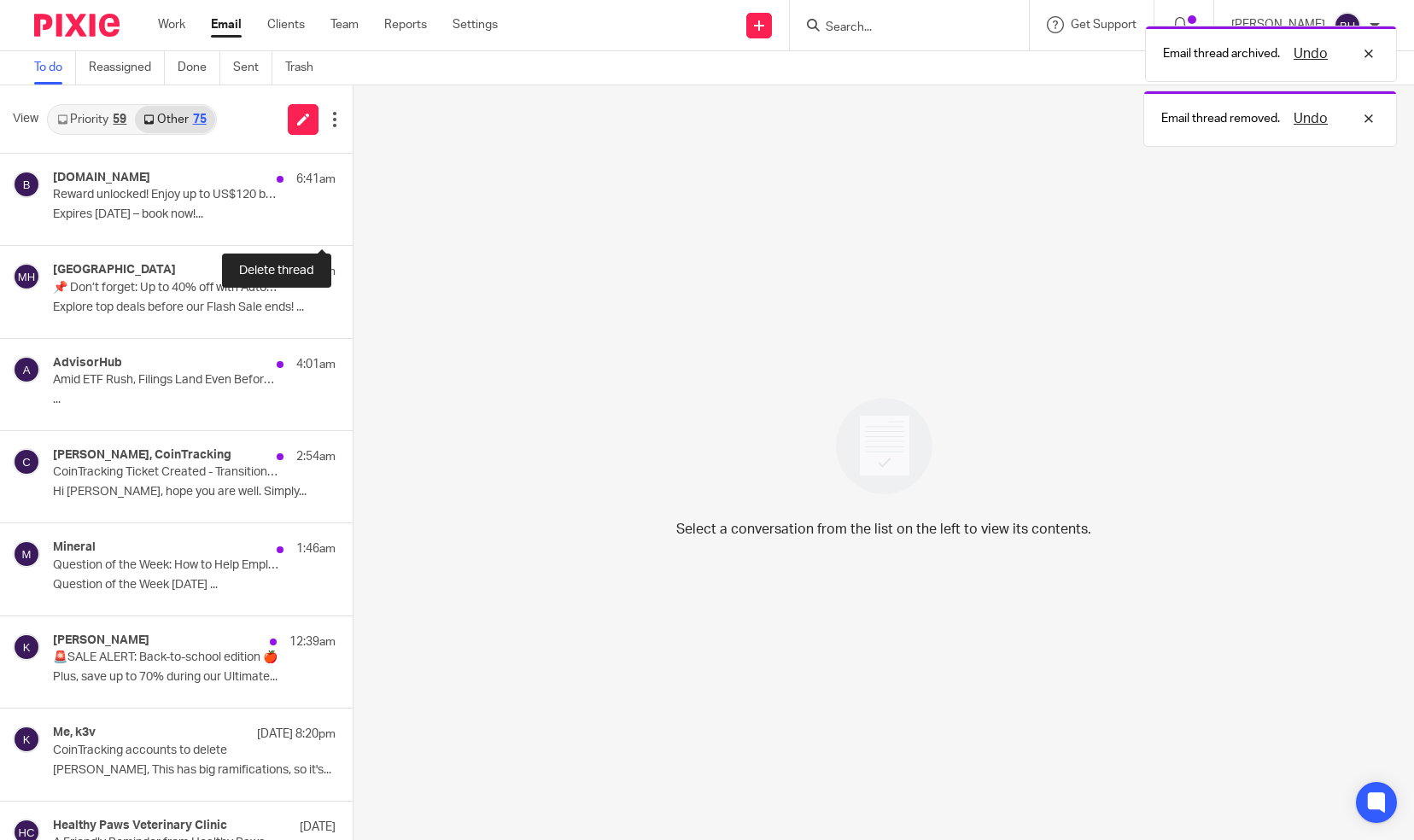
click at [353, 216] on button at bounding box center [359, 222] width 13 height 45
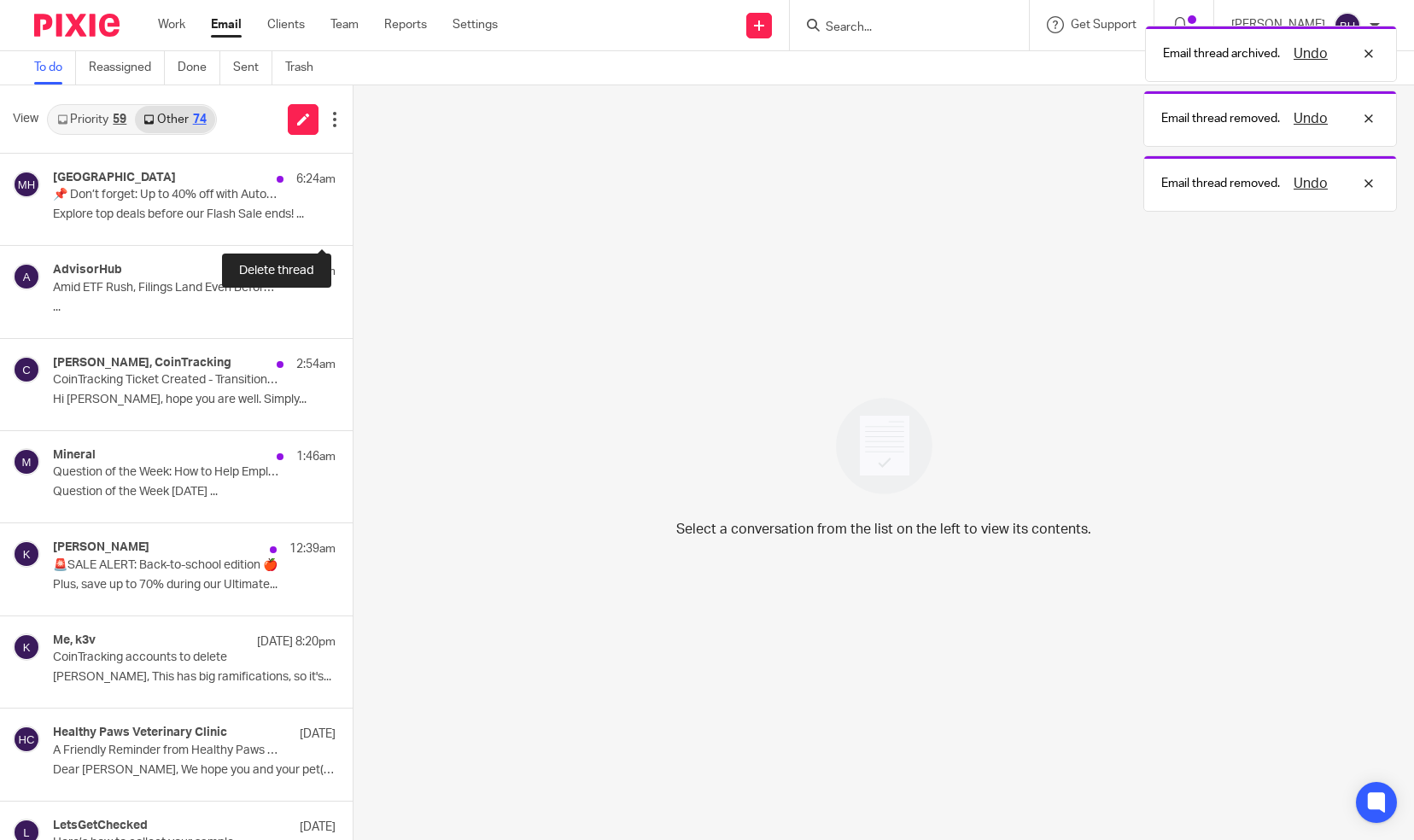
click at [353, 216] on button at bounding box center [359, 222] width 13 height 45
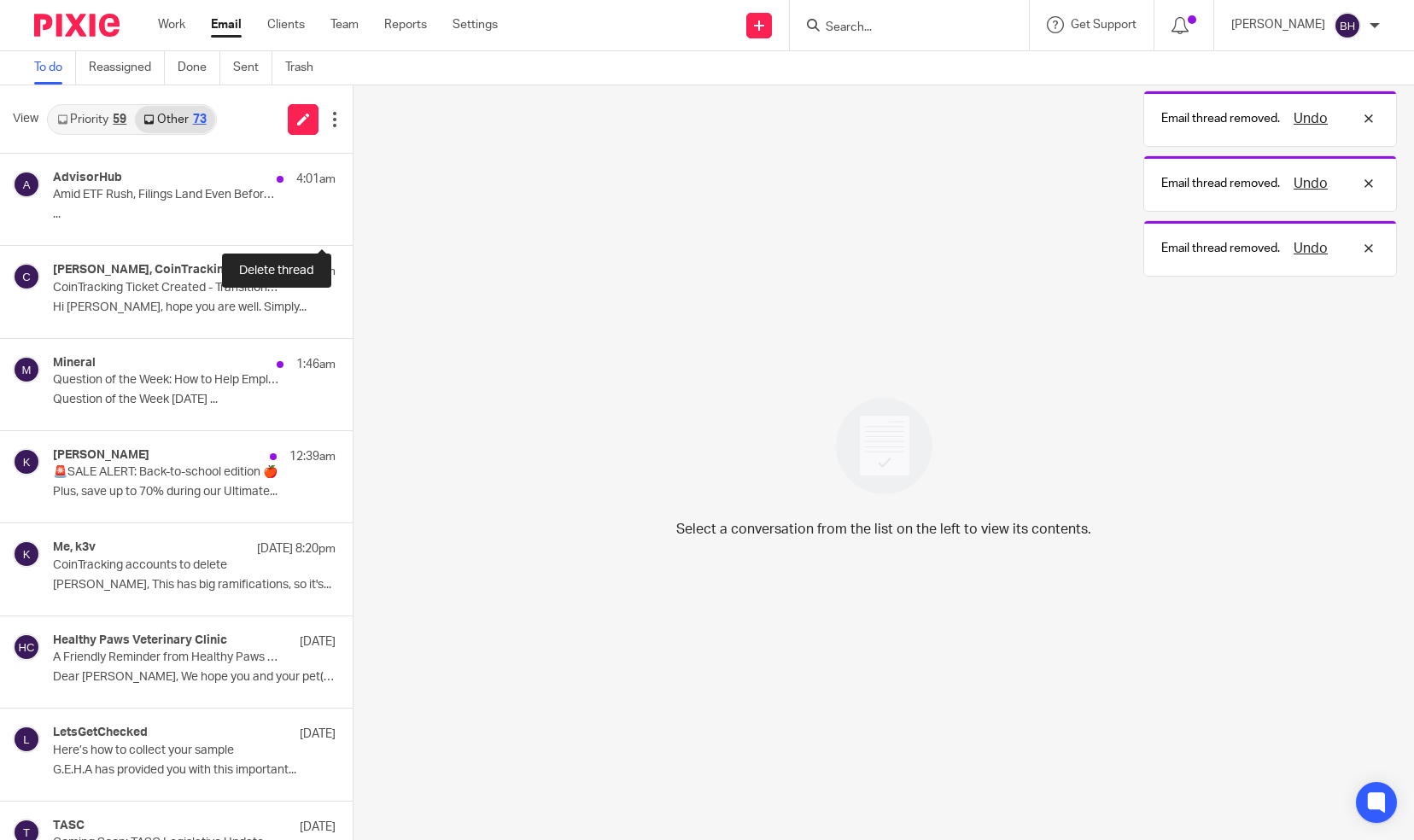
click at [353, 216] on button at bounding box center [359, 222] width 13 height 45
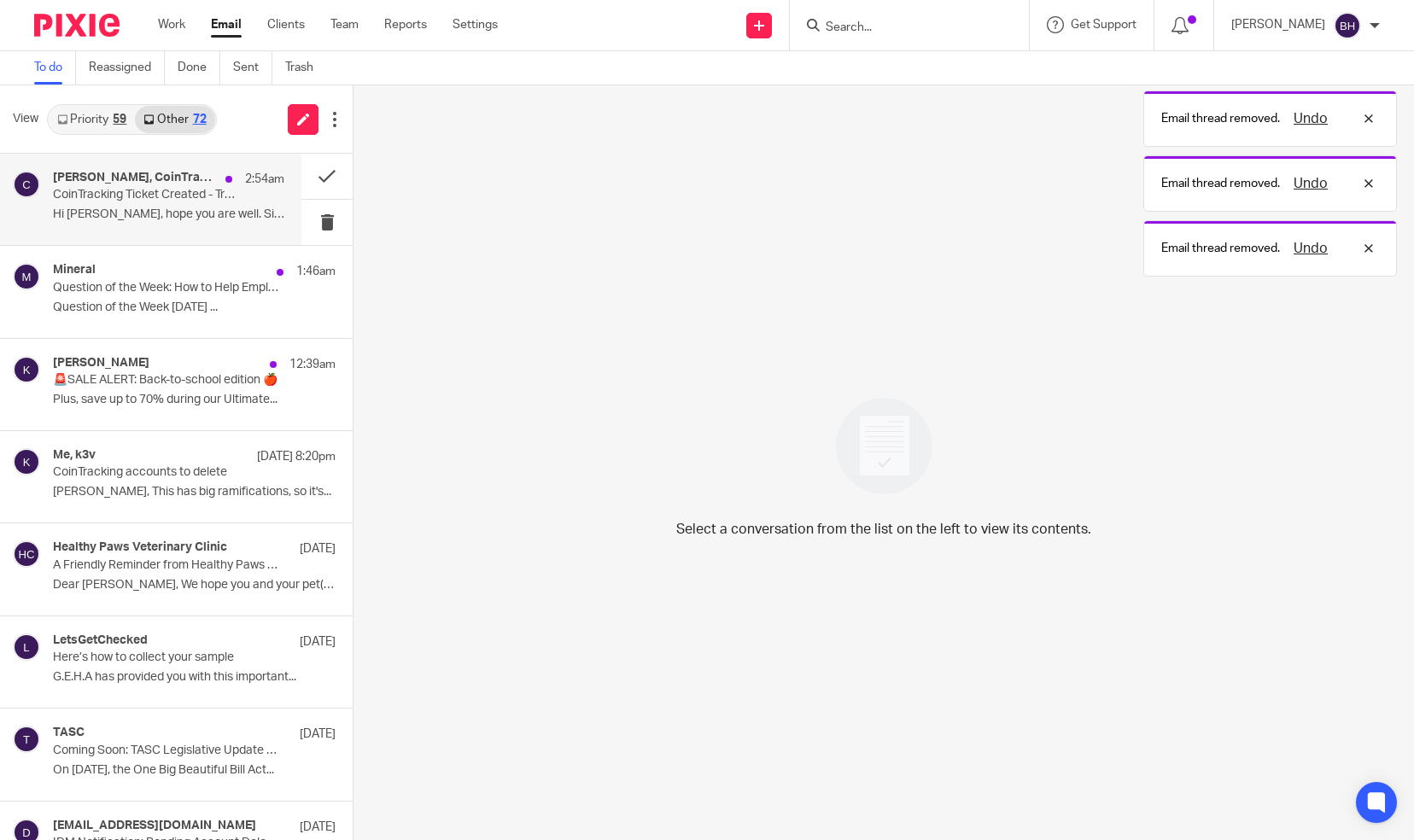
click at [213, 197] on p "CoinTracking Ticket Created - Transitioning Clients from Corporate to Individua…" at bounding box center [145, 195] width 185 height 14
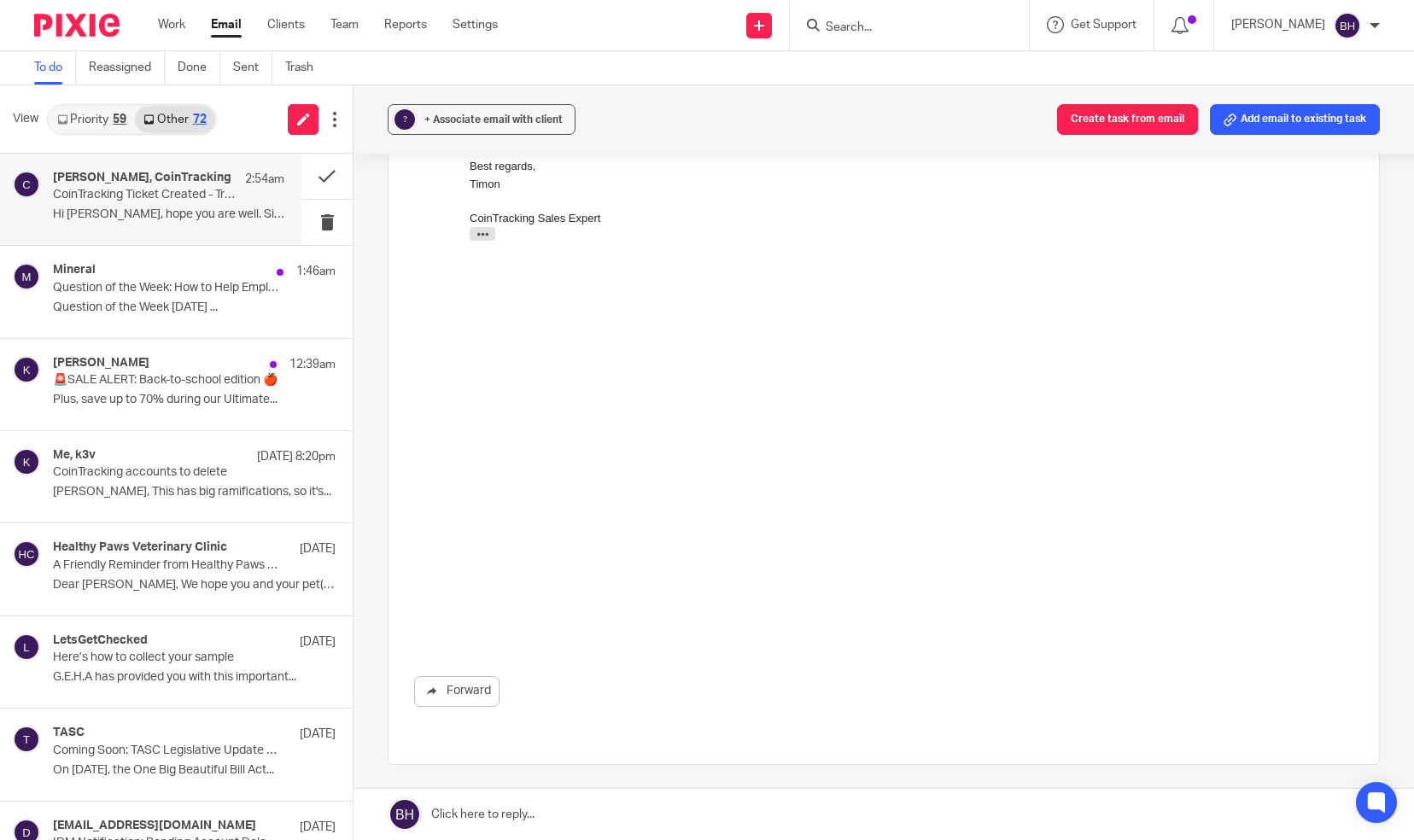
scroll to position [472, 0]
click at [468, 664] on link "Forward" at bounding box center [456, 679] width 85 height 31
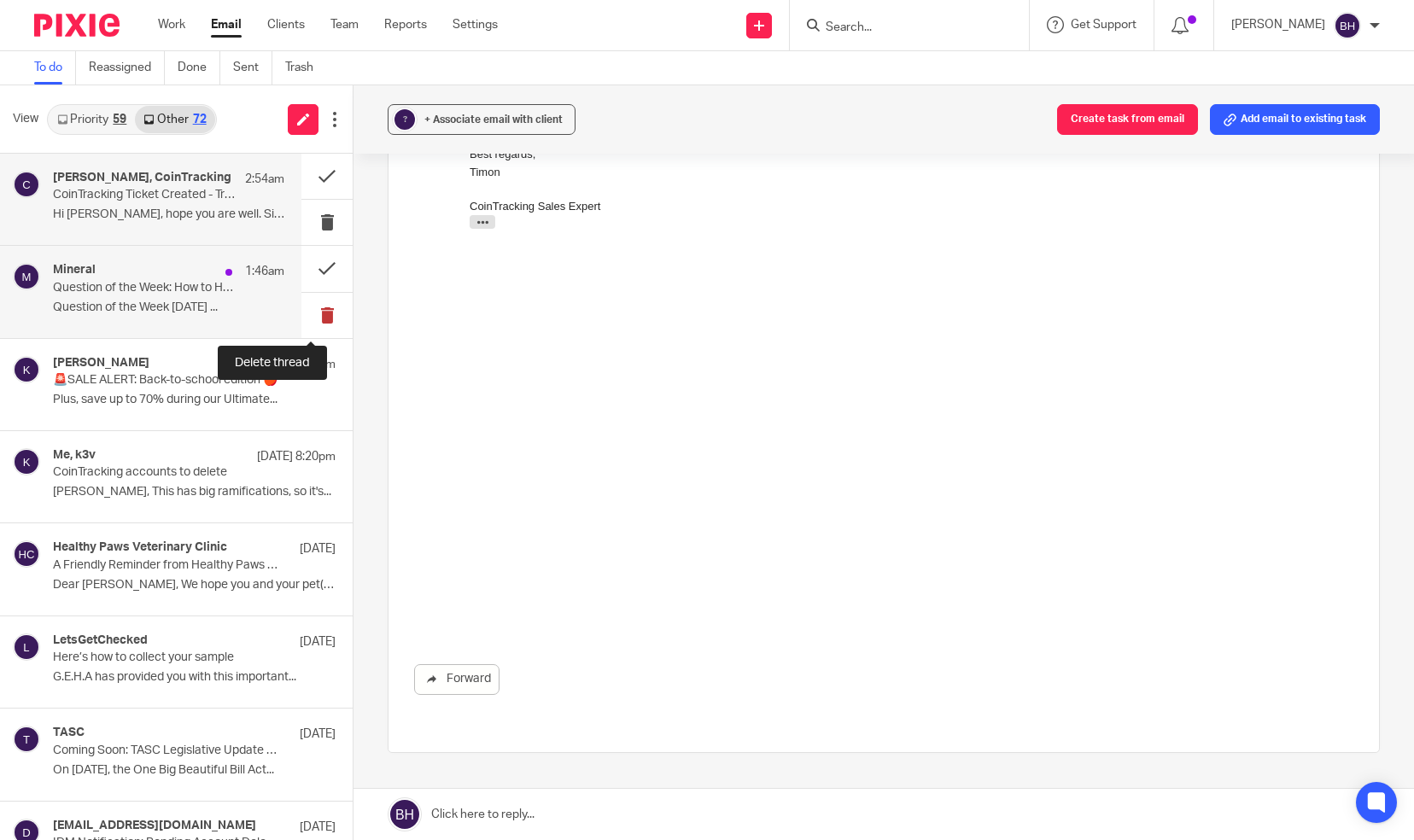
click at [317, 311] on button at bounding box center [327, 314] width 52 height 45
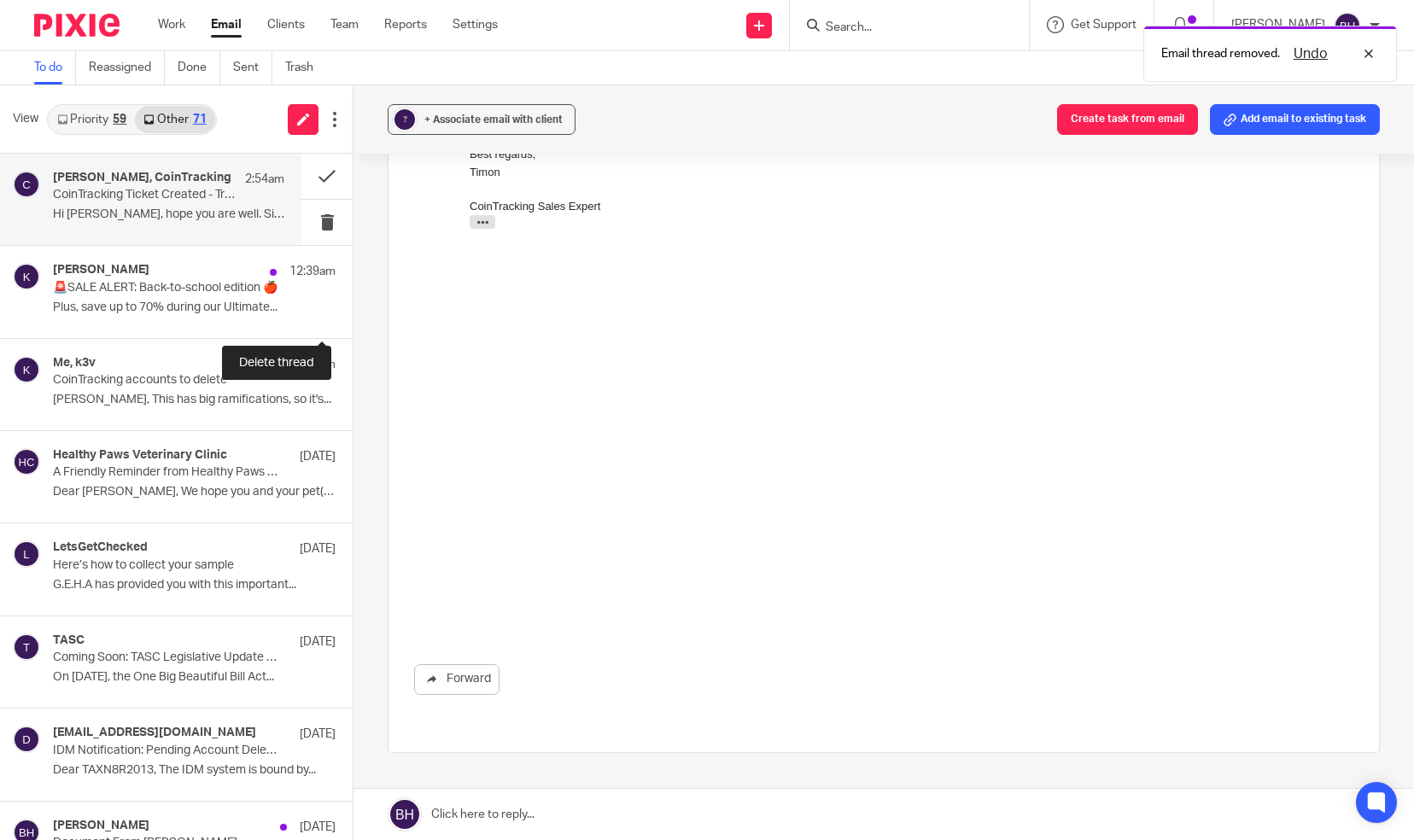
click at [353, 311] on button at bounding box center [359, 314] width 13 height 45
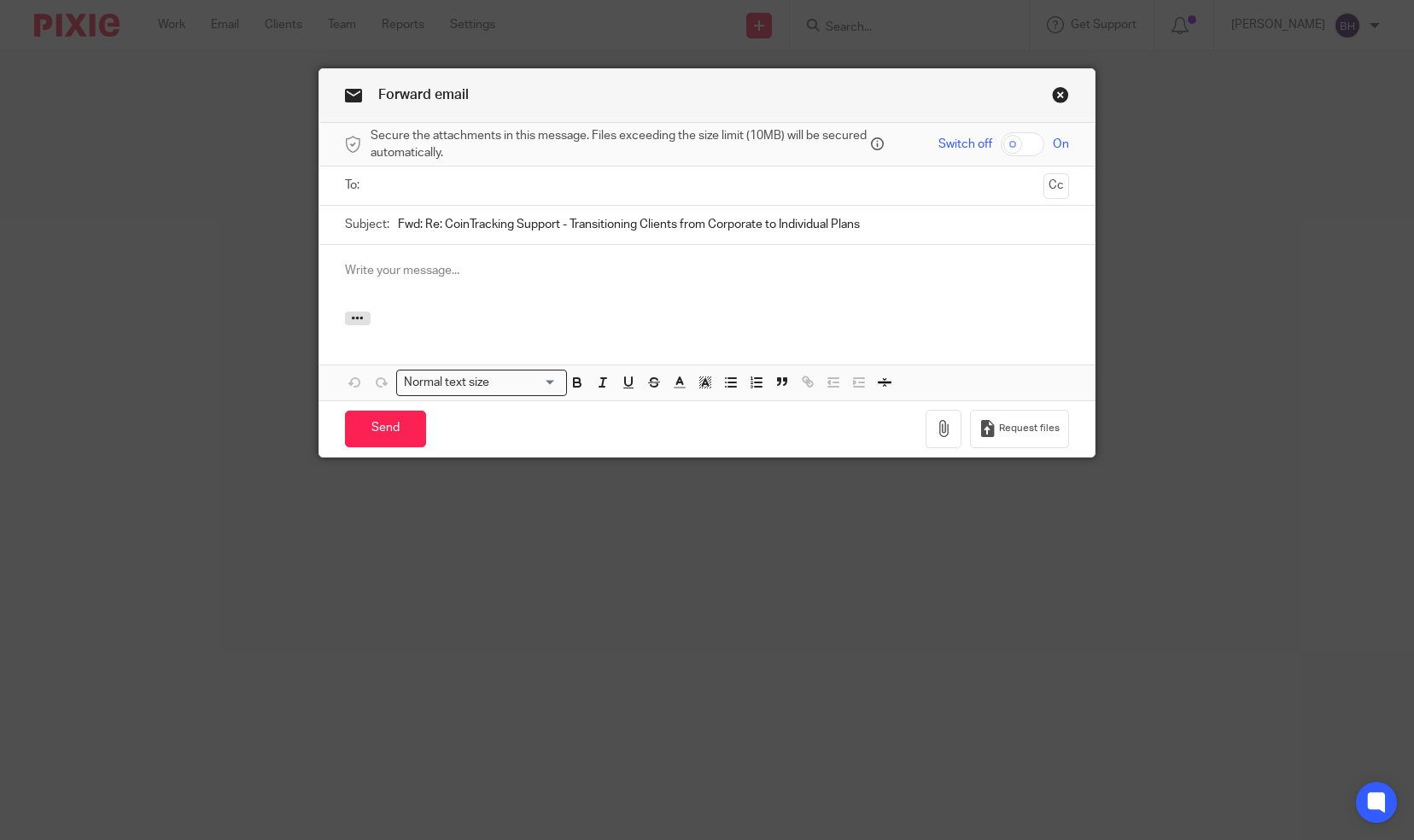
click at [420, 191] on input "text" at bounding box center [707, 185] width 661 height 20
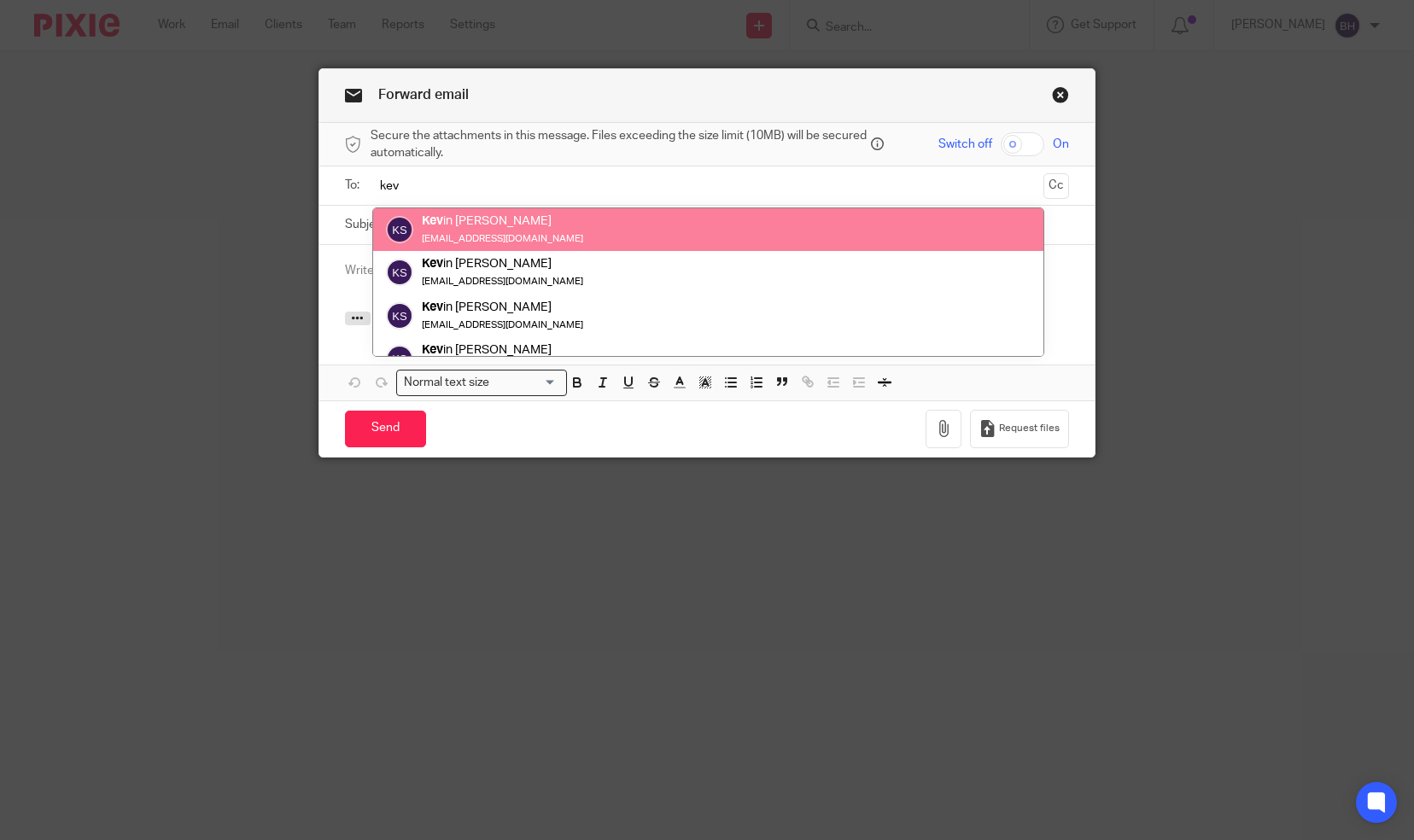
type input "kev"
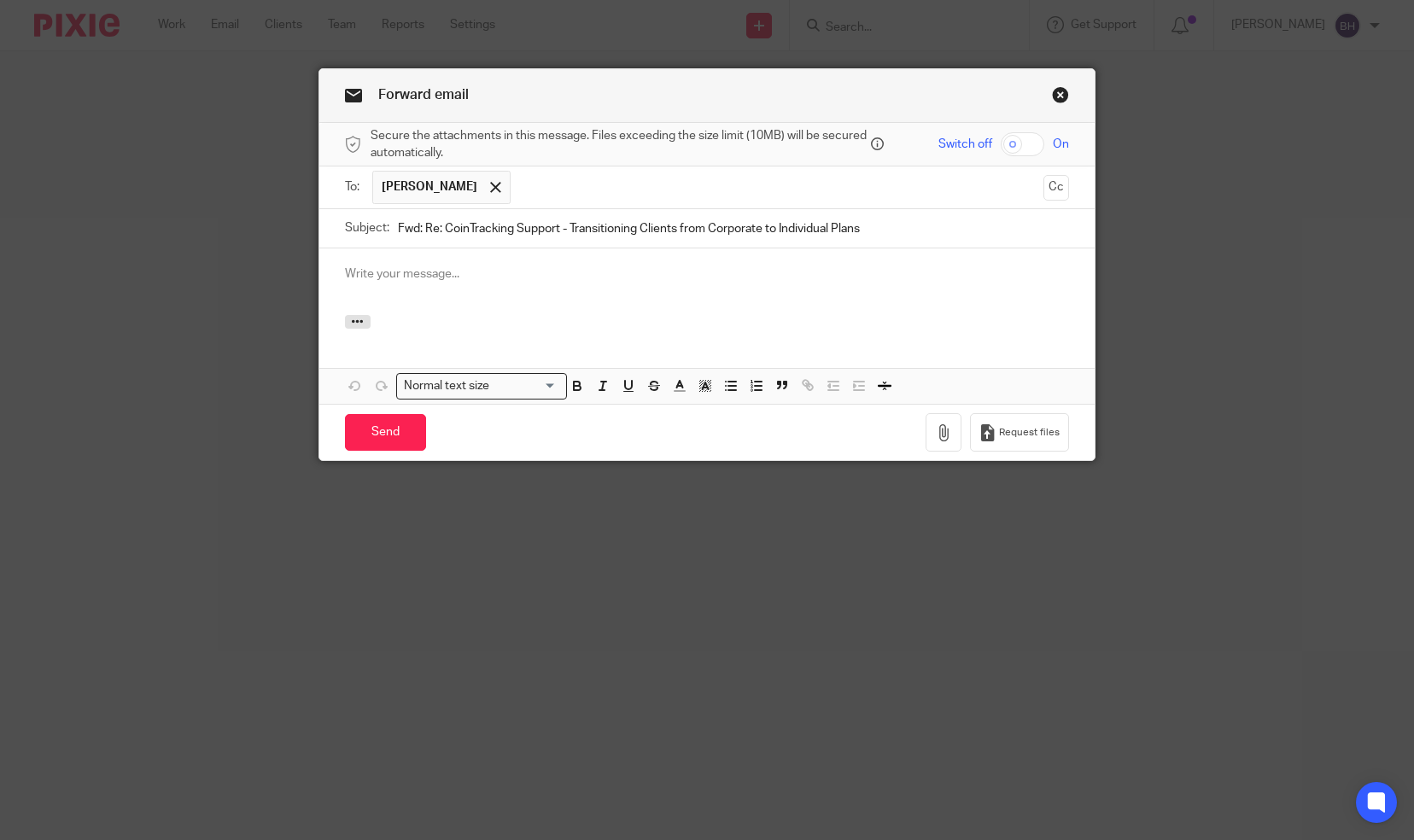
click at [401, 266] on p at bounding box center [707, 274] width 725 height 17
click at [376, 432] on input "Send" at bounding box center [385, 432] width 81 height 36
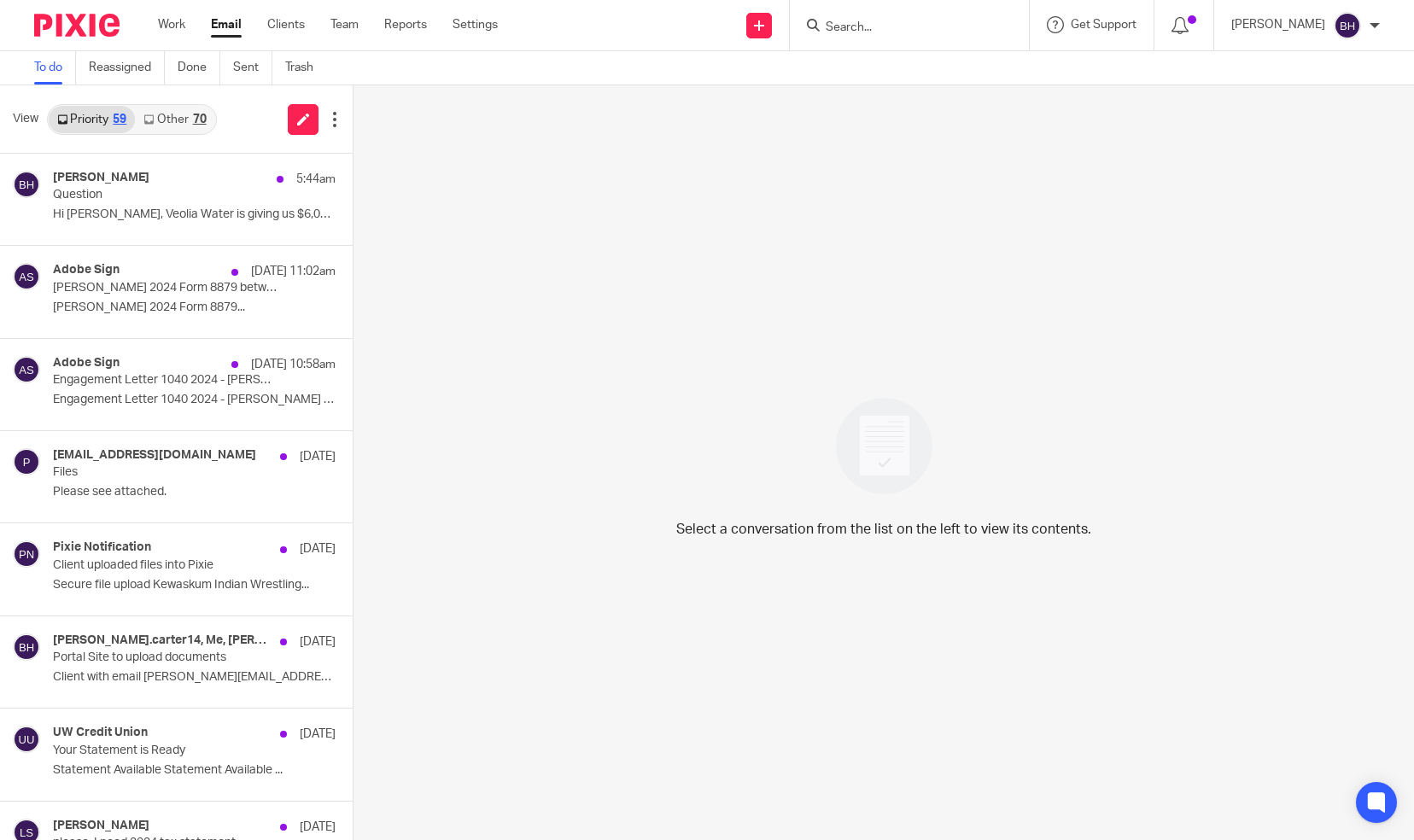
click at [177, 110] on link "Other 70" at bounding box center [174, 119] width 79 height 28
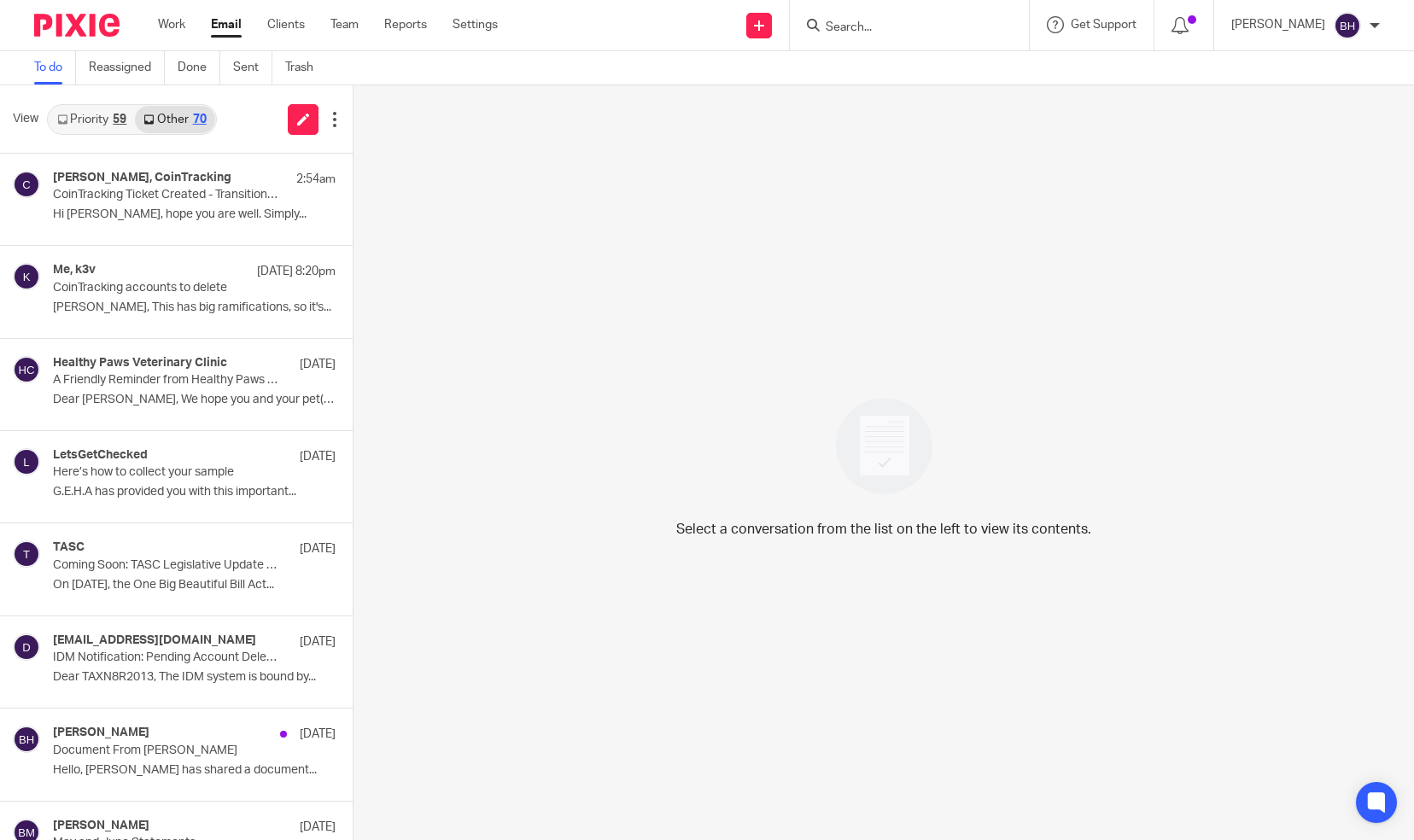
click at [110, 118] on link "Priority 59" at bounding box center [92, 119] width 86 height 28
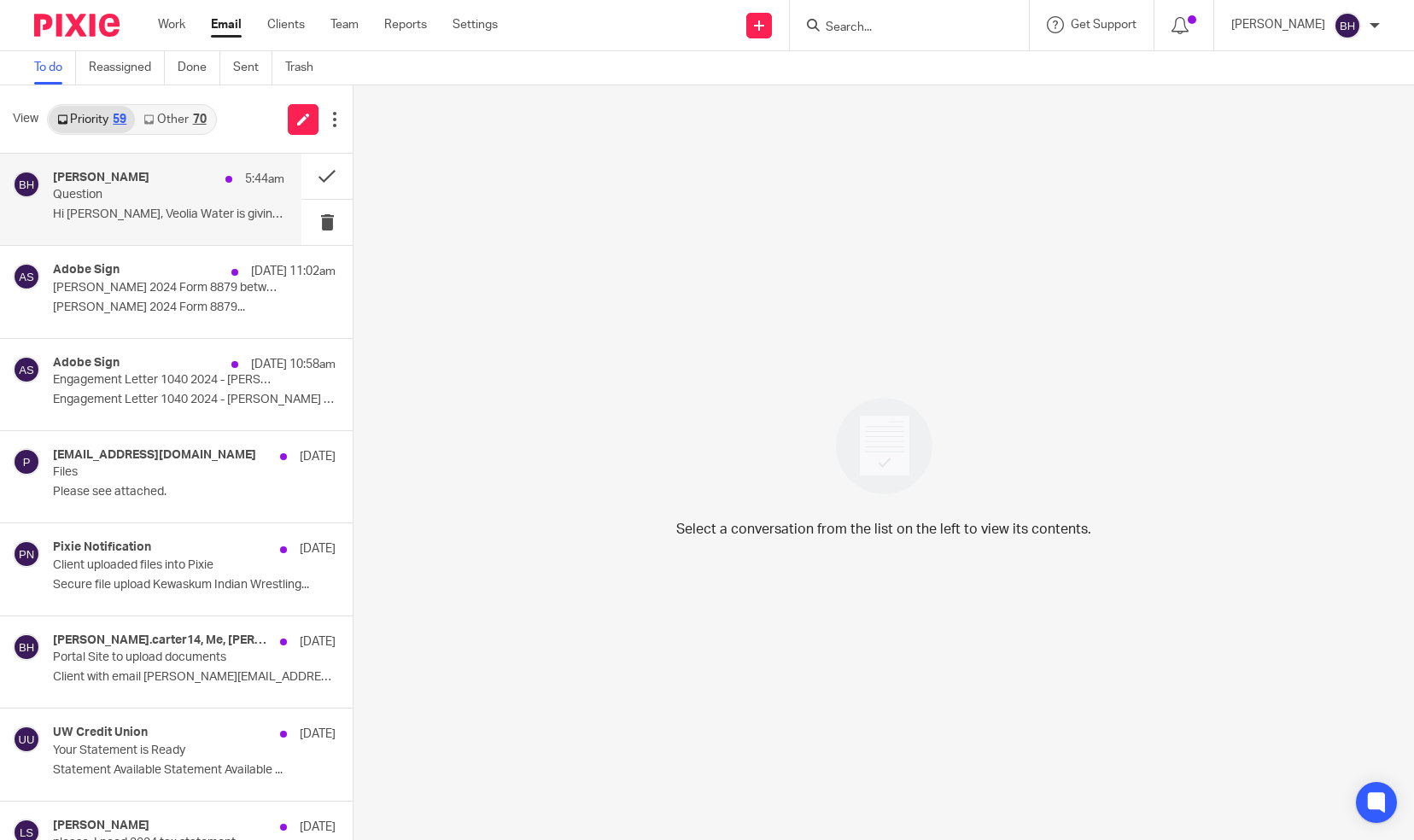
click at [128, 203] on p "Question" at bounding box center [145, 195] width 185 height 14
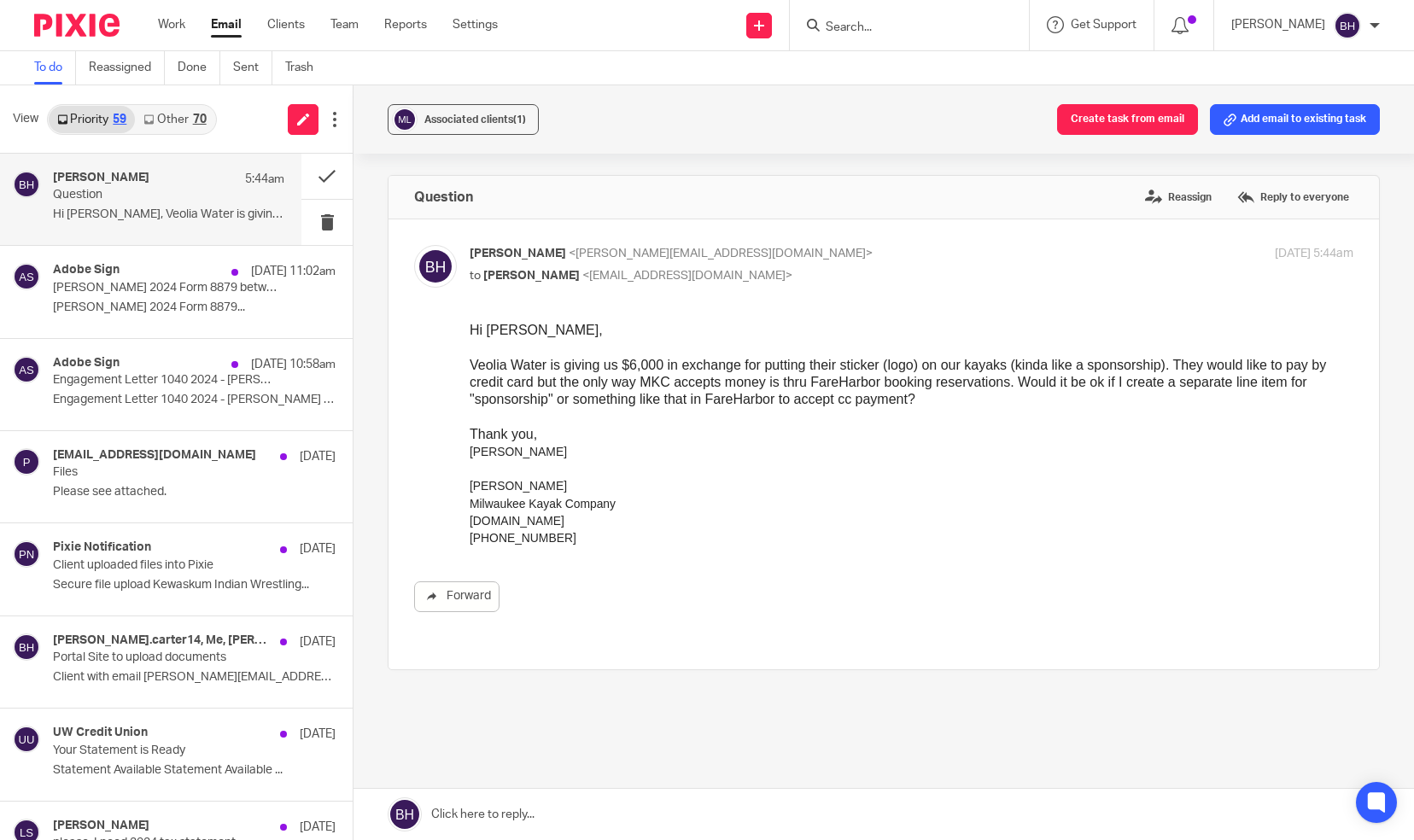
click at [567, 809] on link at bounding box center [884, 815] width 1061 height 52
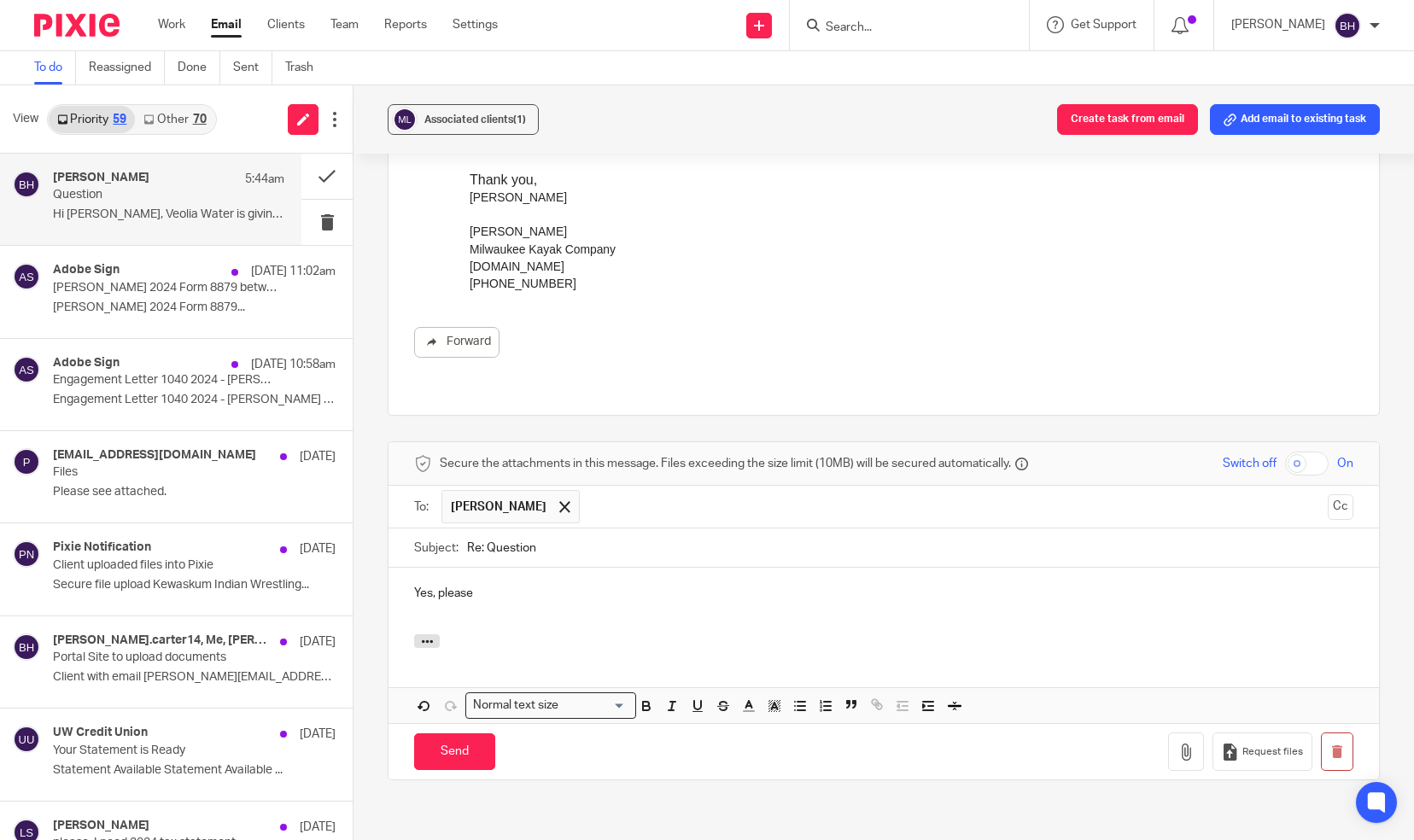
scroll to position [256, 0]
click at [473, 732] on input "Send" at bounding box center [454, 750] width 81 height 36
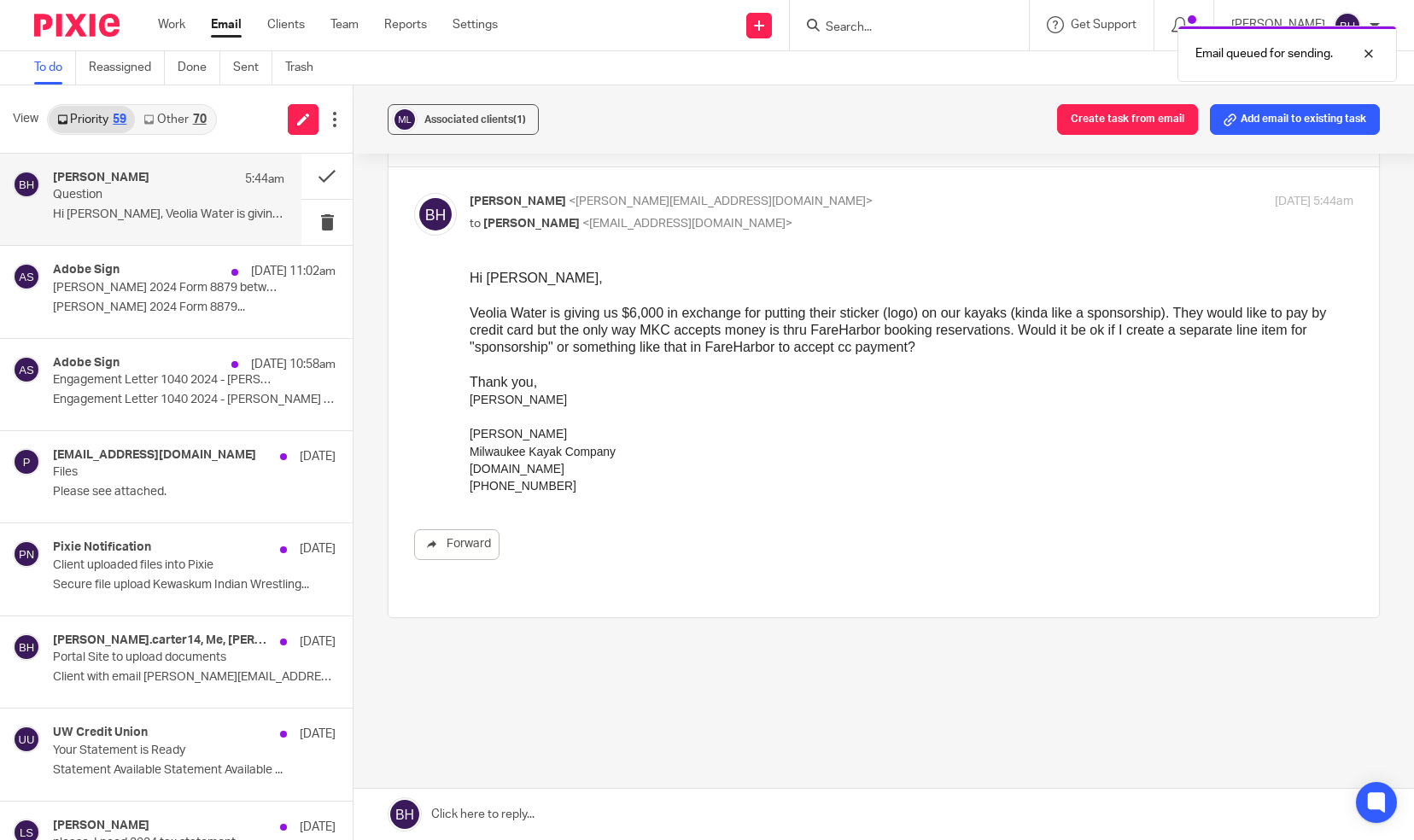
scroll to position [33, 0]
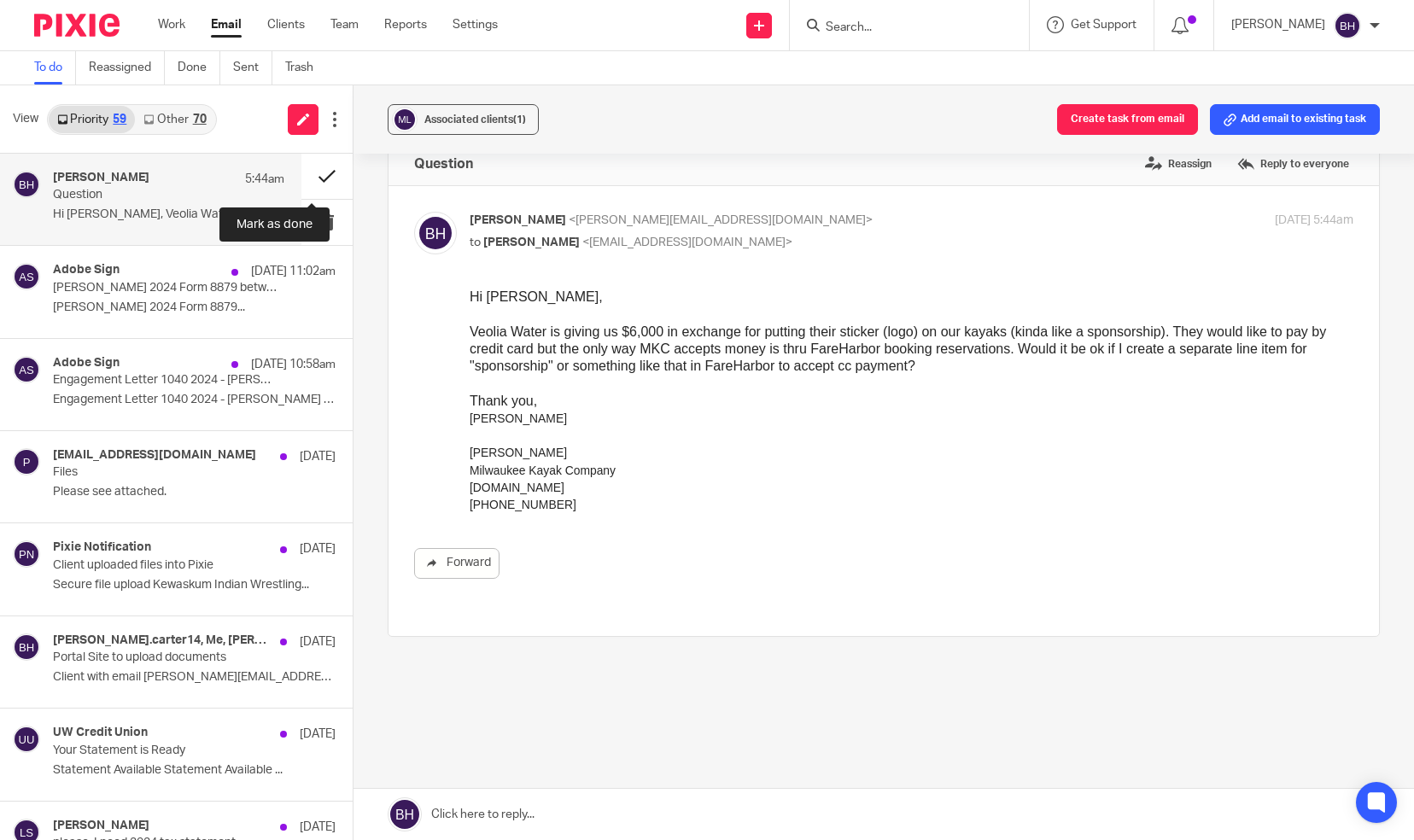
click at [311, 178] on button at bounding box center [327, 176] width 52 height 45
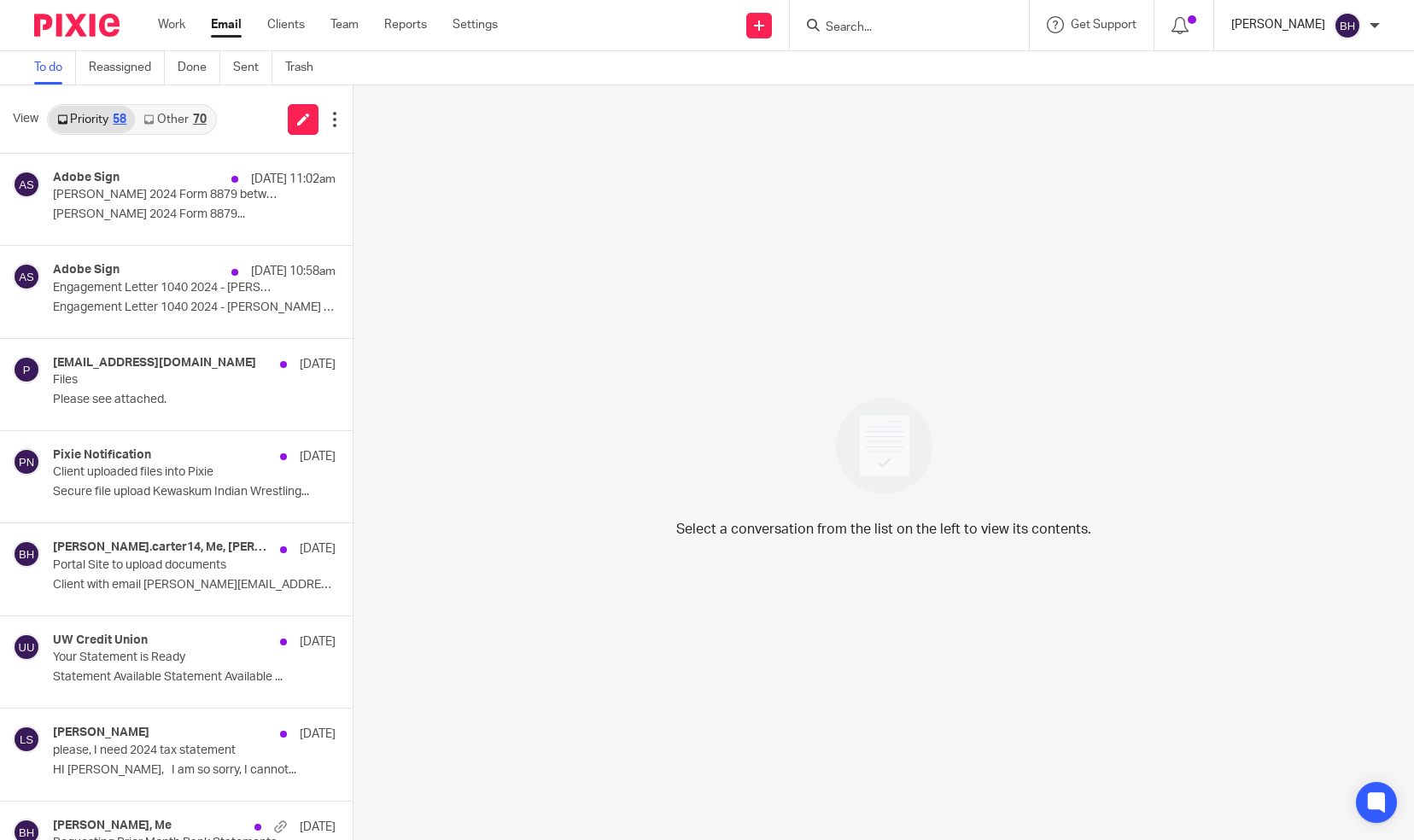
click at [1286, 27] on p "[PERSON_NAME]" at bounding box center [1278, 25] width 94 height 17
click at [1297, 120] on span "Logout" at bounding box center [1301, 118] width 38 height 12
